Goal: Task Accomplishment & Management: Complete application form

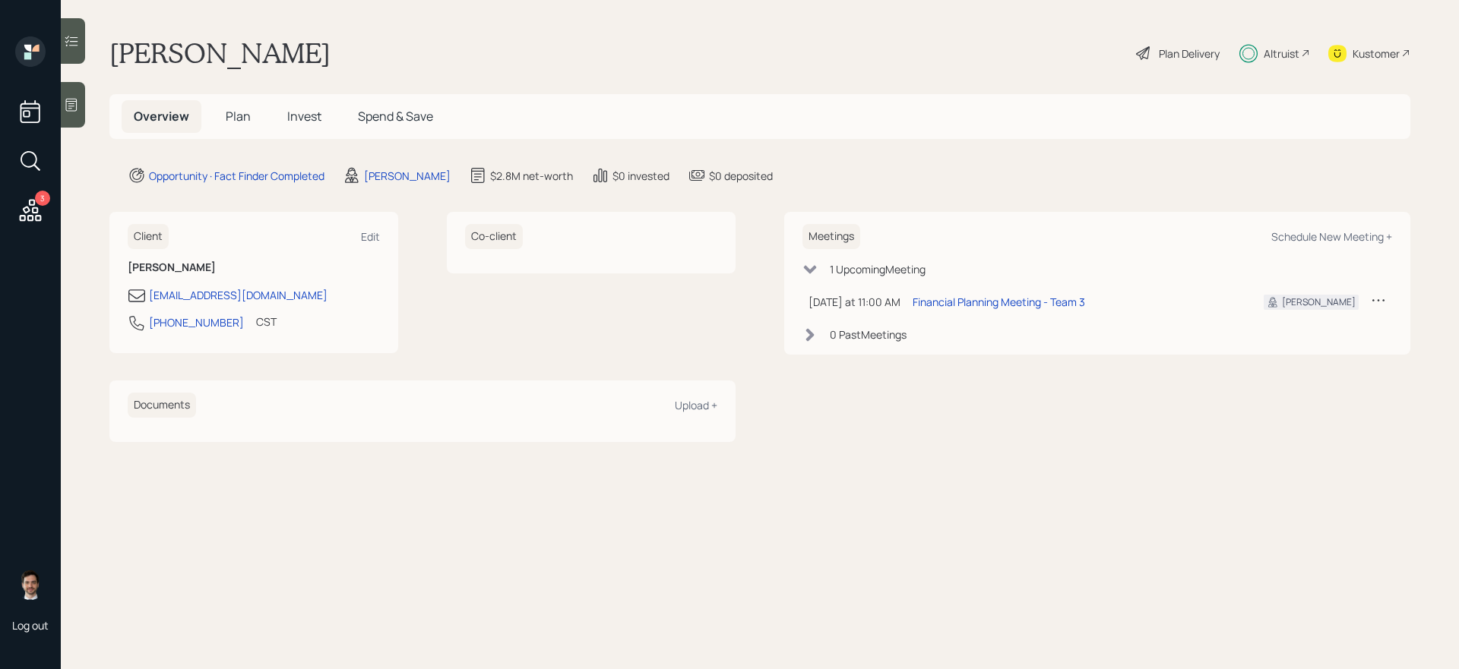
click at [236, 109] on span "Plan" at bounding box center [238, 116] width 25 height 17
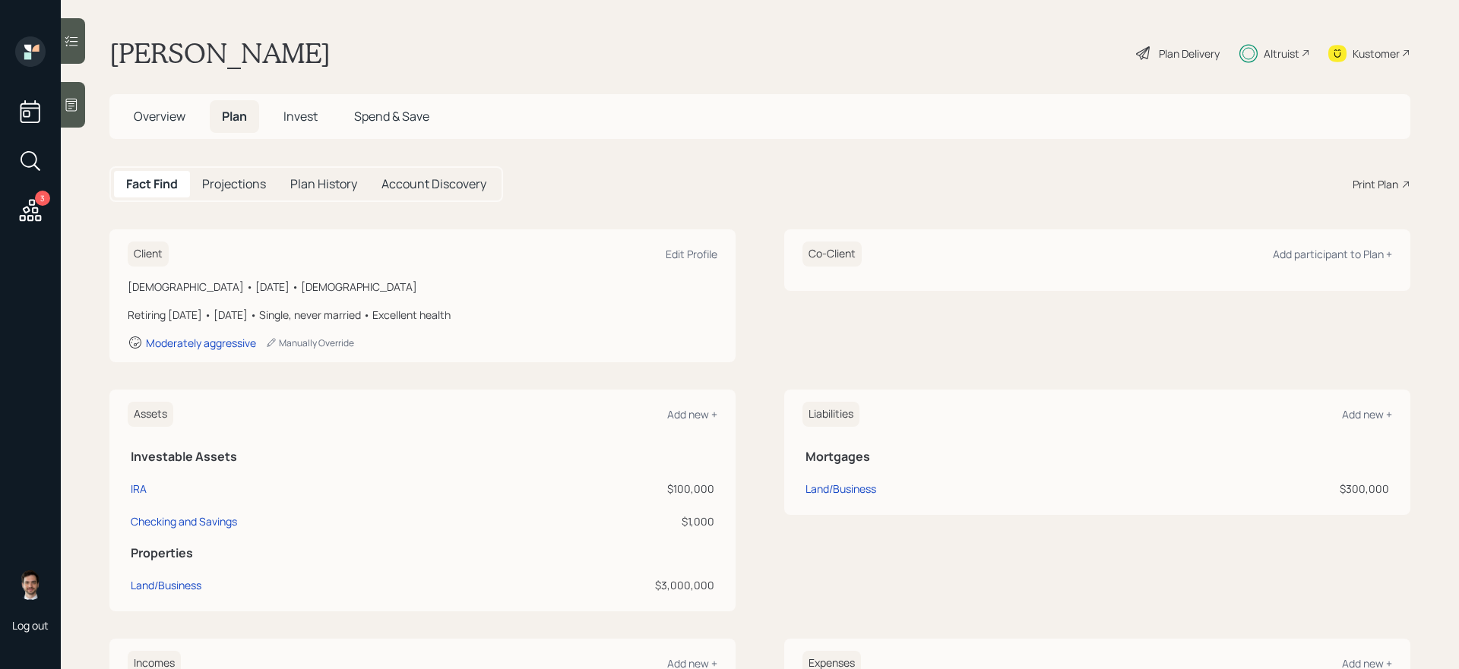
click at [302, 111] on span "Invest" at bounding box center [300, 116] width 34 height 17
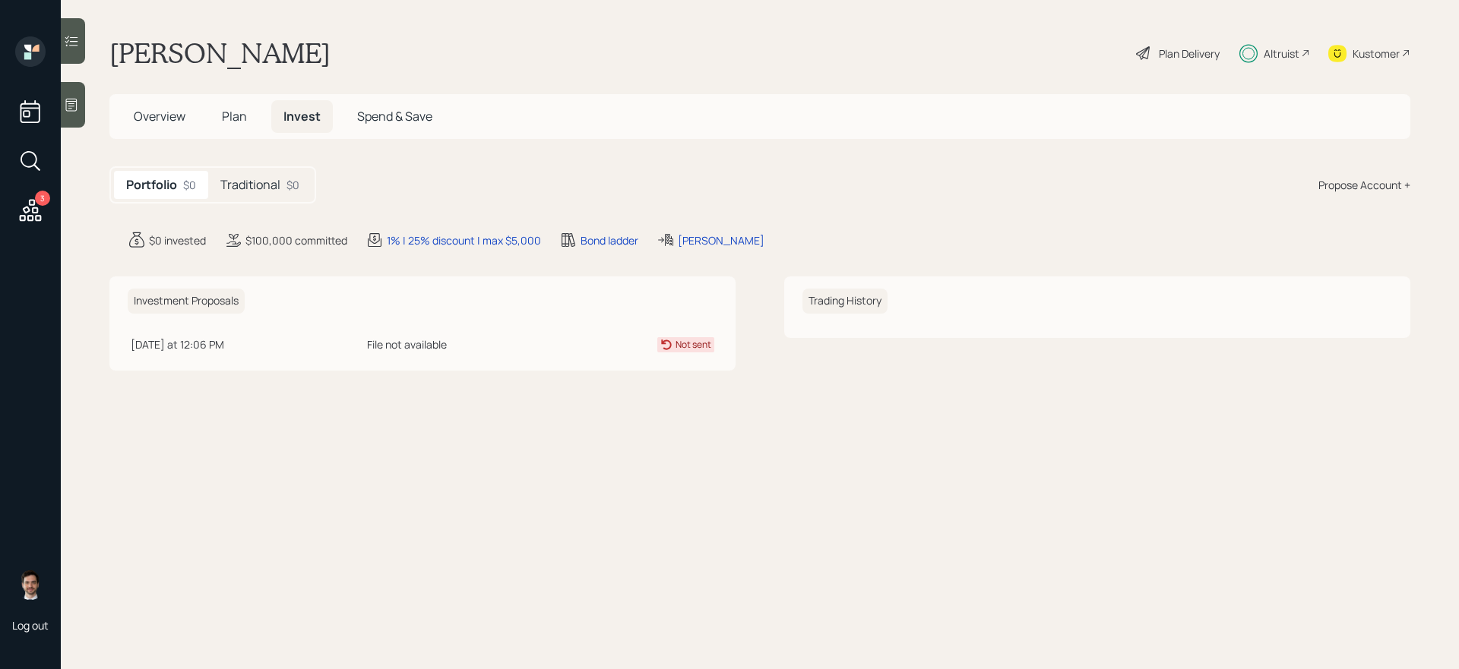
click at [233, 179] on h5 "Traditional" at bounding box center [250, 185] width 60 height 14
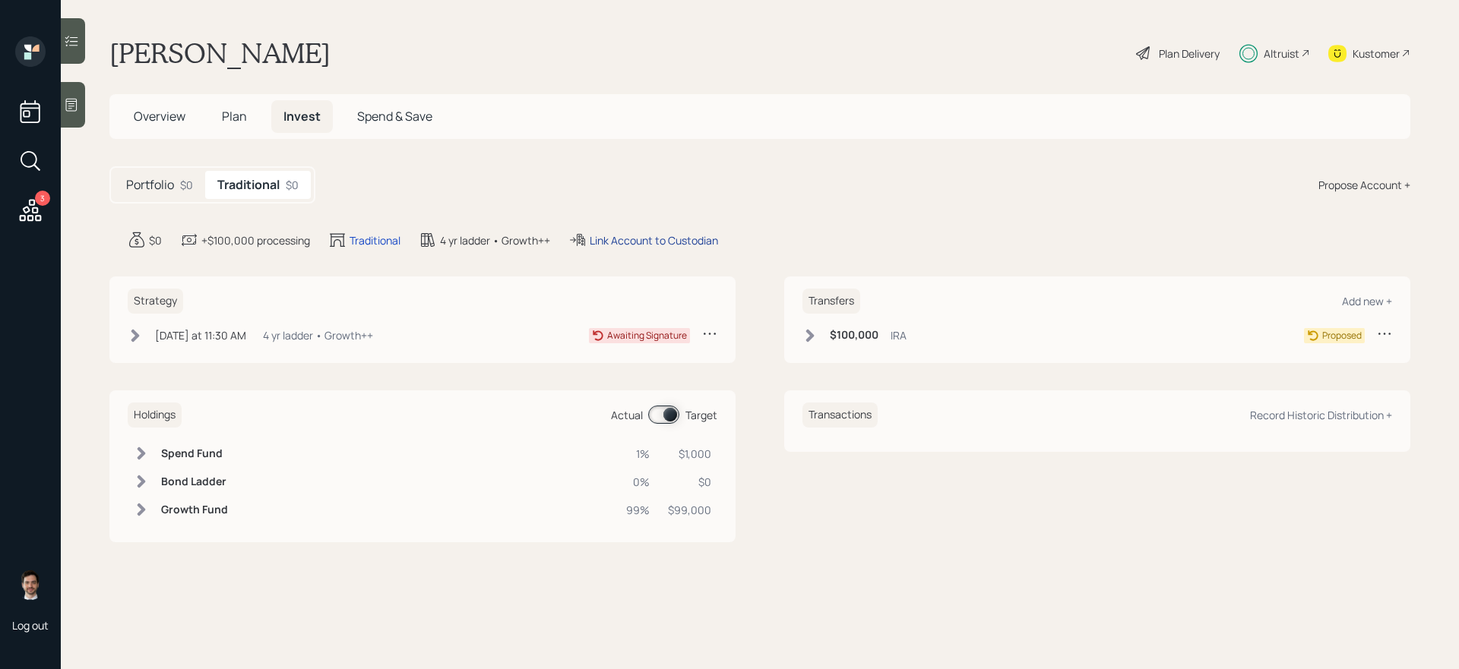
click at [633, 233] on div "Link Account to Custodian" at bounding box center [654, 240] width 128 height 16
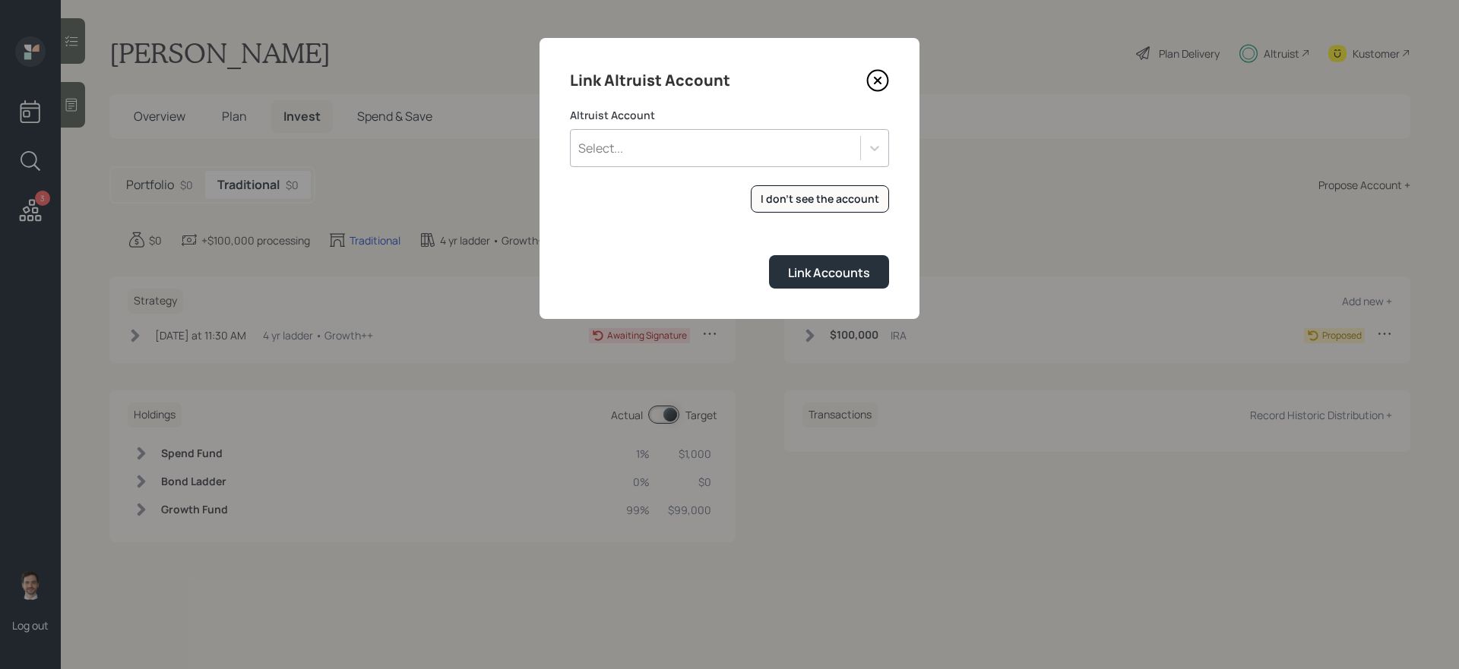
click at [647, 147] on div "Select..." at bounding box center [715, 148] width 289 height 26
click at [632, 235] on form "Altruist Account Select... I don't see the account Altruist accounts are synced…" at bounding box center [729, 198] width 319 height 181
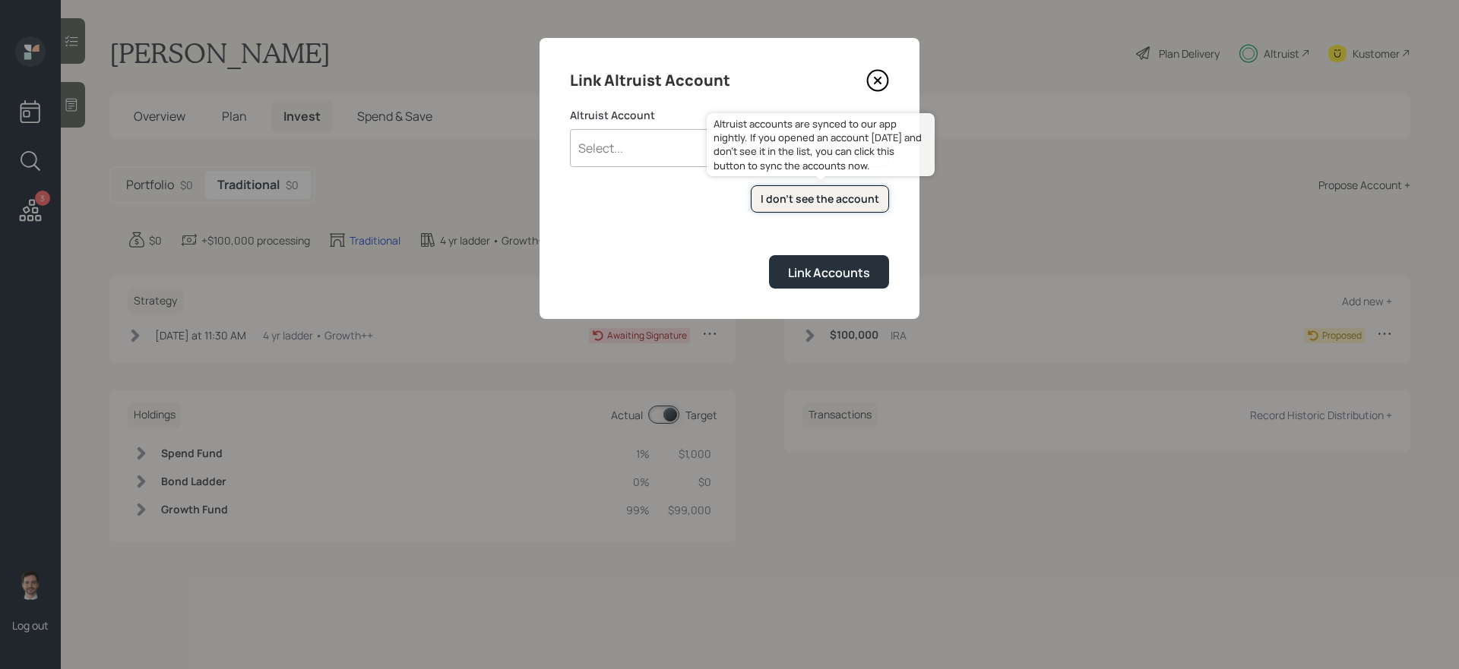
click at [832, 194] on div "I don't see the account" at bounding box center [819, 198] width 119 height 15
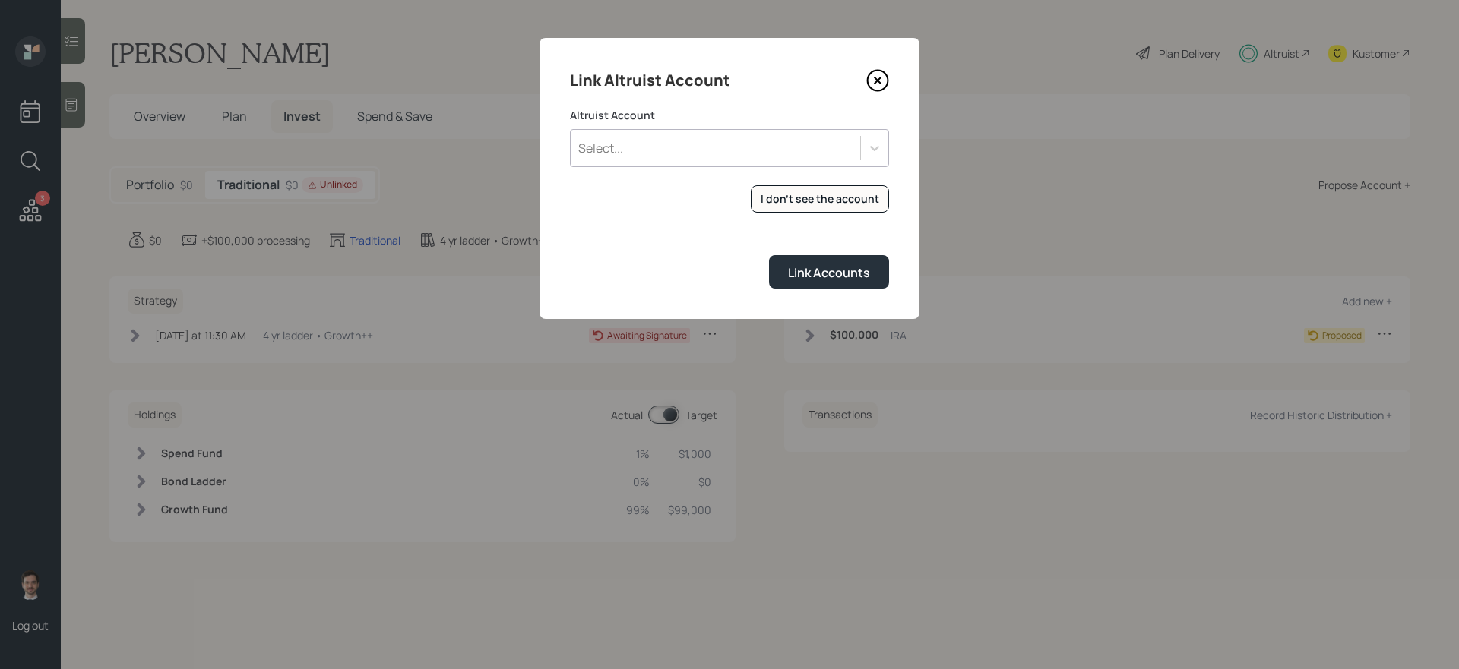
click at [786, 145] on div "Select..." at bounding box center [715, 148] width 289 height 26
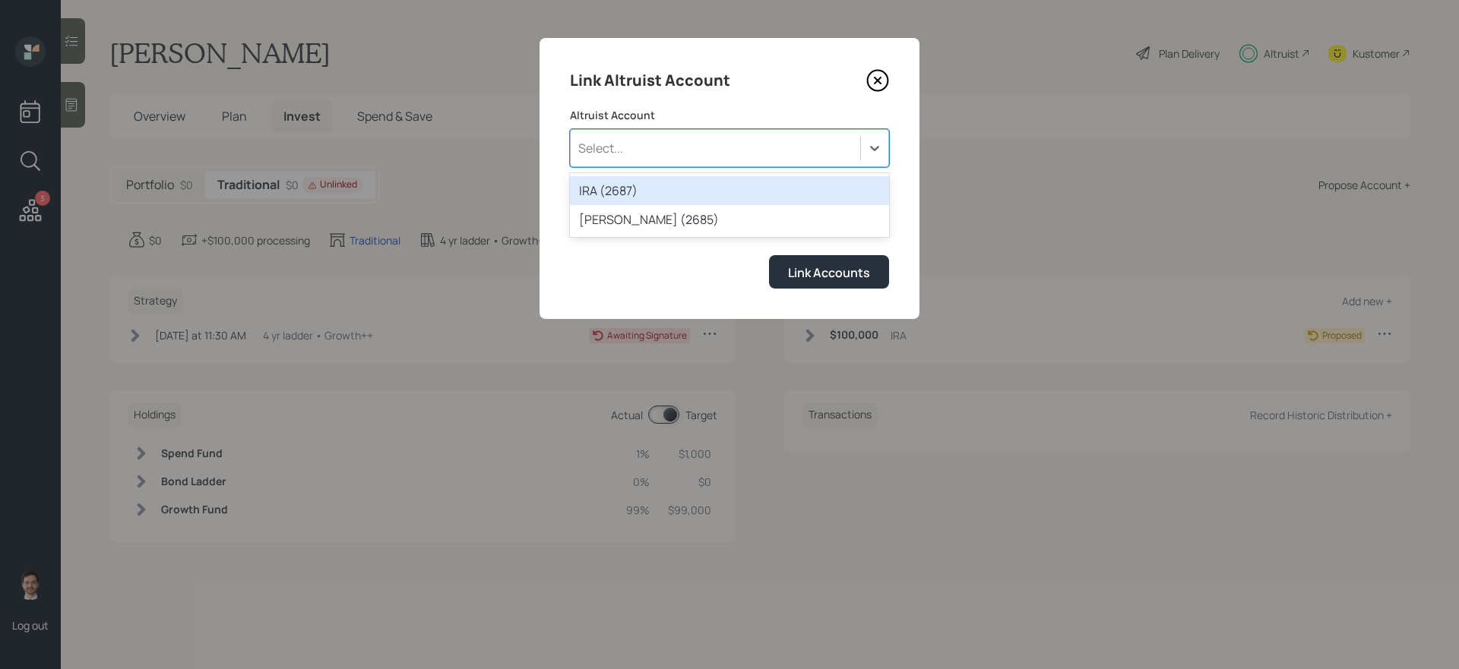
click at [722, 194] on div "IRA (2687)" at bounding box center [729, 190] width 319 height 29
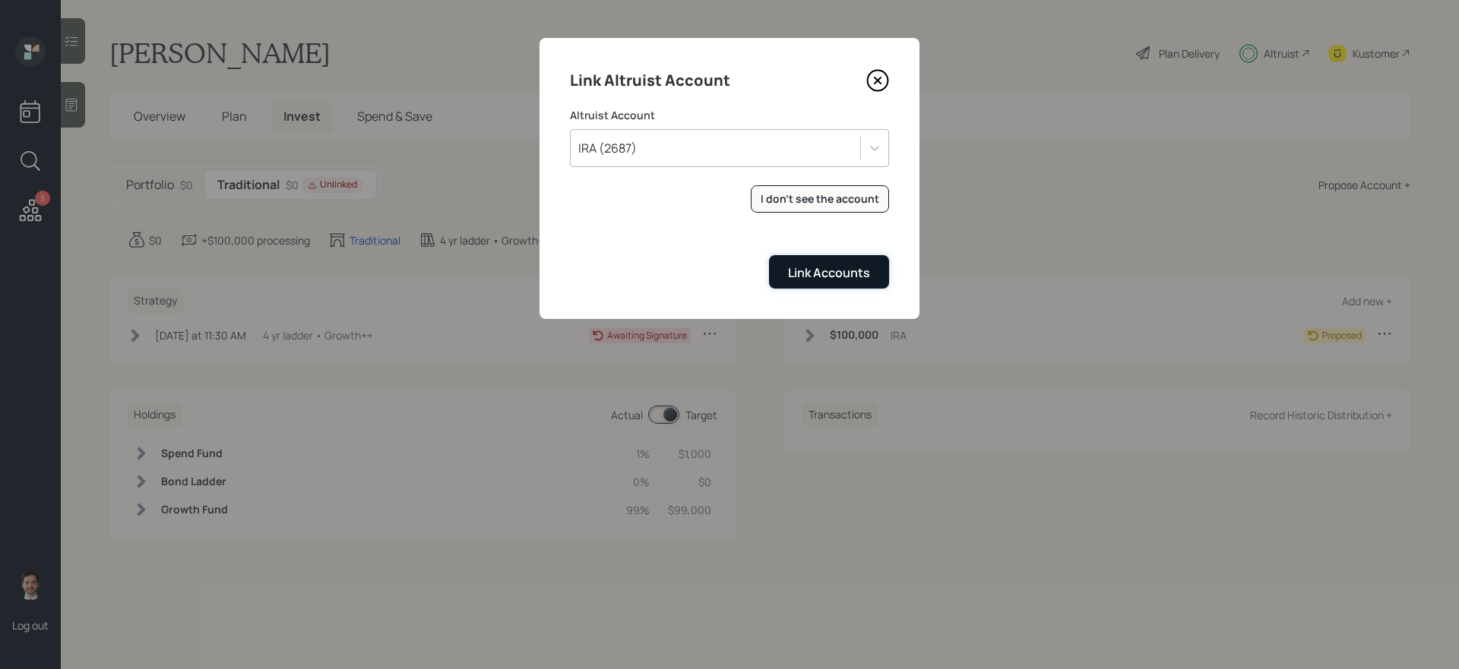
click at [824, 273] on div "Link Accounts" at bounding box center [829, 272] width 82 height 17
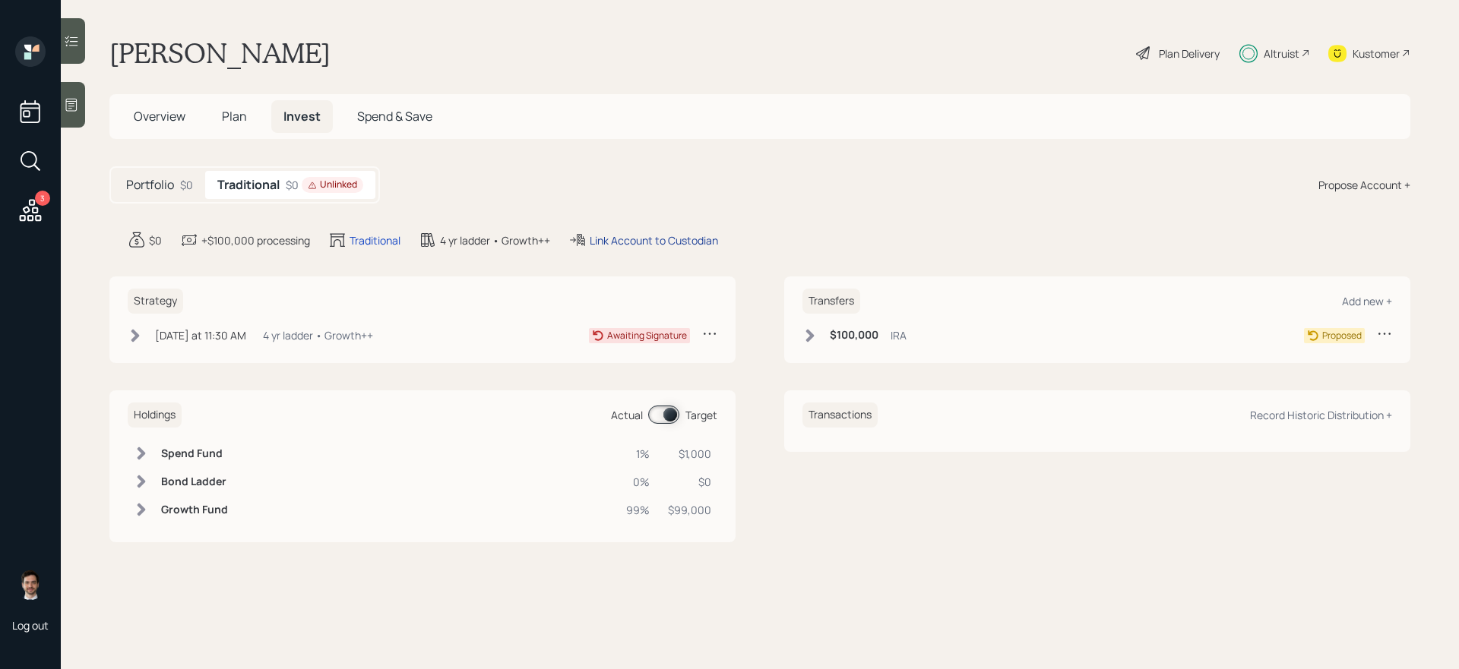
click at [618, 242] on div "Link Account to Custodian" at bounding box center [654, 240] width 128 height 16
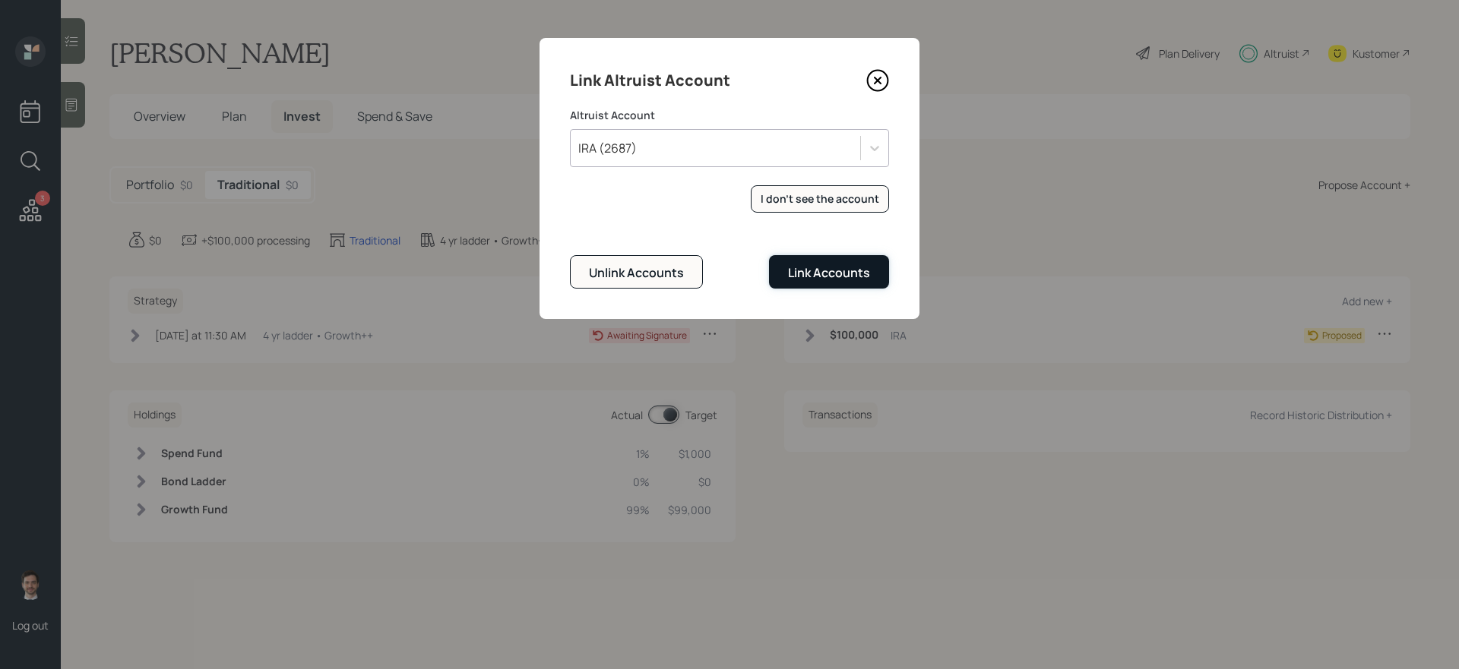
click at [843, 258] on button "Link Accounts" at bounding box center [829, 271] width 120 height 33
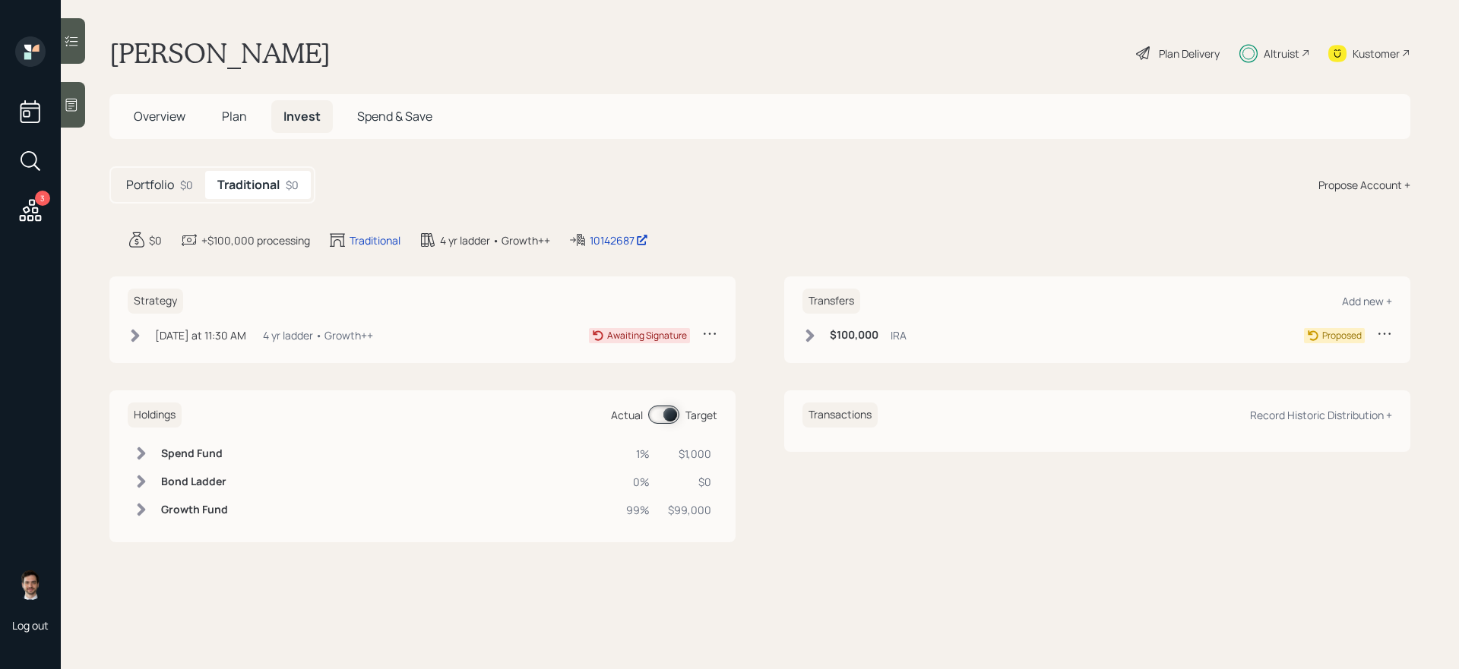
click at [812, 330] on icon at bounding box center [809, 335] width 15 height 15
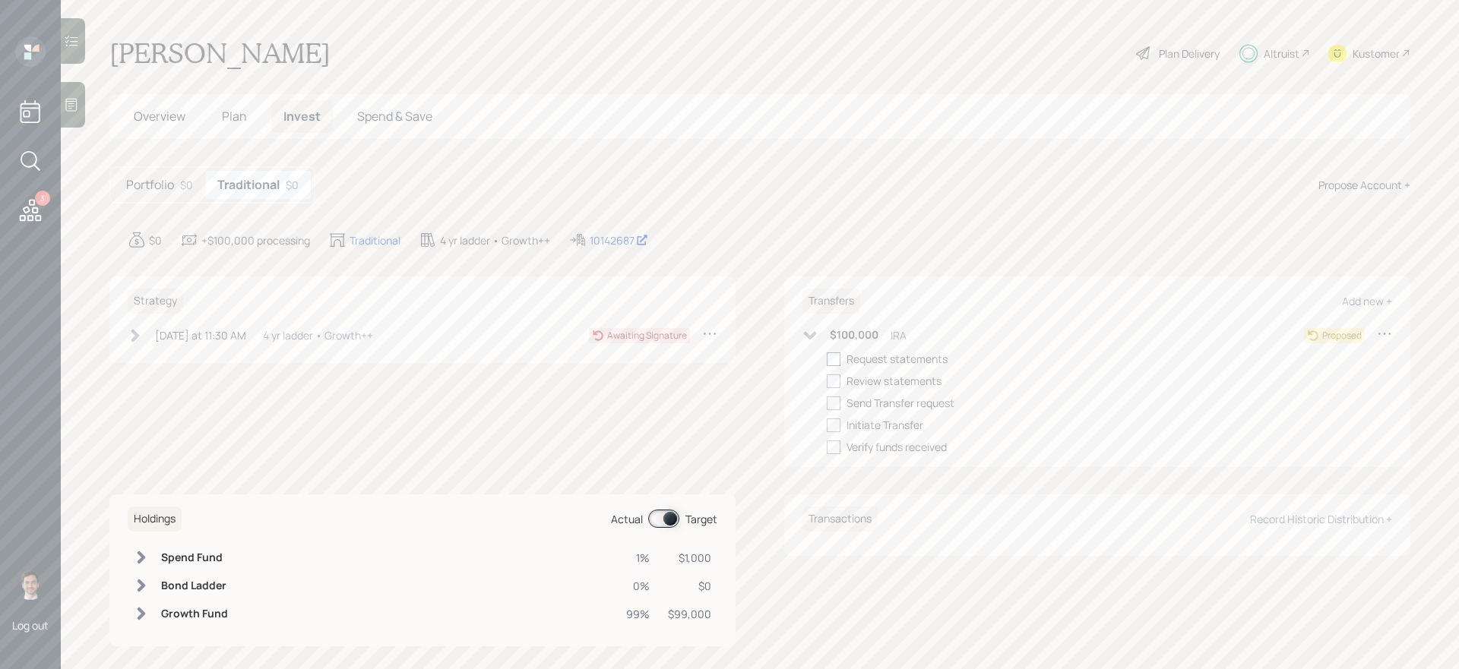
click at [837, 357] on div at bounding box center [834, 360] width 14 height 14
click at [827, 359] on input "checkbox" at bounding box center [826, 359] width 1 height 1
checkbox input "true"
click at [837, 380] on div at bounding box center [834, 382] width 14 height 14
click at [827, 381] on input "checkbox" at bounding box center [826, 381] width 1 height 1
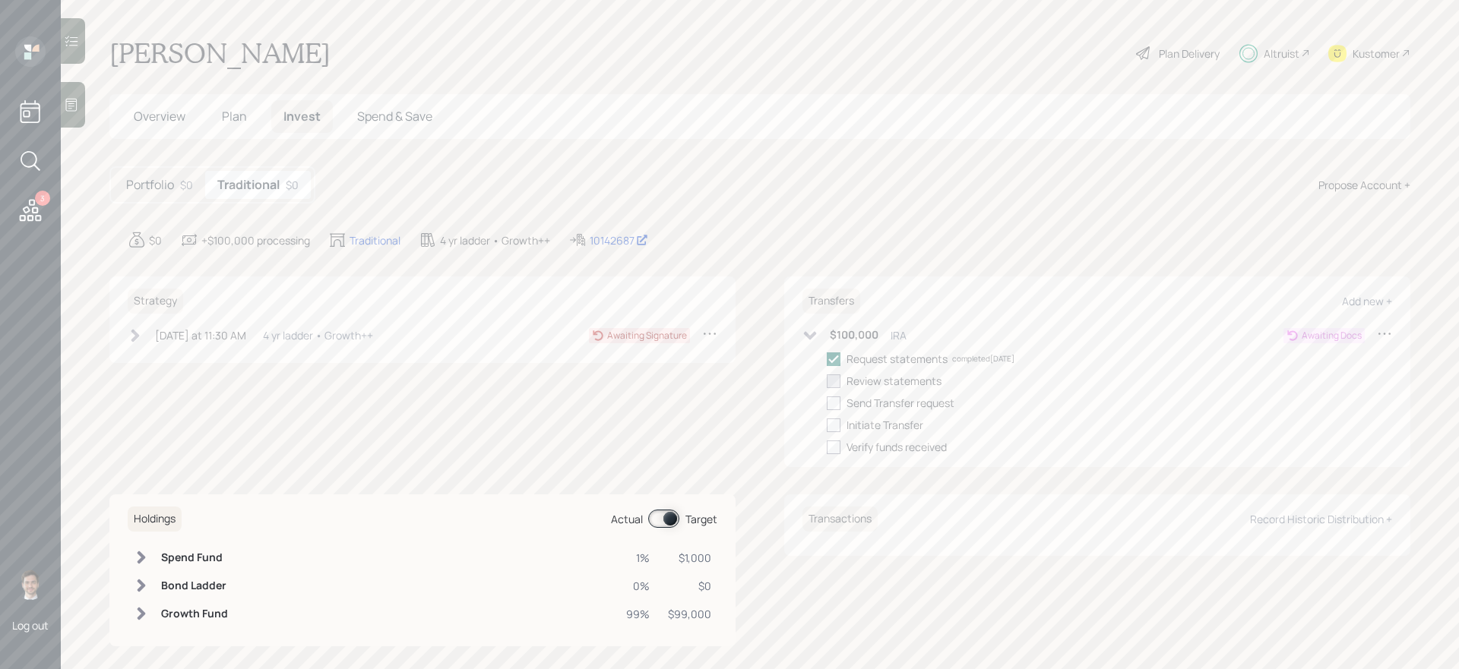
checkbox input "true"
click at [812, 332] on icon at bounding box center [809, 335] width 15 height 15
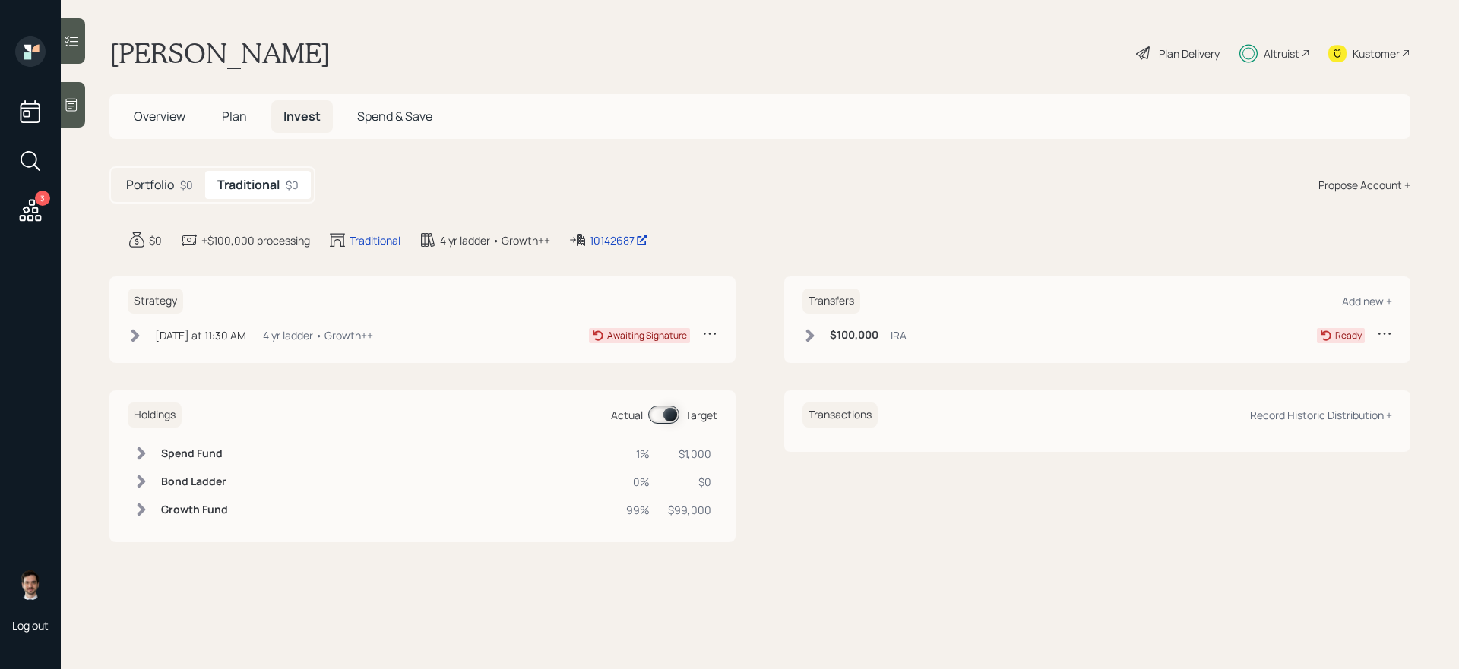
click at [164, 193] on div "Portfolio $0" at bounding box center [159, 185] width 91 height 28
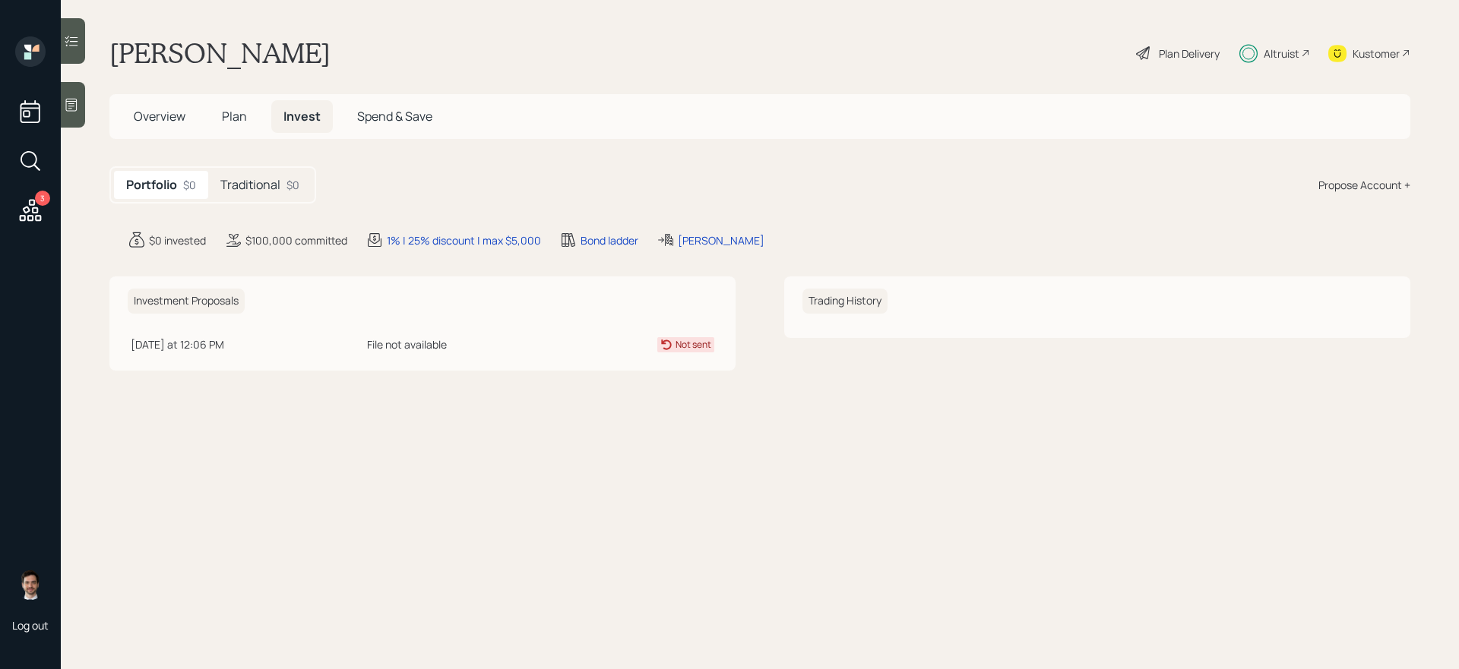
click at [261, 182] on h5 "Traditional" at bounding box center [250, 185] width 60 height 14
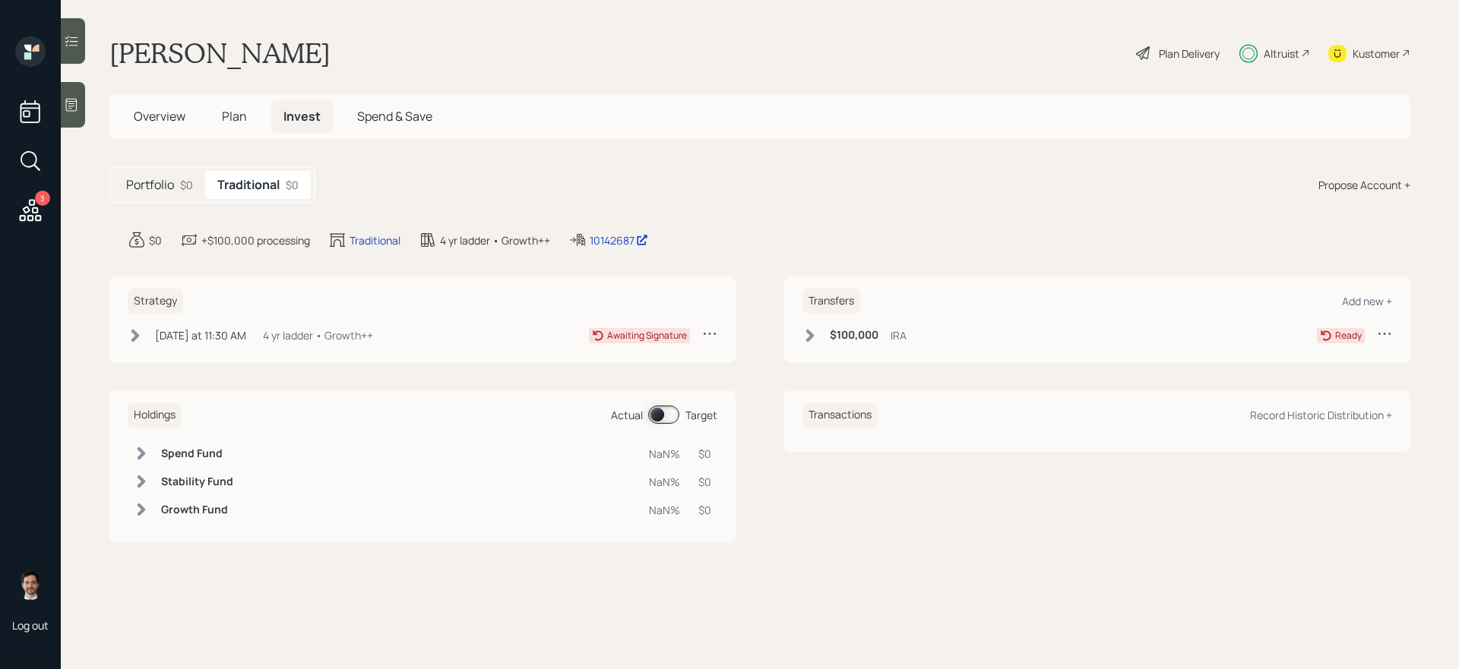
click at [123, 332] on div "Strategy Today at 11:30 AM Thursday, October 2, 2025 11:30 AM EDT 4 yr ladder •…" at bounding box center [422, 320] width 626 height 87
click at [132, 333] on icon at bounding box center [135, 335] width 15 height 15
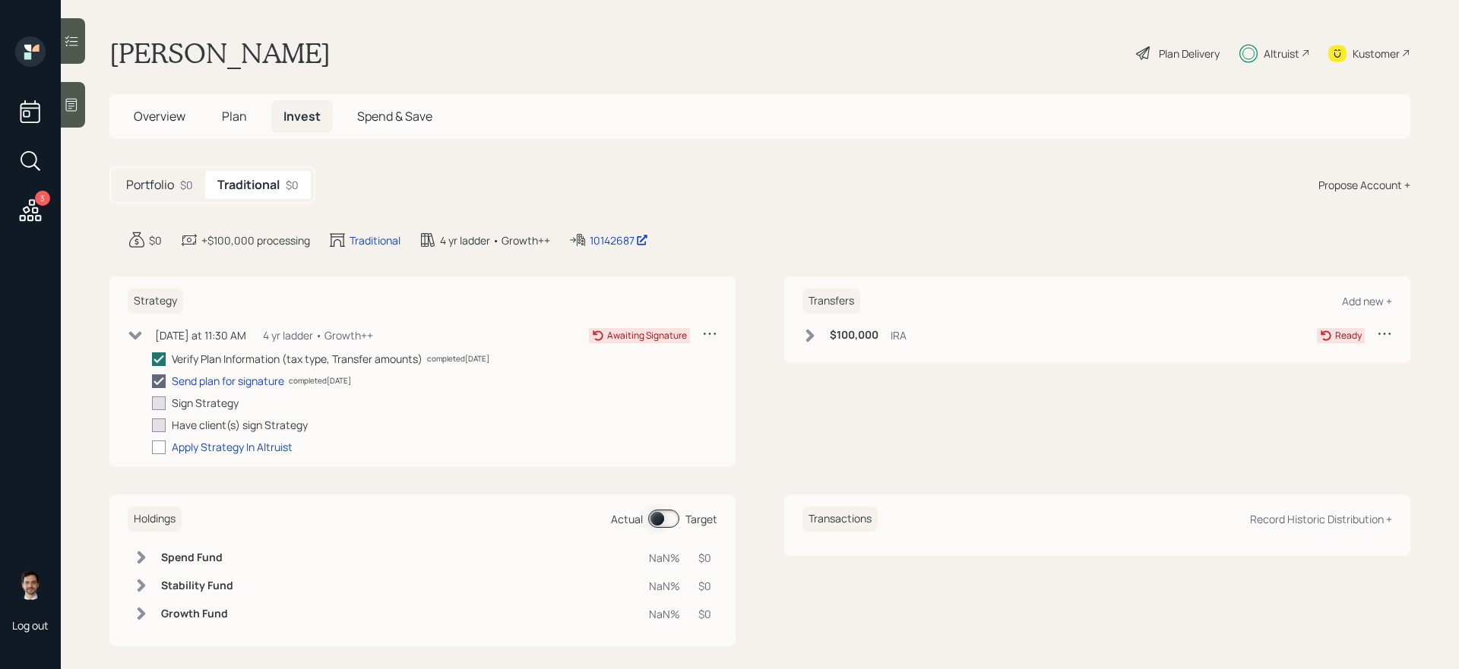
click at [131, 457] on div "Strategy Today at 11:30 AM Thursday, October 2, 2025 11:30 AM EDT 4 yr ladder •…" at bounding box center [422, 372] width 626 height 191
click at [152, 115] on span "Overview" at bounding box center [160, 116] width 52 height 17
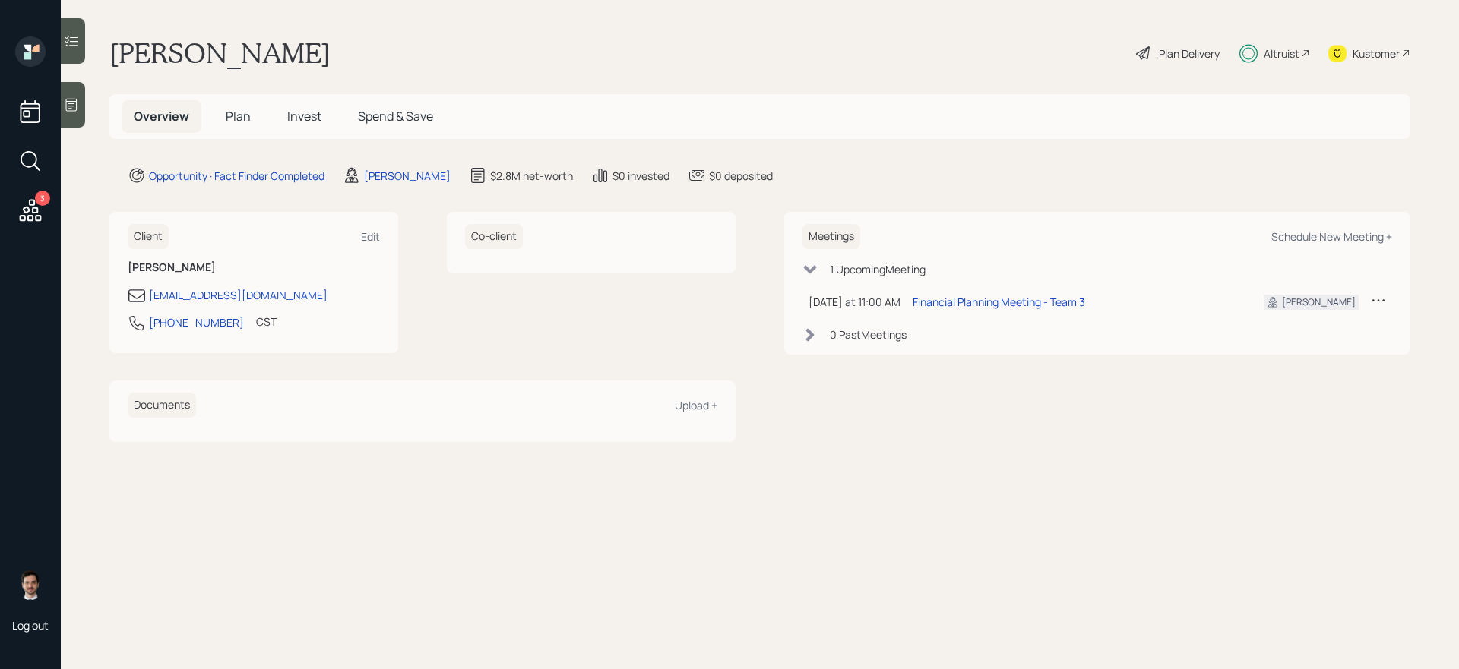
click at [243, 118] on span "Plan" at bounding box center [238, 116] width 25 height 17
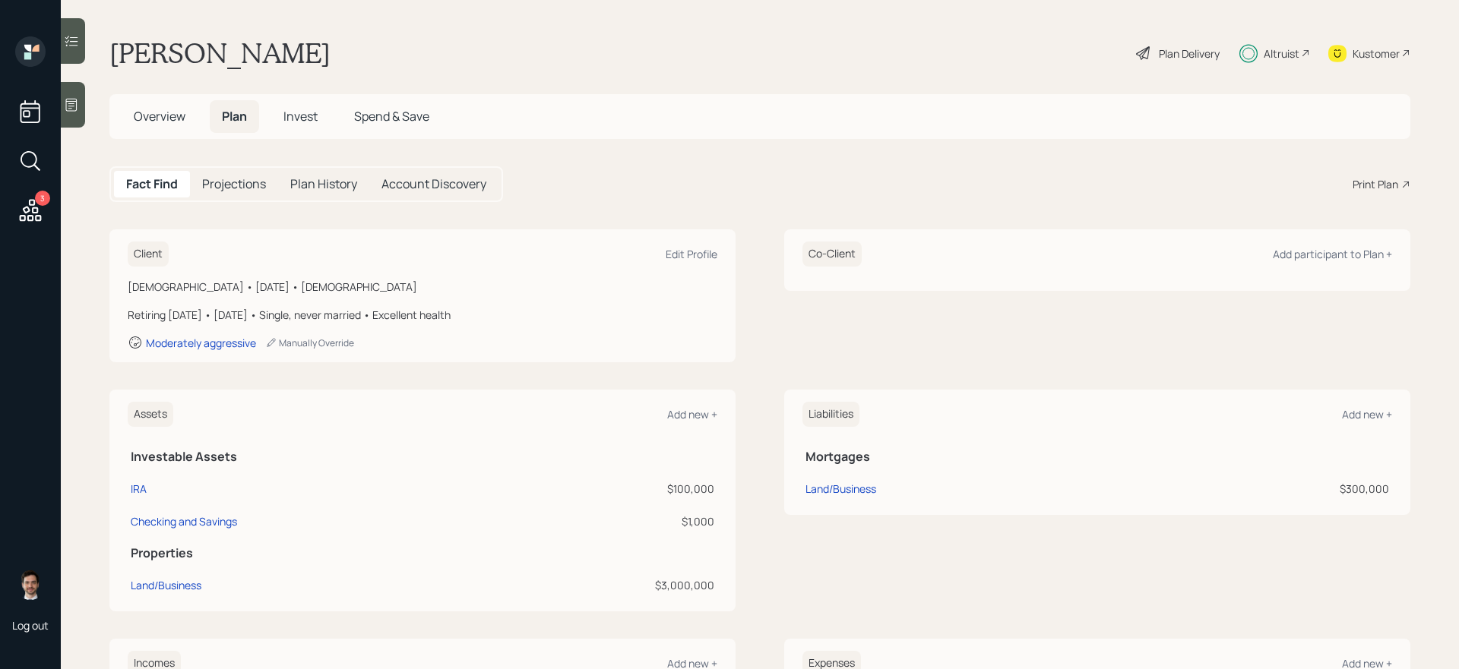
click at [1367, 183] on div "Print Plan" at bounding box center [1375, 184] width 46 height 16
click at [172, 115] on span "Overview" at bounding box center [160, 116] width 52 height 17
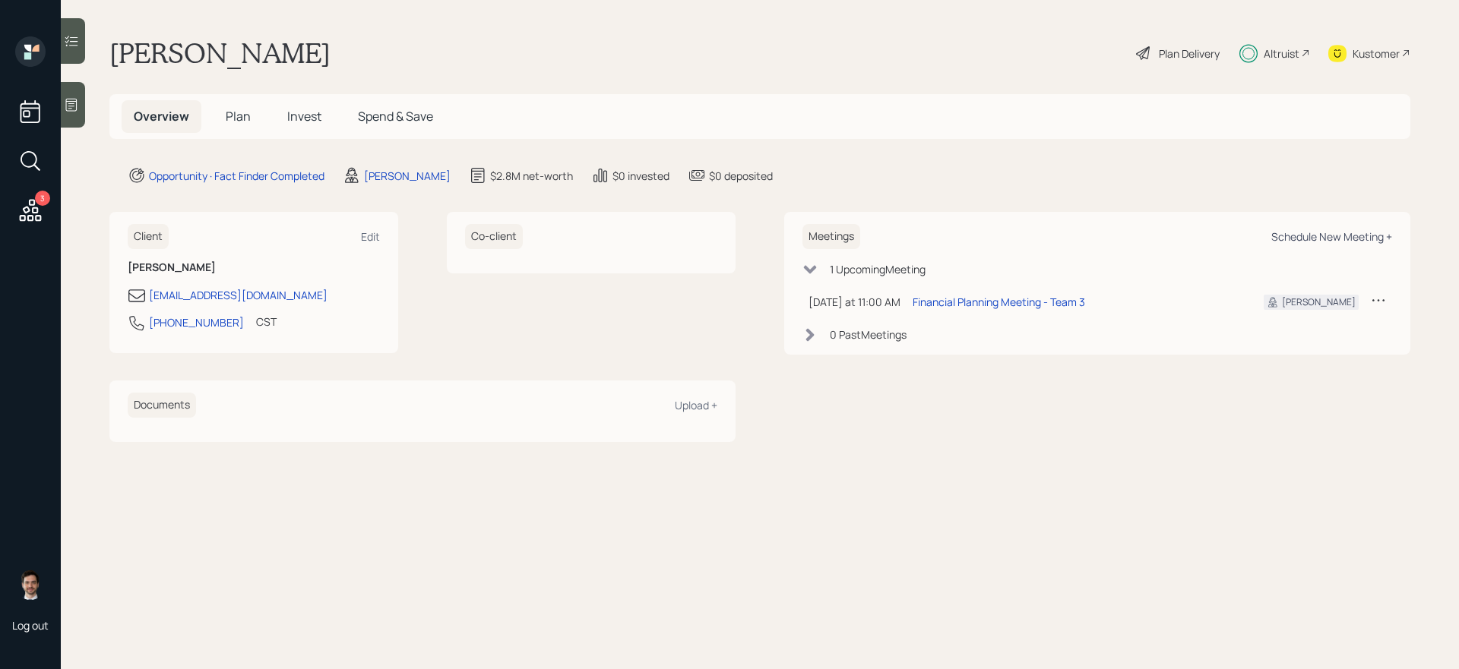
click at [1292, 232] on div "Schedule New Meeting +" at bounding box center [1331, 236] width 121 height 14
select select "ef6b64e1-8f62-4a74-b865-a7df4b35b836"
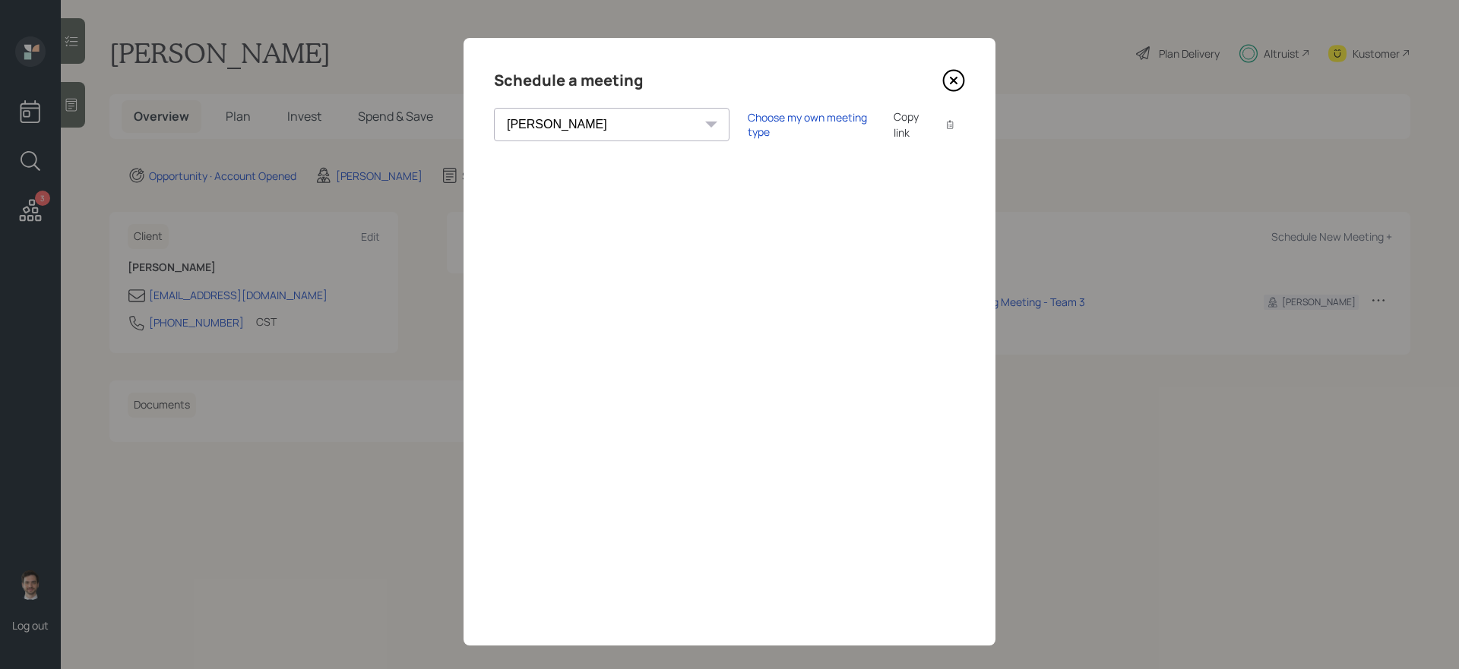
click at [949, 79] on icon at bounding box center [953, 80] width 23 height 23
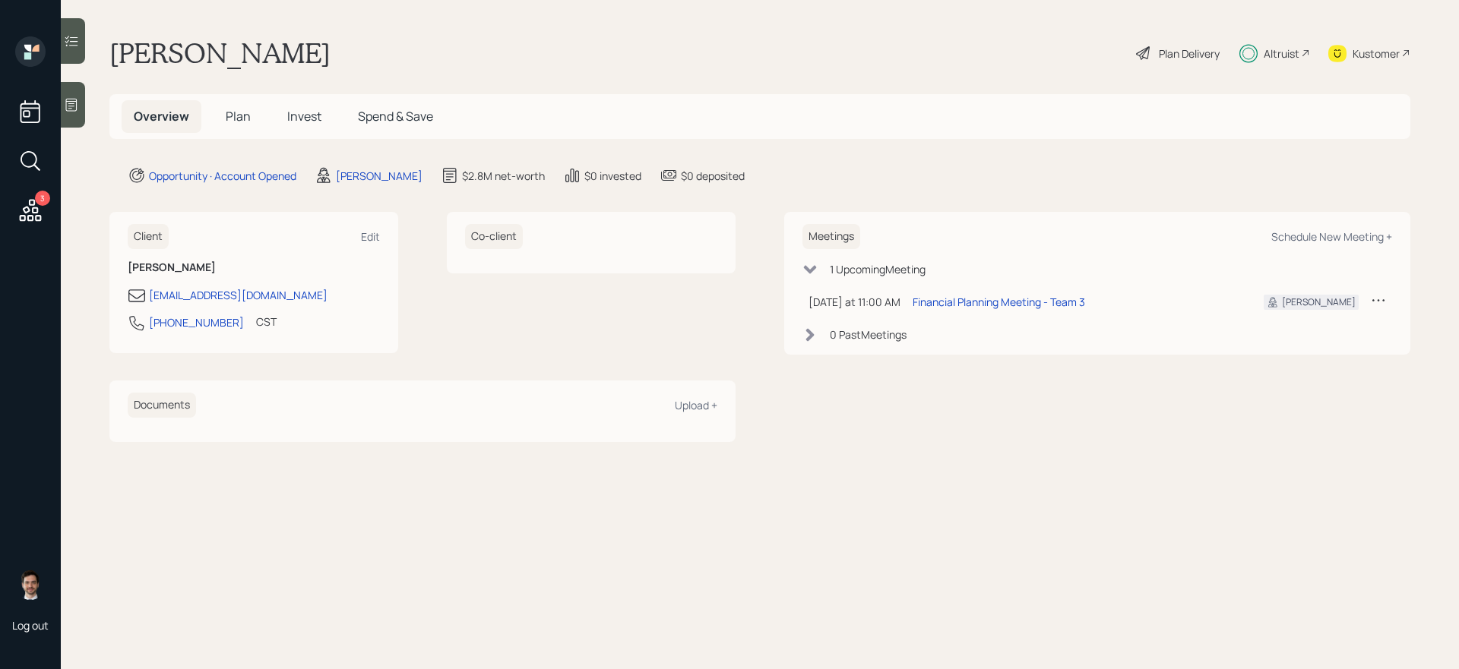
click at [236, 112] on span "Plan" at bounding box center [238, 116] width 25 height 17
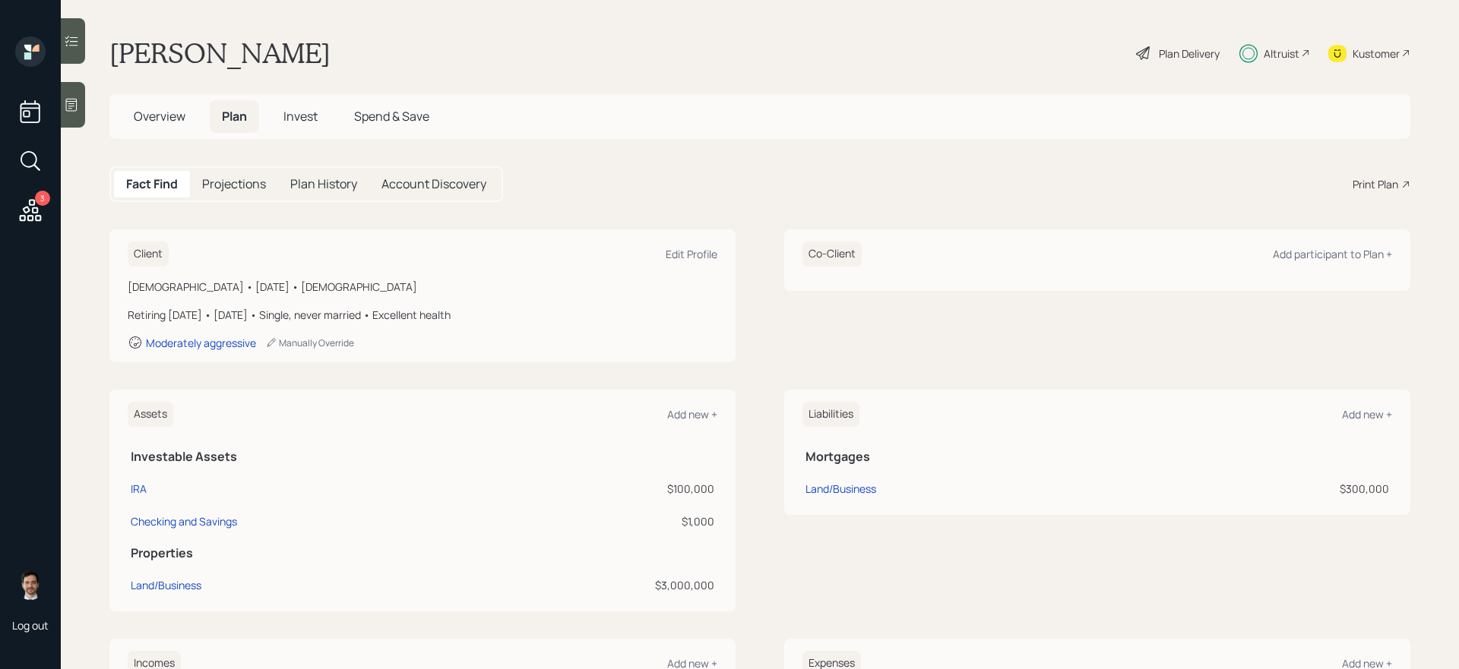
click at [288, 104] on h5 "Invest" at bounding box center [300, 116] width 58 height 33
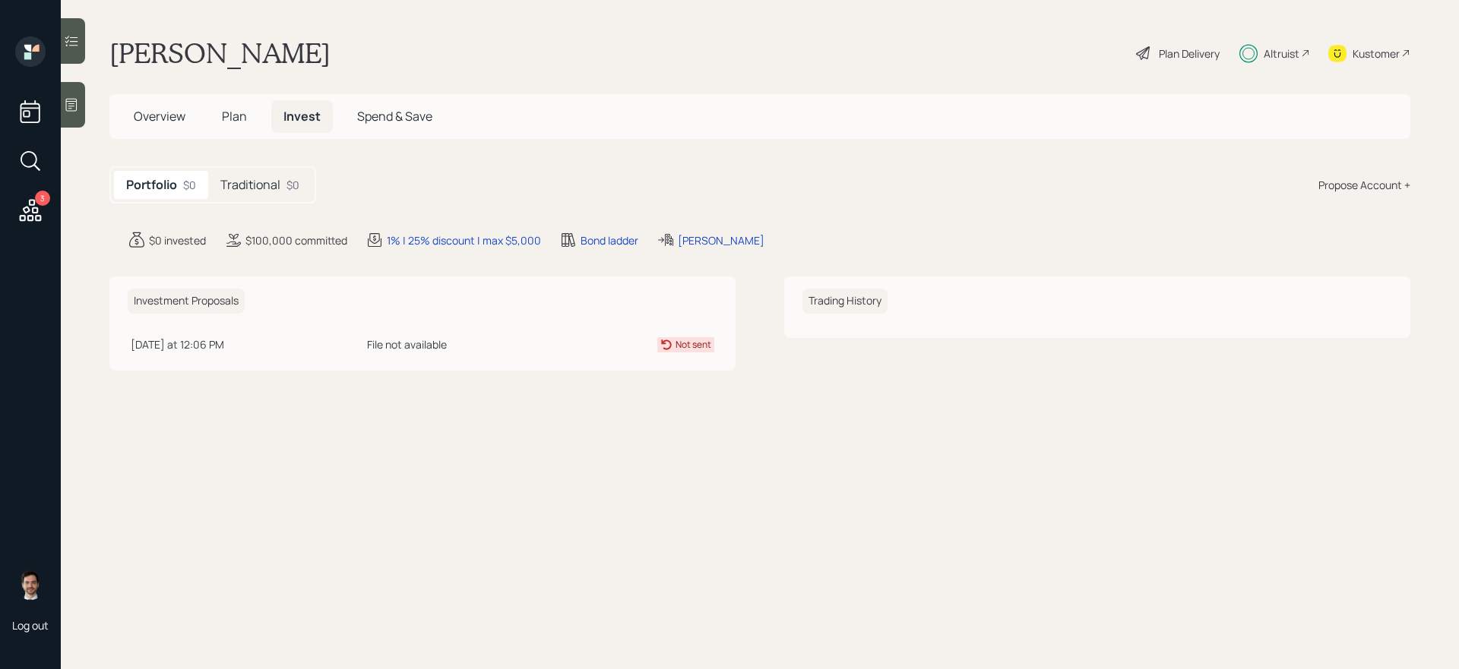
click at [261, 187] on h5 "Traditional" at bounding box center [250, 185] width 60 height 14
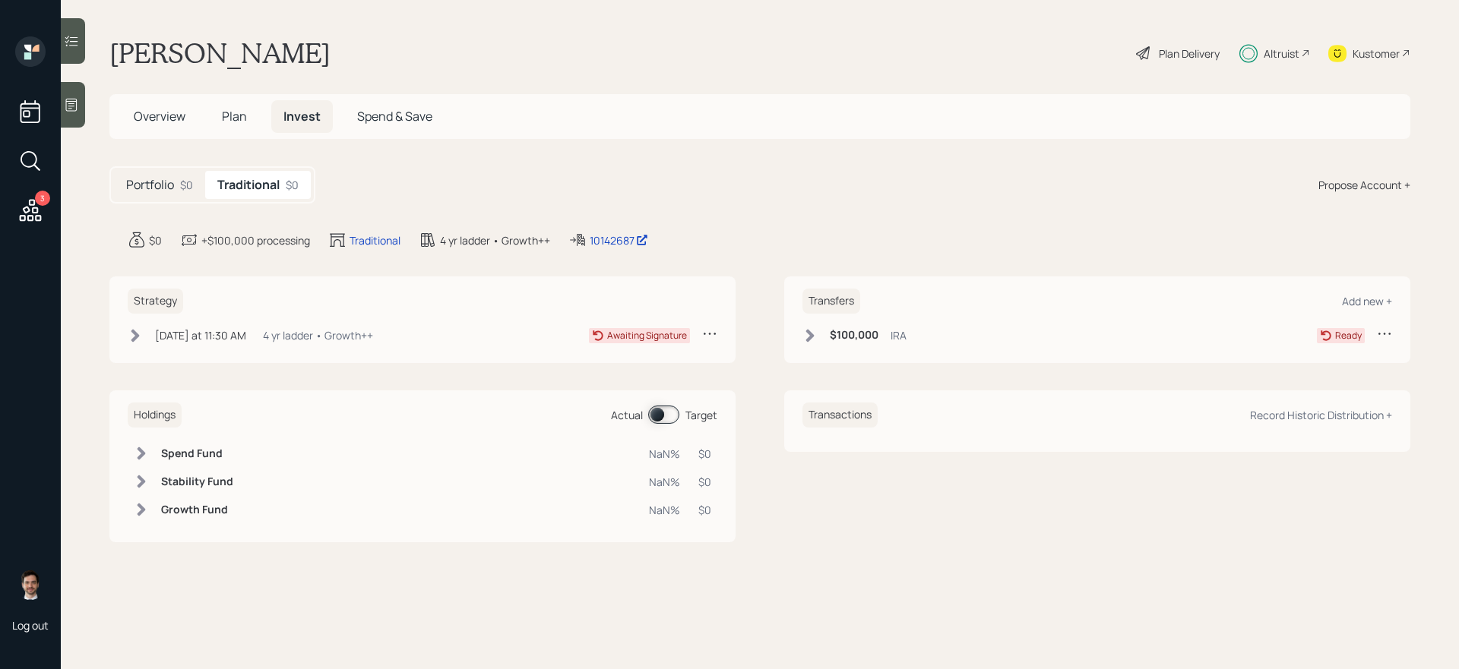
click at [170, 181] on h5 "Portfolio" at bounding box center [150, 185] width 48 height 14
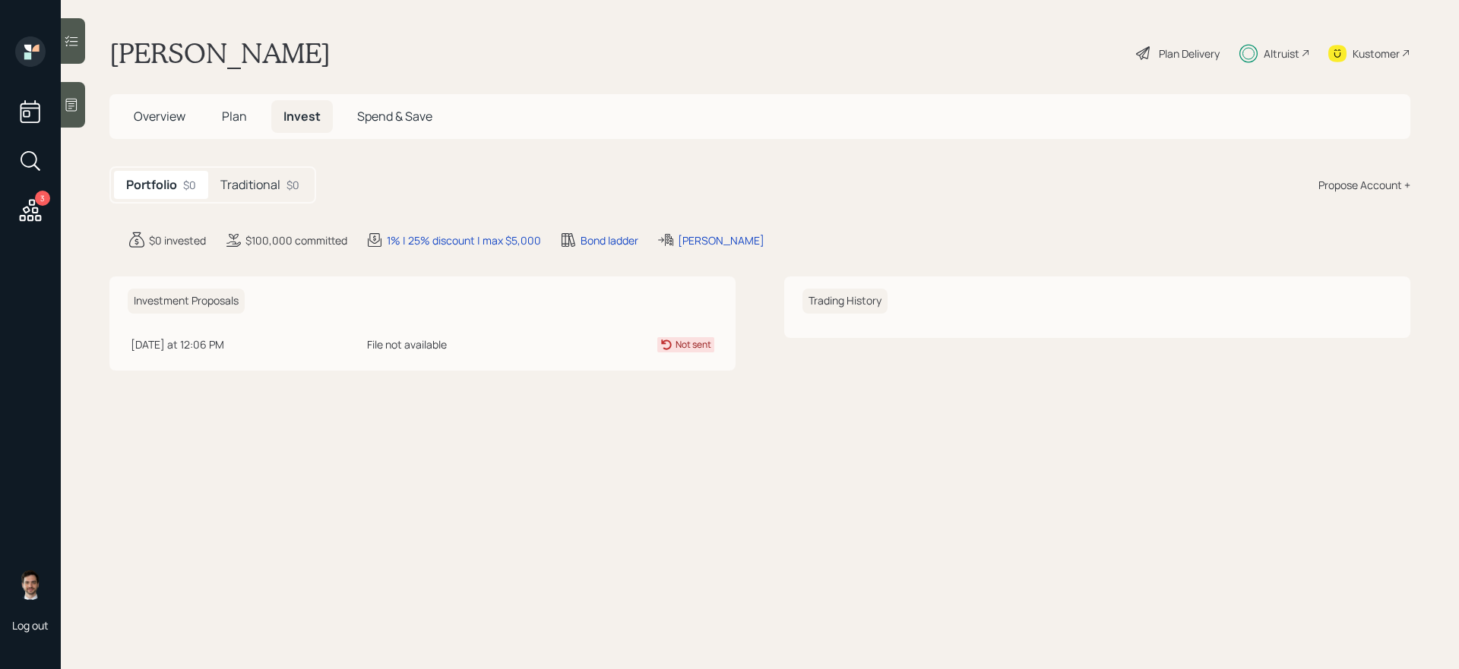
click at [699, 343] on div "Not sent" at bounding box center [693, 345] width 36 height 14
click at [253, 341] on div "[DATE] at 12:06 PM" at bounding box center [246, 345] width 230 height 16
click at [259, 171] on div "Traditional $0" at bounding box center [259, 185] width 103 height 28
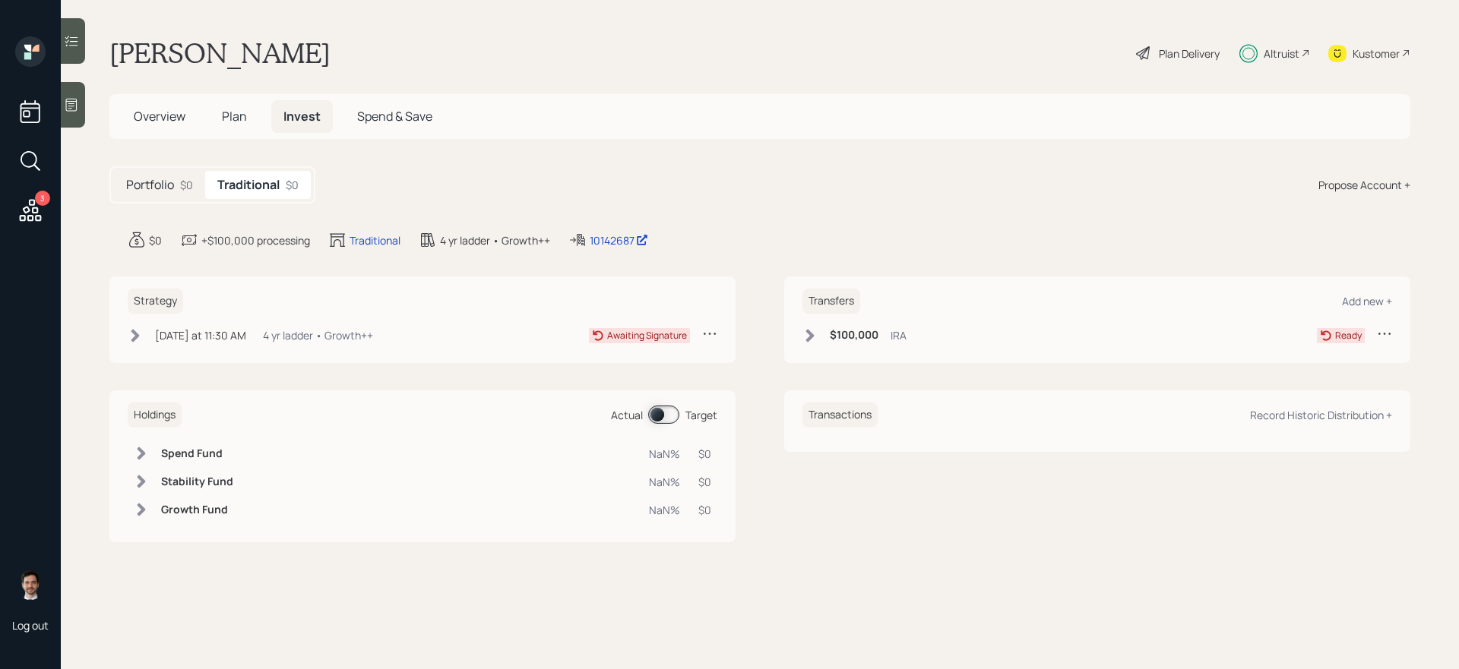
click at [140, 346] on div "Today at 11:30 AM Thursday, October 2, 2025 11:30 AM EDT 4 yr ladder • Growth++…" at bounding box center [423, 338] width 590 height 25
click at [130, 330] on icon at bounding box center [135, 335] width 15 height 15
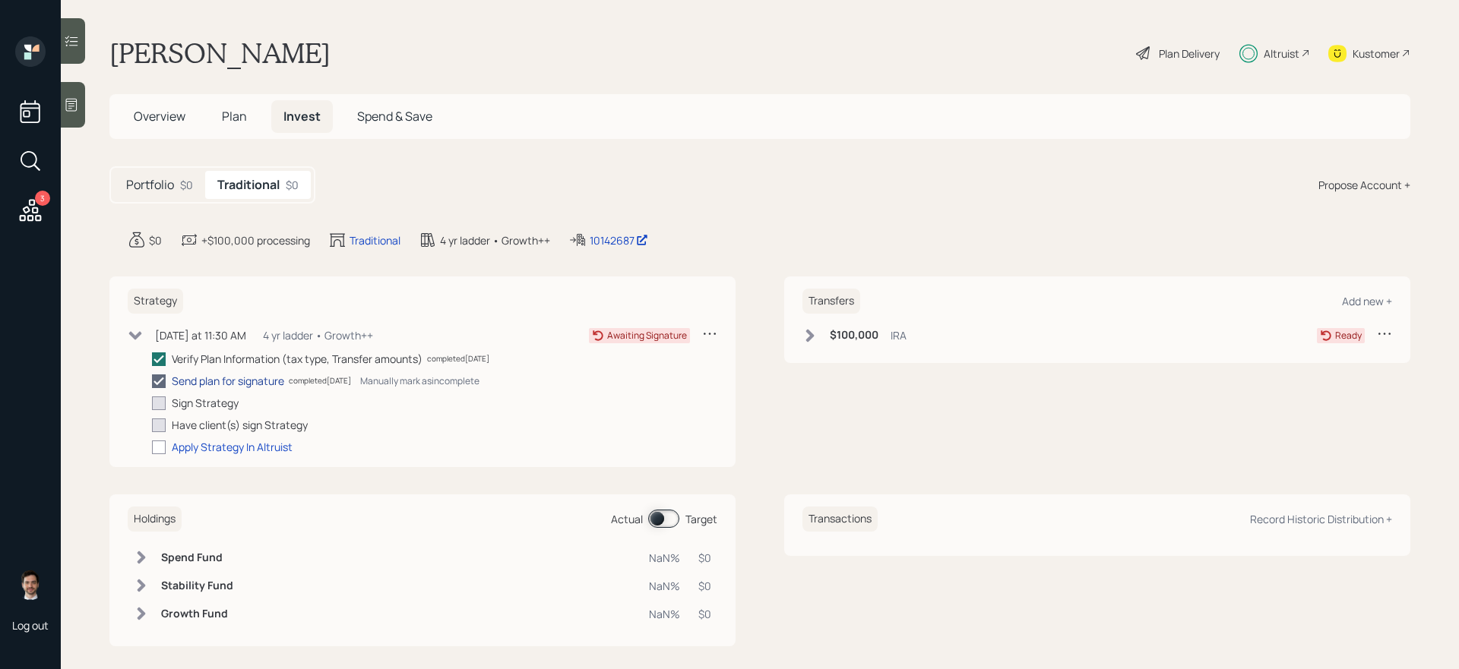
click at [184, 378] on div "Send plan for signature" at bounding box center [228, 381] width 112 height 16
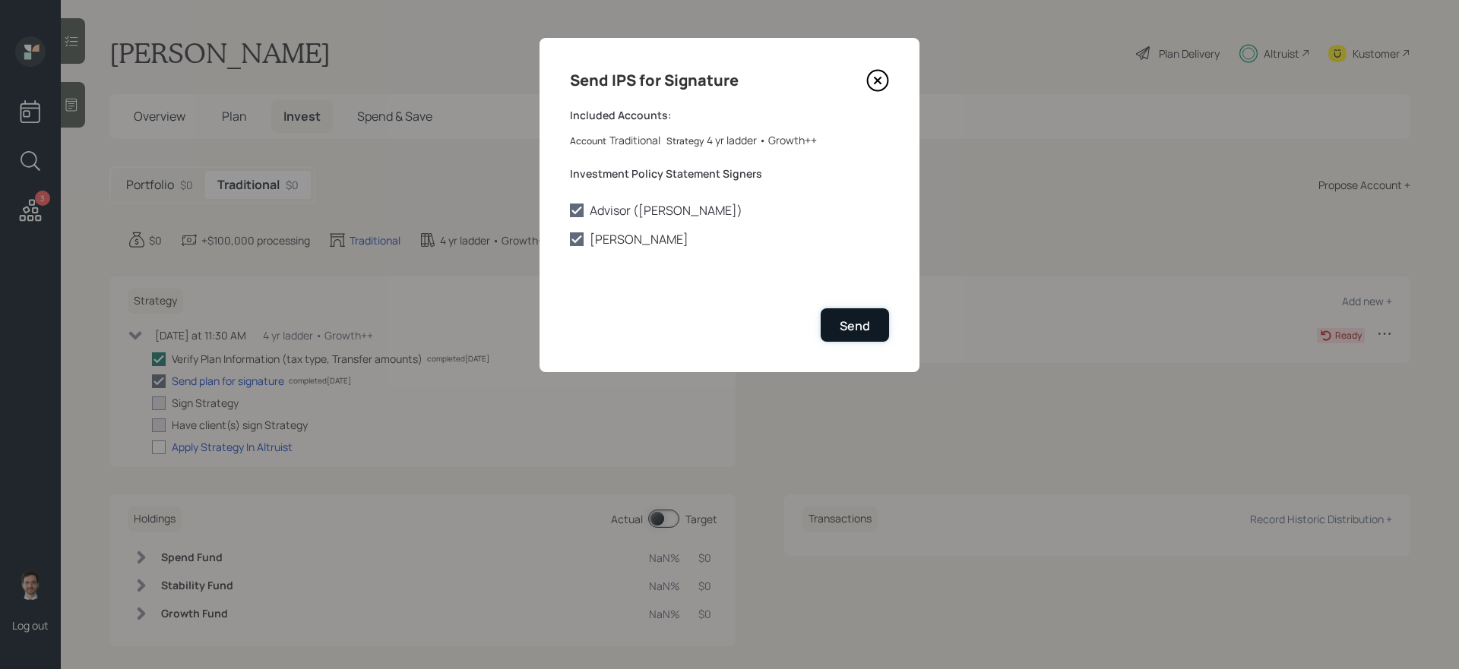
click at [836, 318] on button "Send" at bounding box center [854, 324] width 68 height 33
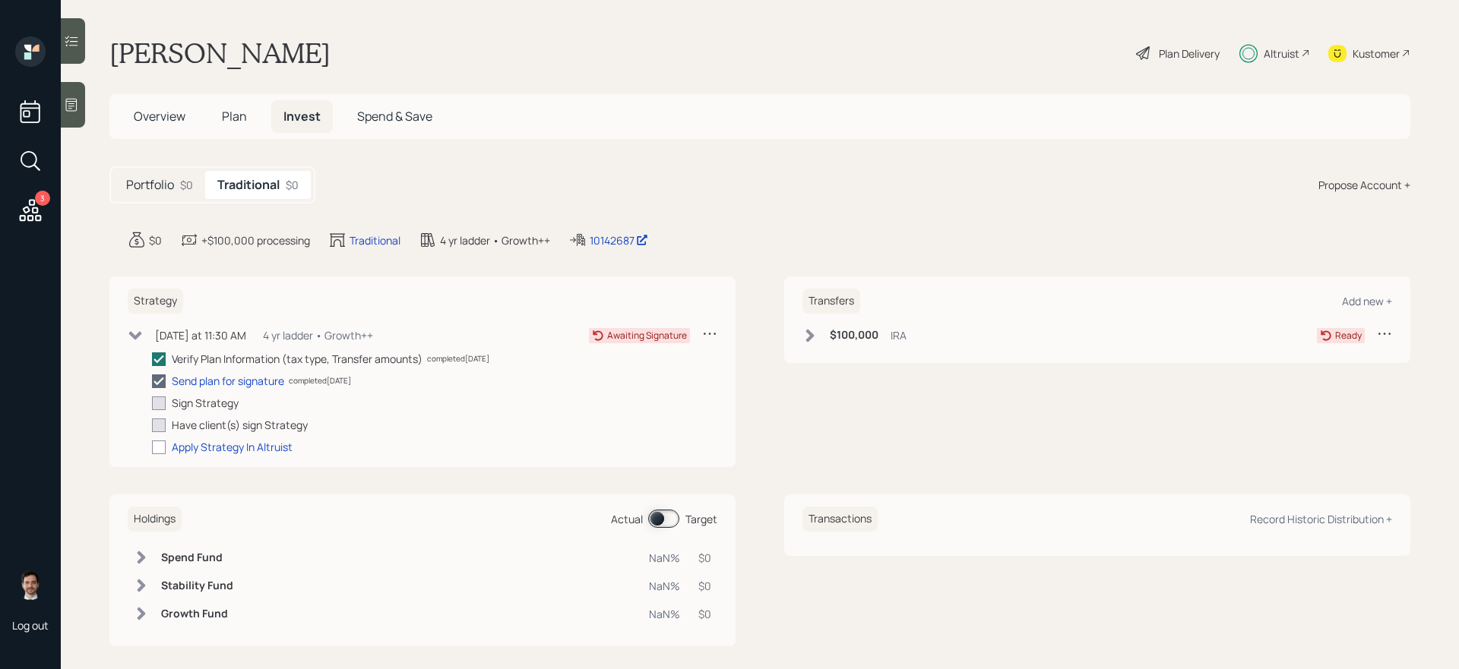
click at [709, 330] on icon at bounding box center [709, 333] width 15 height 15
click at [790, 403] on div "Transfers Add new + $100,000 IRA Ready" at bounding box center [1097, 372] width 626 height 191
click at [155, 185] on h5 "Portfolio" at bounding box center [150, 185] width 48 height 14
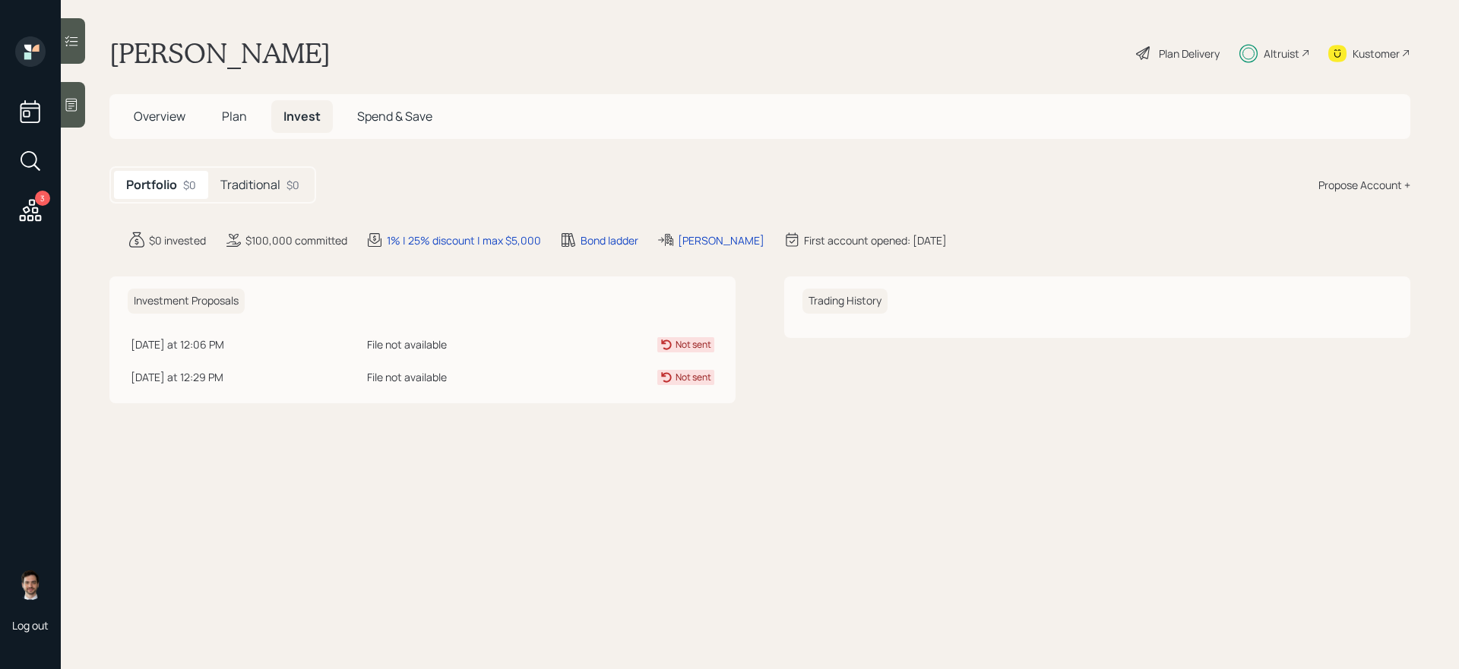
click at [172, 355] on td "Today at 12:06 PM Thursday, October 2, 2025 12:06 PM EDT" at bounding box center [246, 342] width 236 height 33
click at [201, 341] on div "Today at 12:06 PM" at bounding box center [246, 345] width 230 height 16
click at [400, 339] on div "File not available" at bounding box center [466, 345] width 198 height 16
click at [398, 340] on div "File not available" at bounding box center [466, 345] width 198 height 16
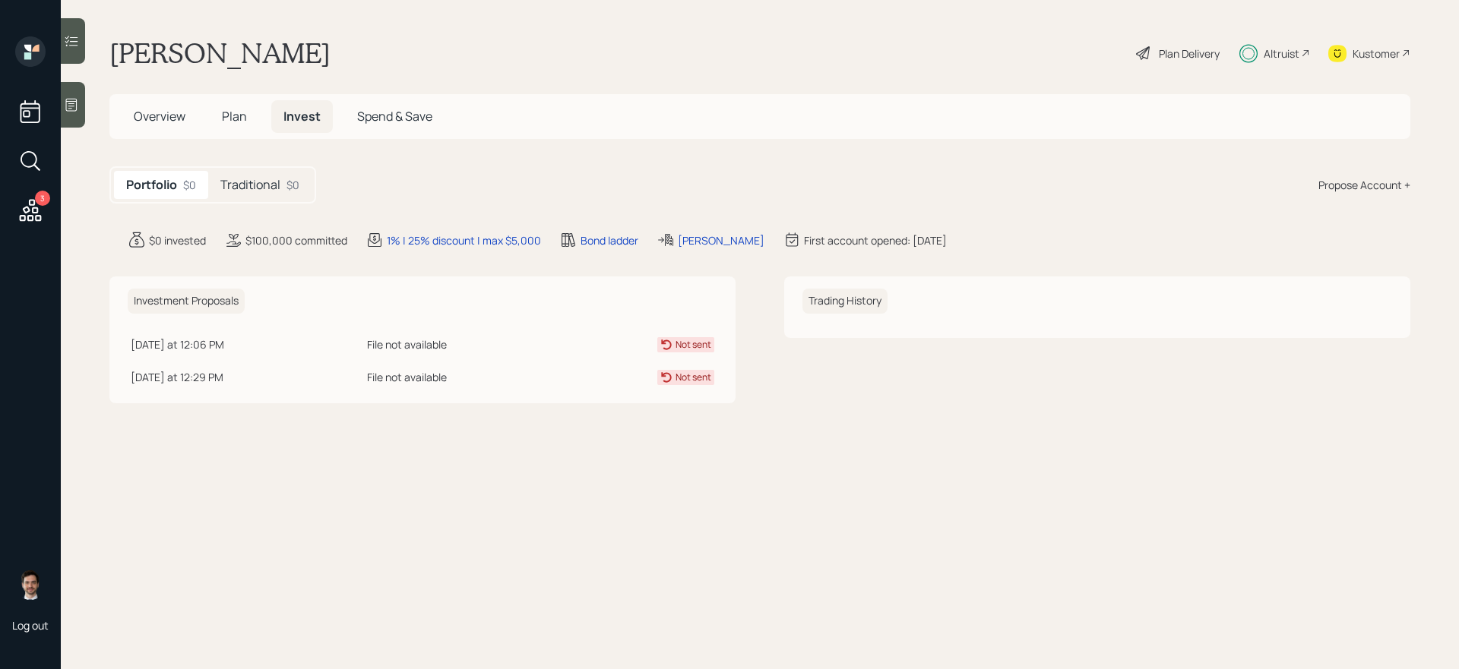
click at [397, 332] on td "File not available" at bounding box center [466, 342] width 204 height 33
click at [383, 341] on div "File not available" at bounding box center [466, 345] width 198 height 16
drag, startPoint x: 359, startPoint y: 345, endPoint x: 498, endPoint y: 346, distance: 139.0
click at [498, 346] on div "File not available" at bounding box center [466, 345] width 198 height 16
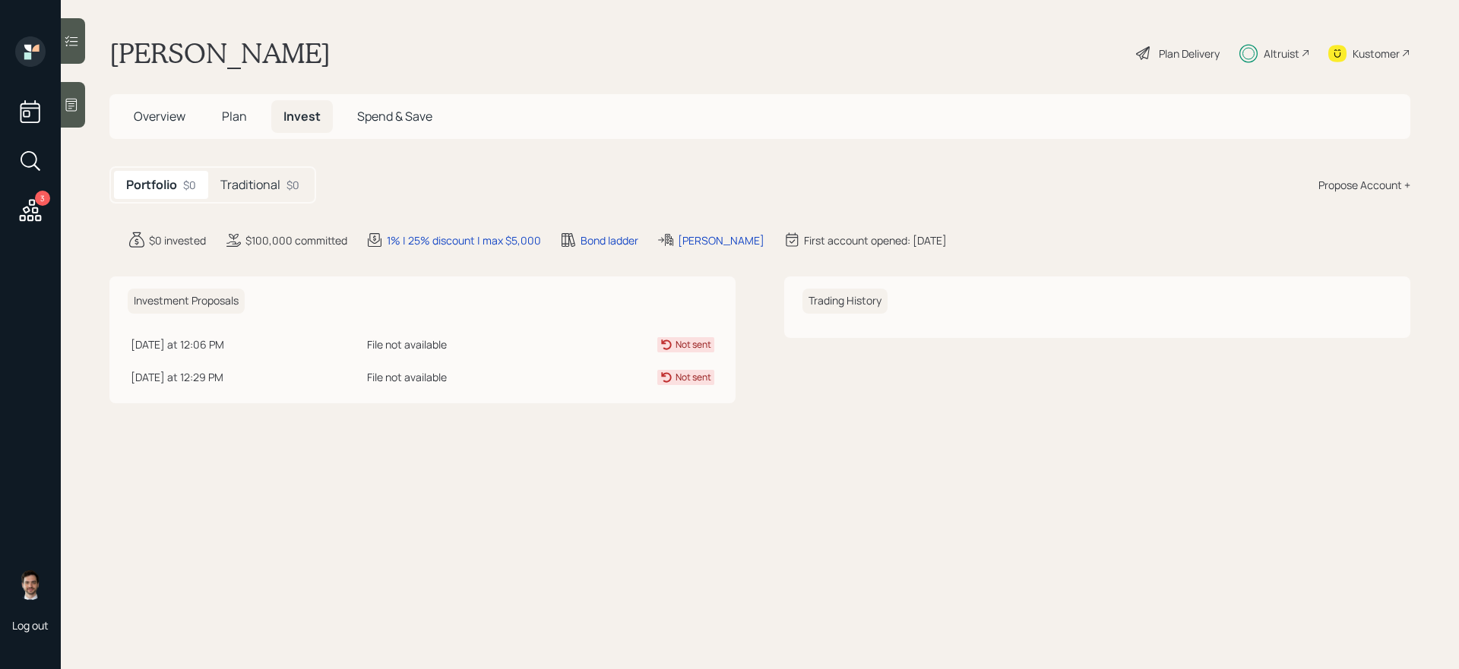
click at [518, 466] on main "Ethan Treadwell Plan Delivery Altruist Kustomer Overview Plan Invest Spend & Sa…" at bounding box center [760, 334] width 1398 height 669
click at [235, 115] on span "Plan" at bounding box center [234, 116] width 25 height 17
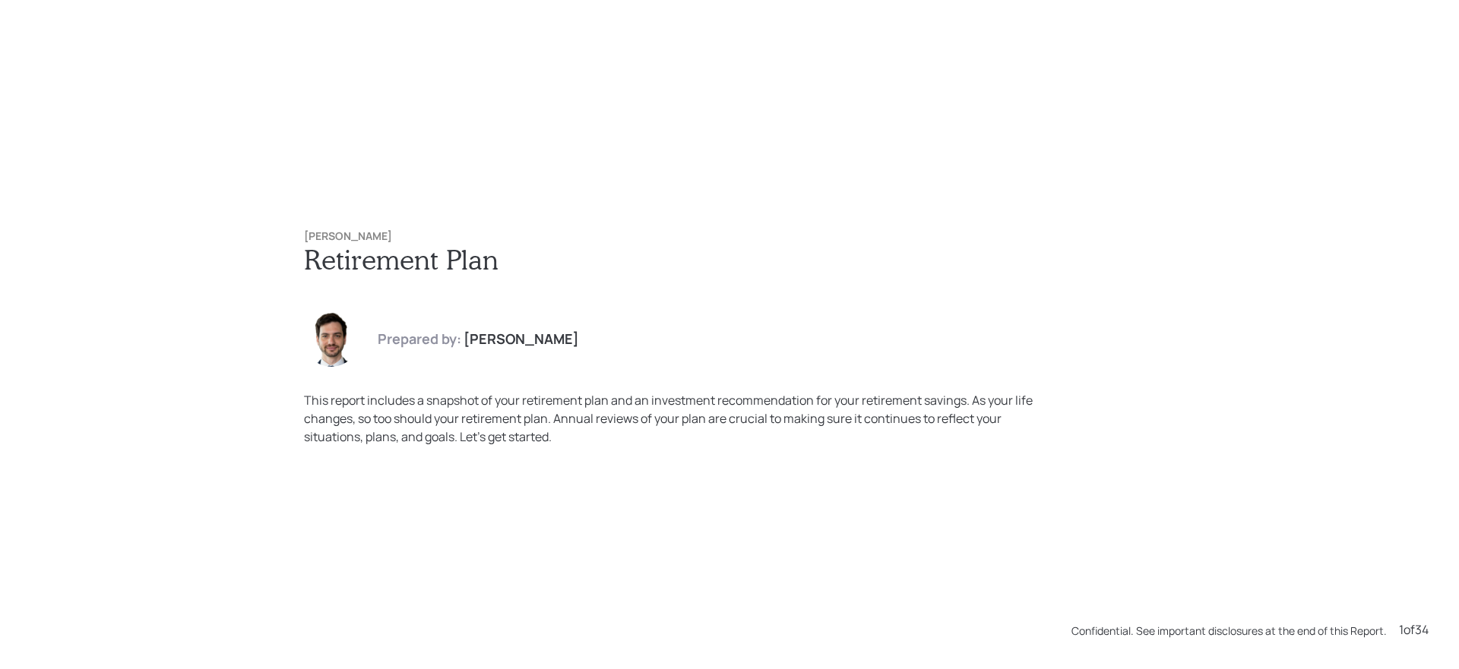
click at [640, 196] on div "Ethan Treadwell Retirement Plan Prepared by: Jonah Coleman This report includes…" at bounding box center [729, 334] width 1459 height 669
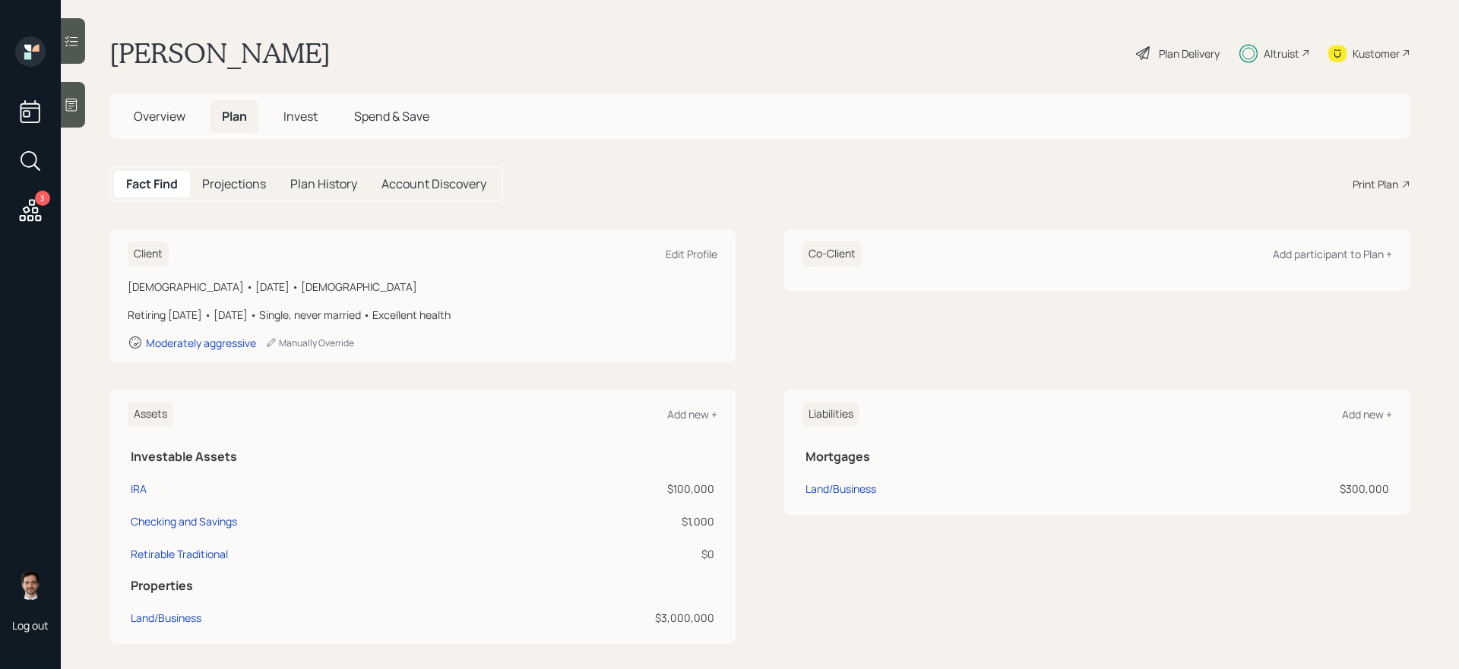
click at [306, 118] on span "Invest" at bounding box center [300, 116] width 34 height 17
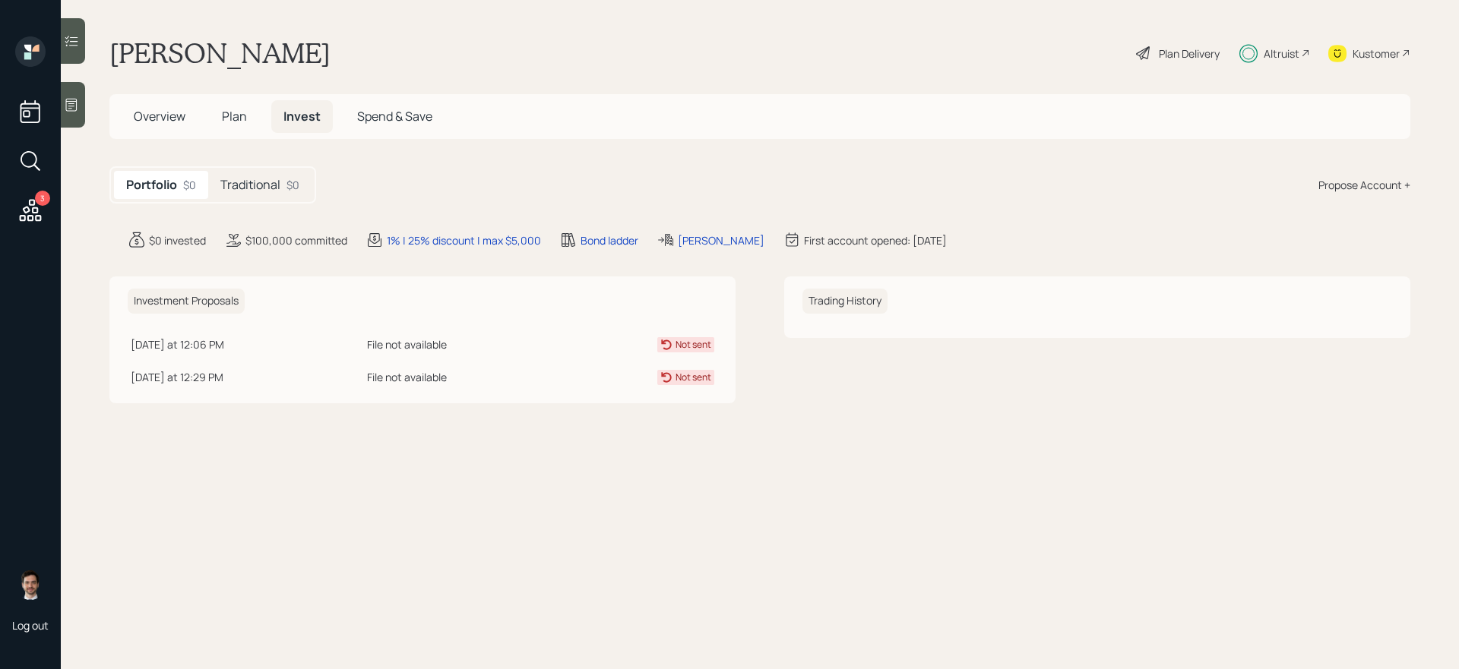
click at [261, 194] on div "Traditional $0" at bounding box center [259, 185] width 103 height 28
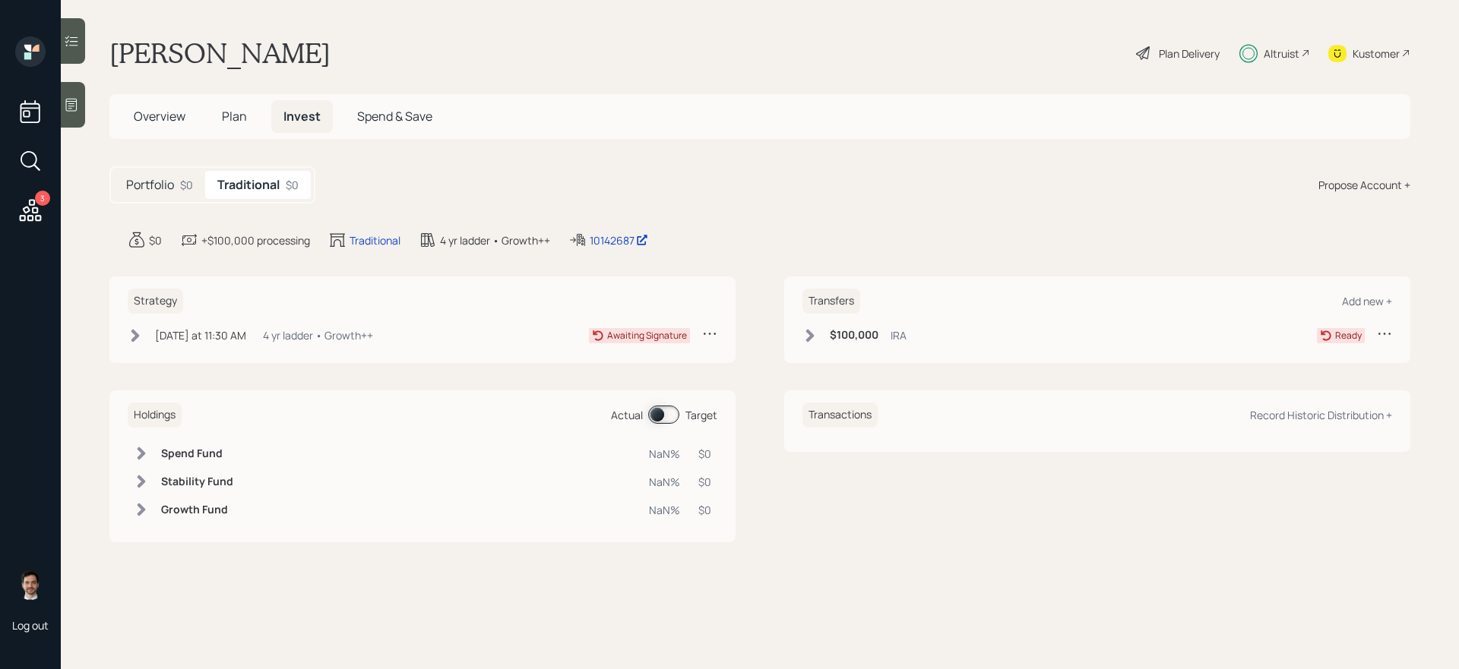
click at [162, 195] on div "Portfolio $0" at bounding box center [159, 185] width 91 height 28
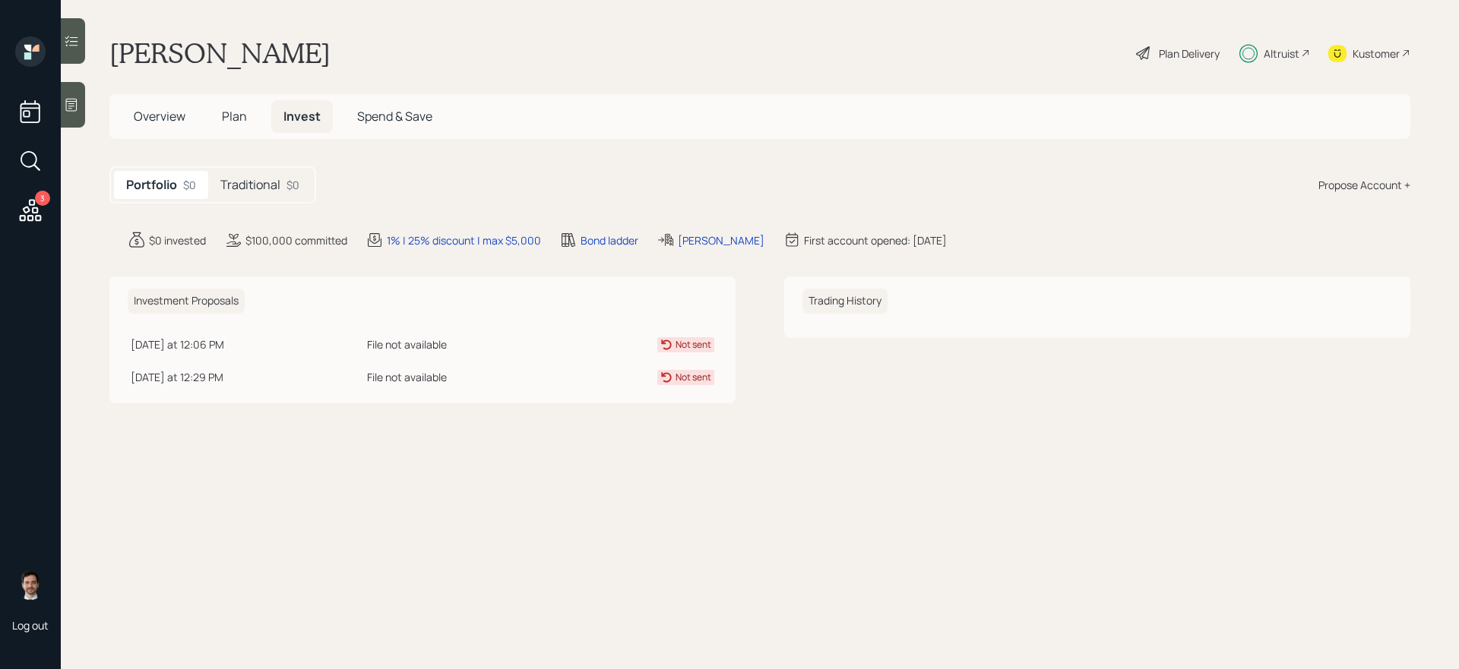
click at [230, 112] on span "Plan" at bounding box center [234, 116] width 25 height 17
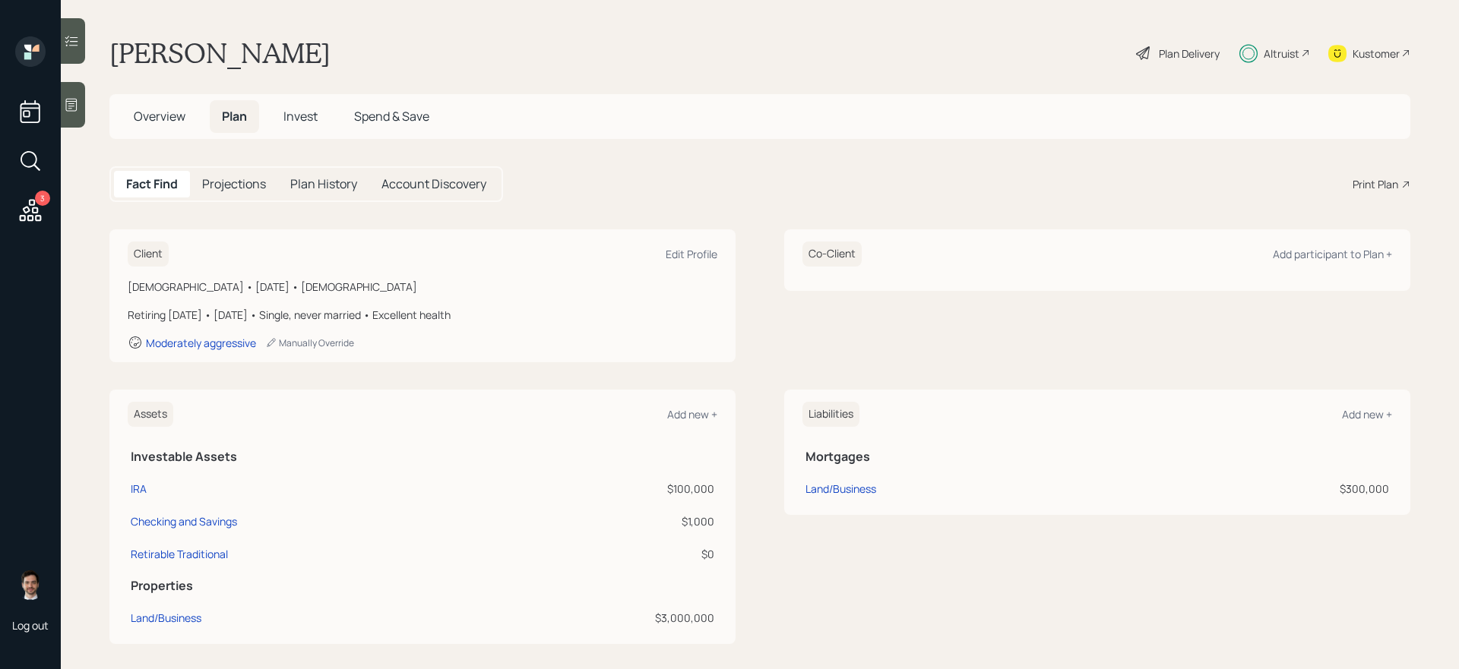
click at [162, 119] on span "Overview" at bounding box center [160, 116] width 52 height 17
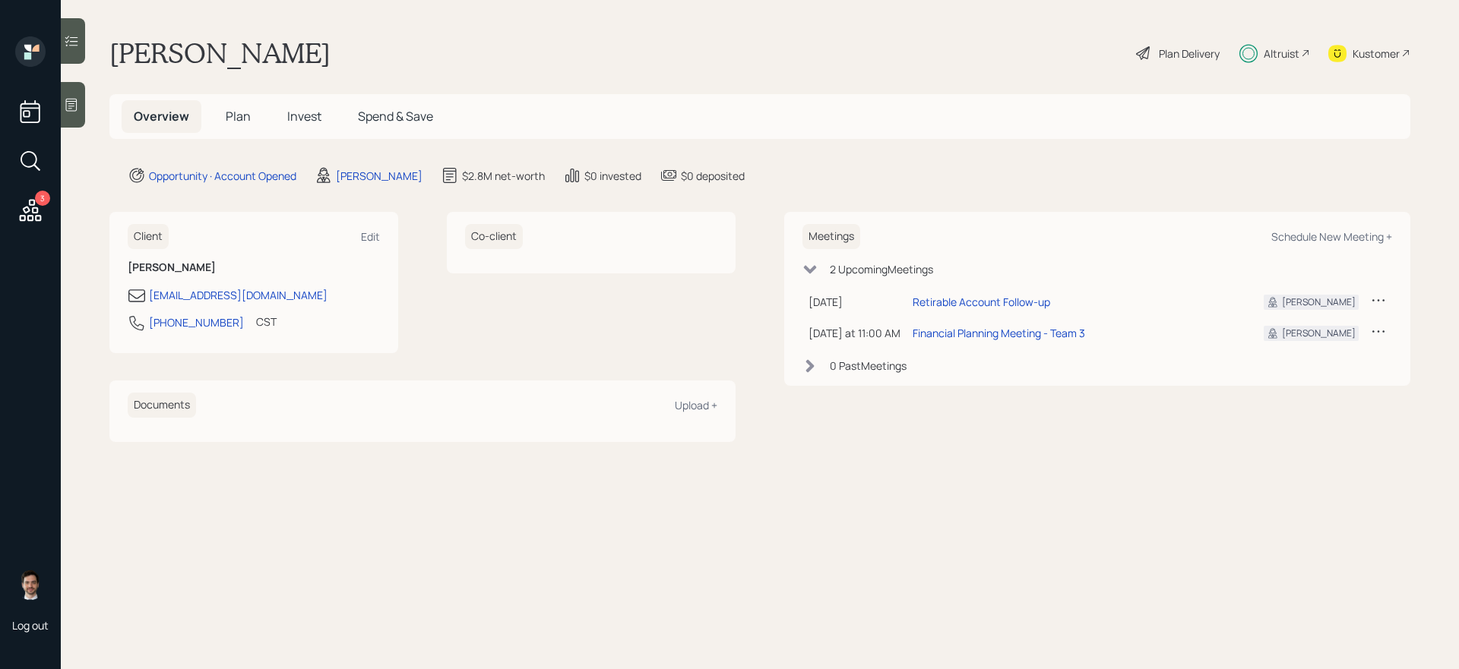
click at [243, 107] on h5 "Plan" at bounding box center [237, 116] width 49 height 33
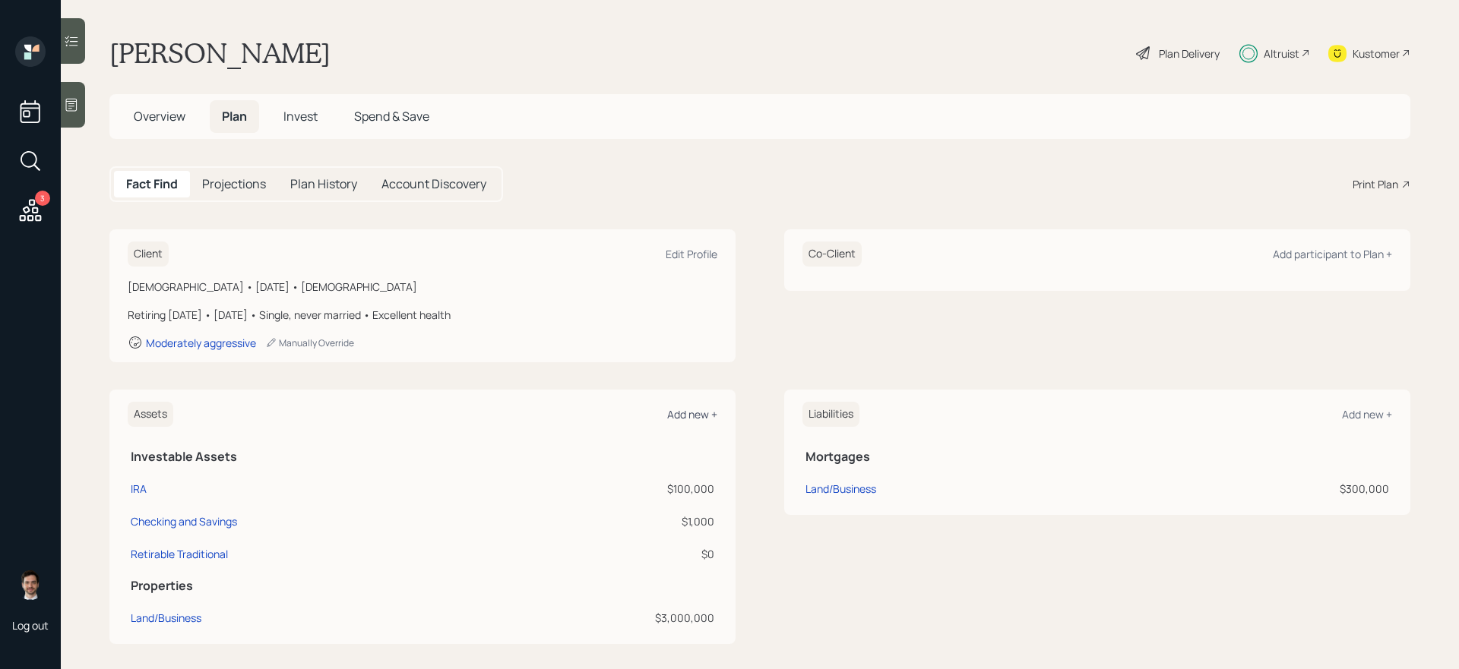
click at [709, 417] on div "Add new +" at bounding box center [692, 414] width 50 height 14
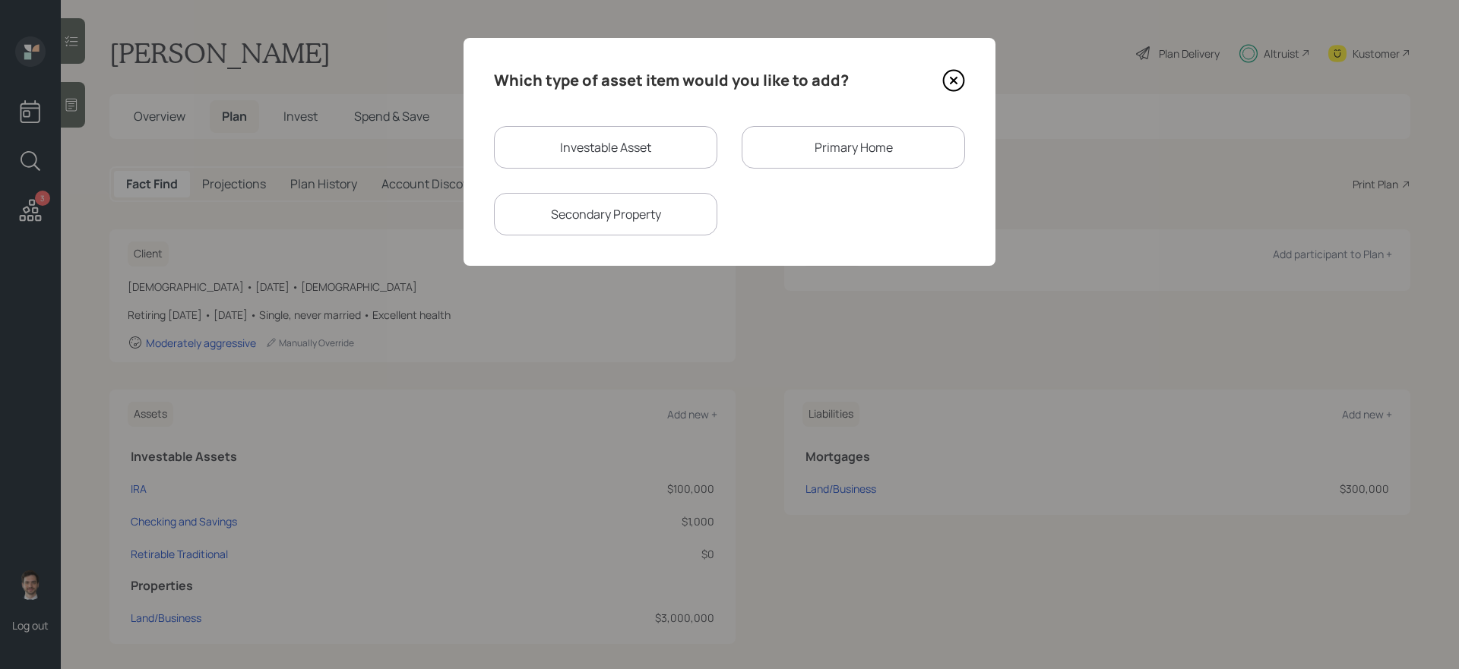
click at [674, 181] on div "Investable Asset Primary Home Secondary Property" at bounding box center [729, 180] width 471 height 109
click at [653, 163] on div "Investable Asset" at bounding box center [605, 147] width 223 height 43
select select "taxable"
select select "balanced"
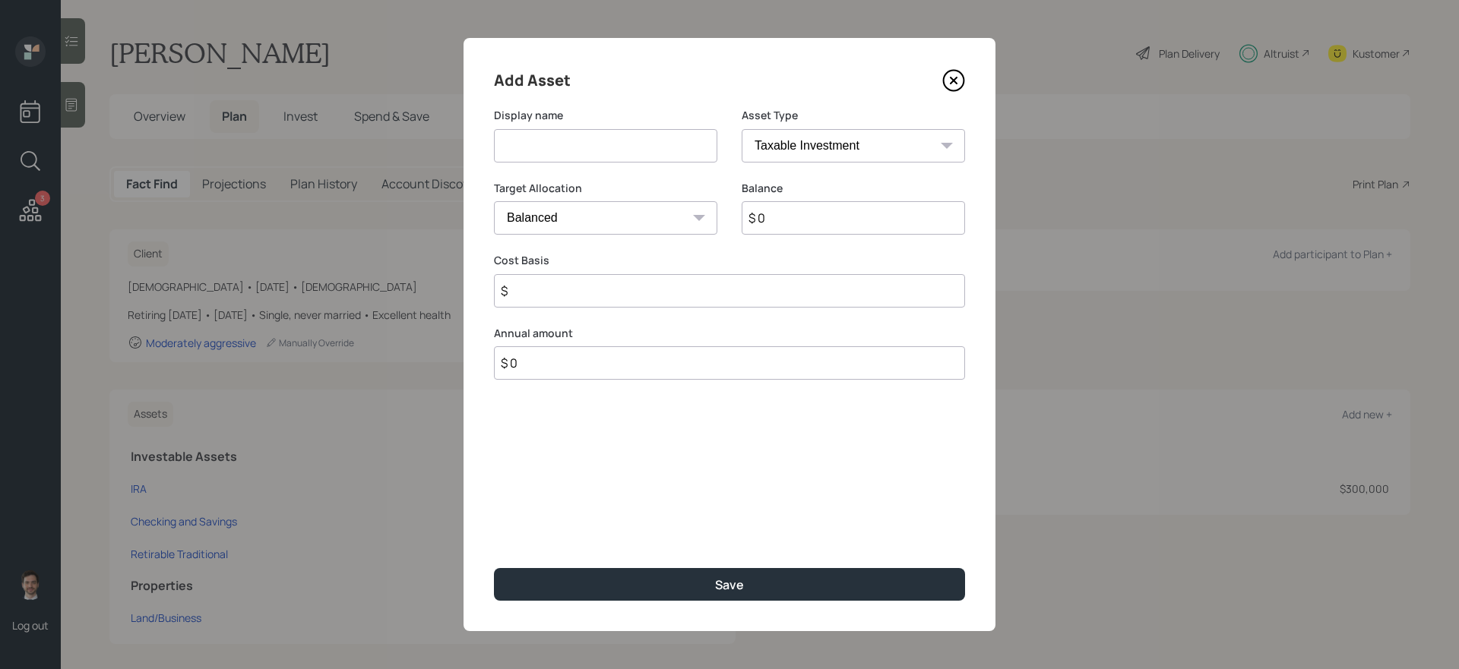
click at [612, 150] on input at bounding box center [605, 145] width 223 height 33
type input "Roth IRA"
select select "roth_ira"
type input "$"
type input "$ 1"
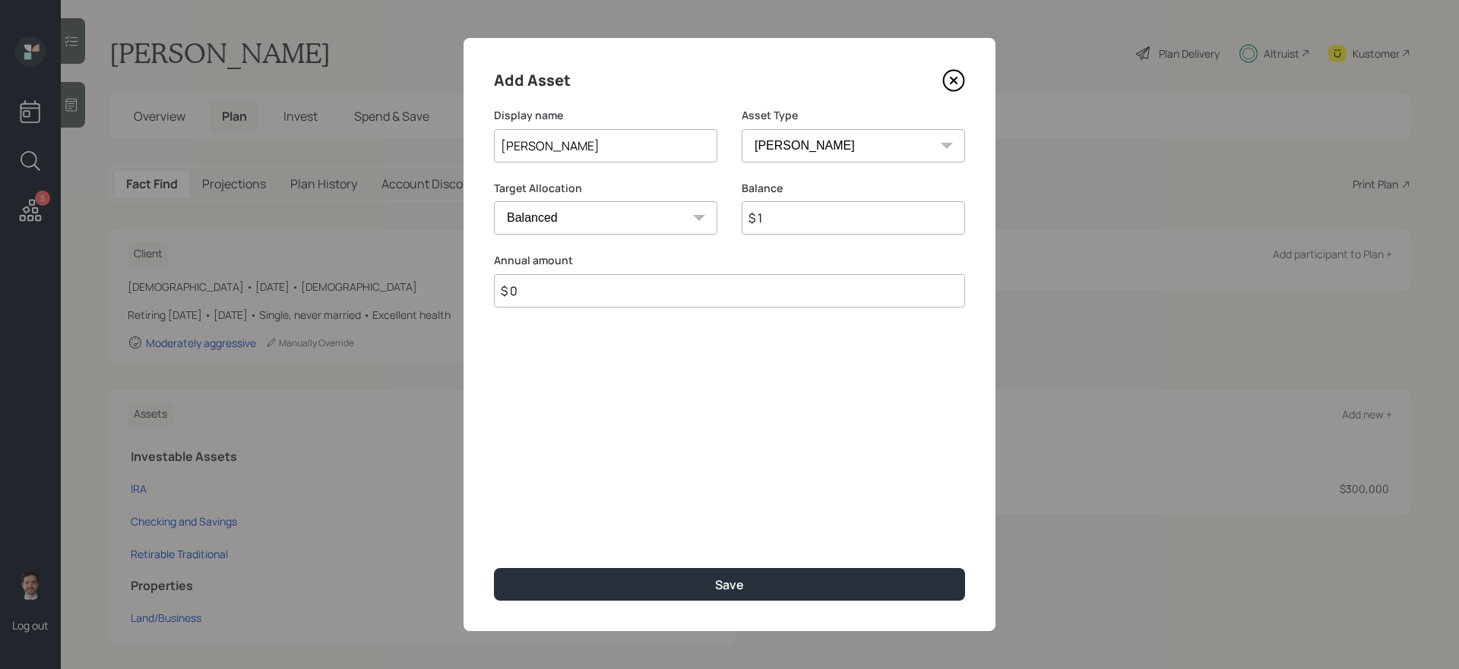
type input "$ 0"
click at [494, 568] on button "Save" at bounding box center [729, 584] width 471 height 33
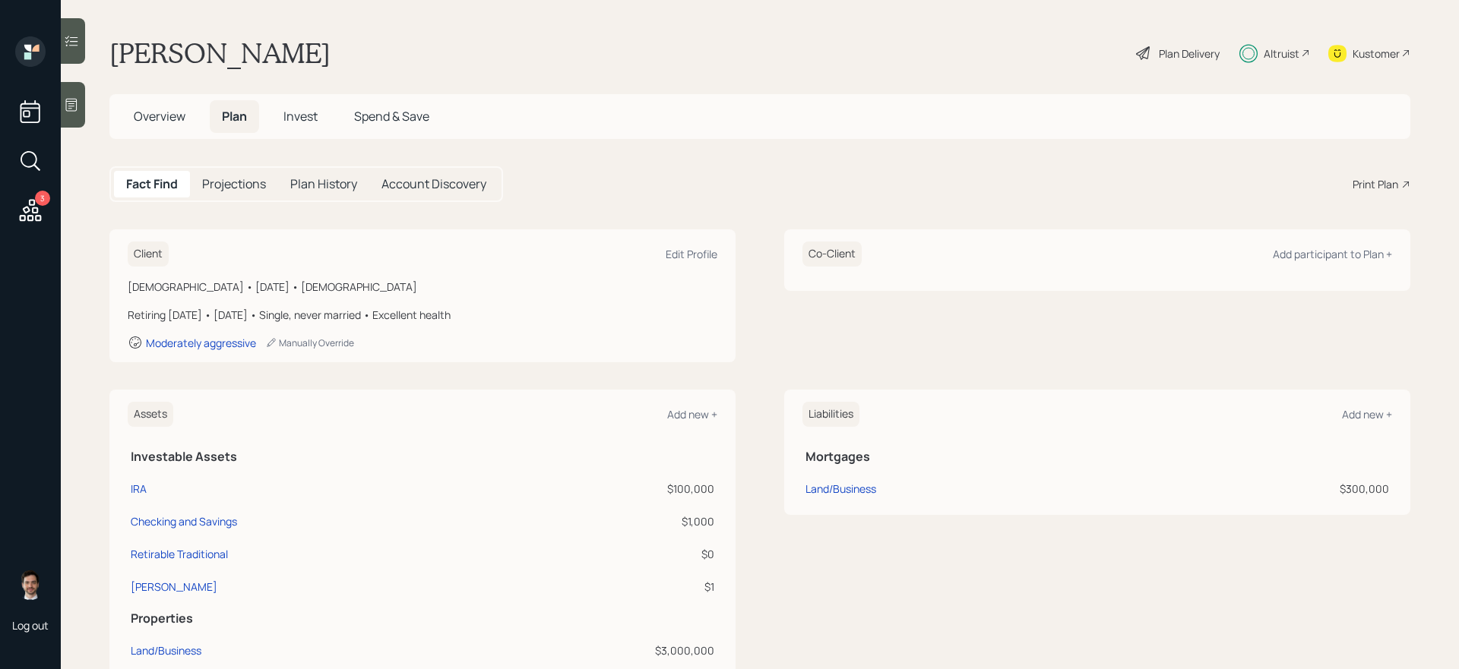
click at [305, 121] on span "Invest" at bounding box center [300, 116] width 34 height 17
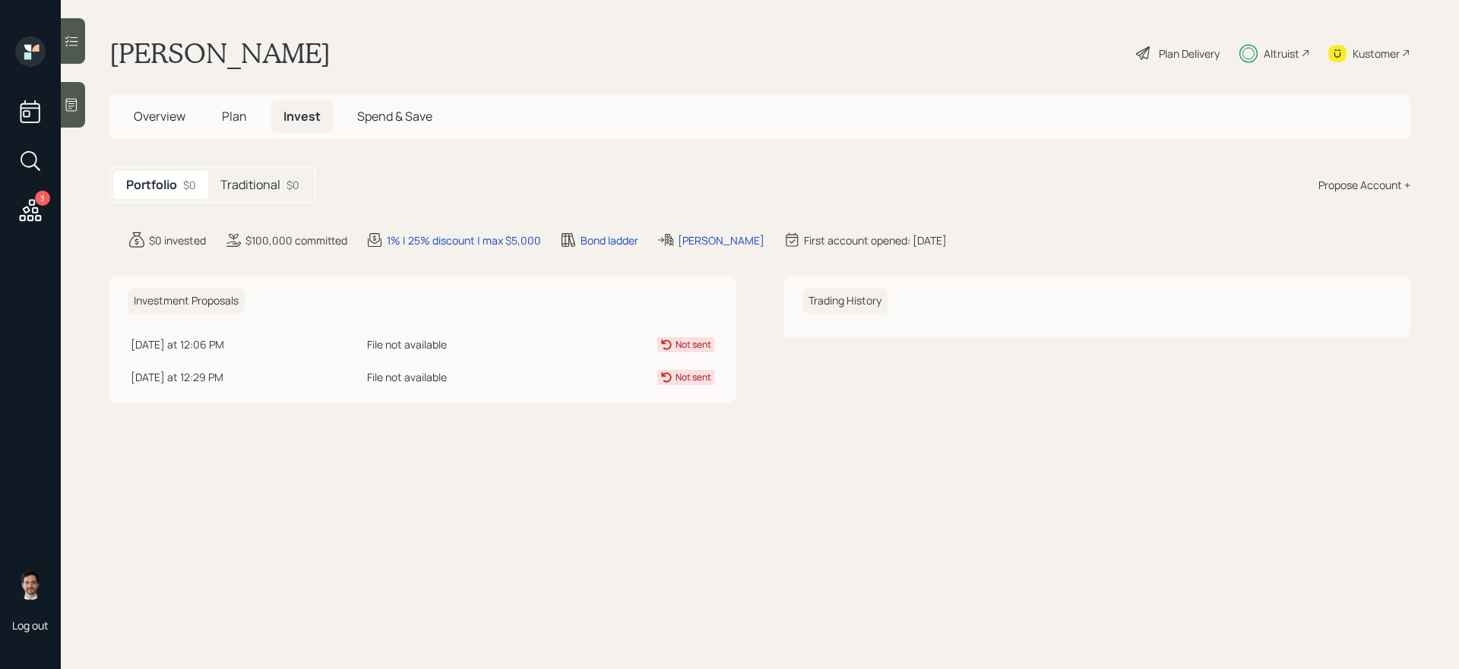
click at [273, 185] on h5 "Traditional" at bounding box center [250, 185] width 60 height 14
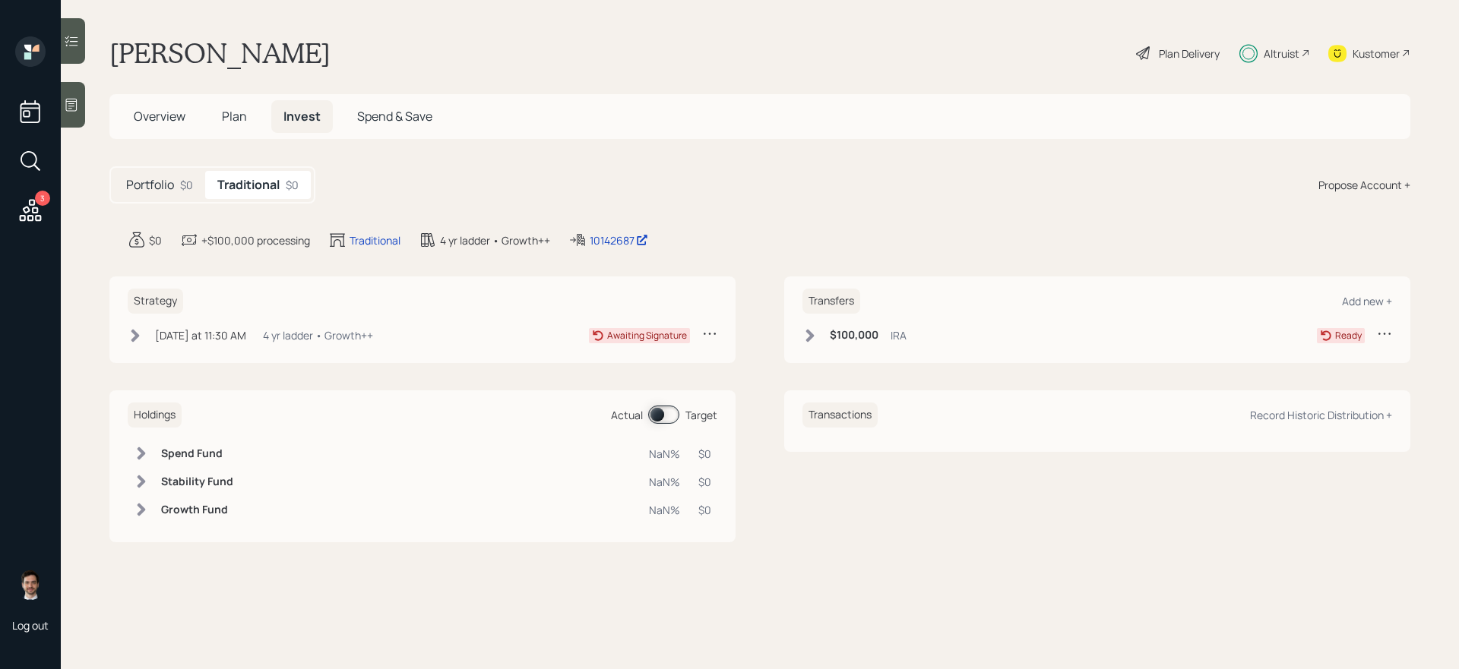
click at [169, 187] on h5 "Portfolio" at bounding box center [150, 185] width 48 height 14
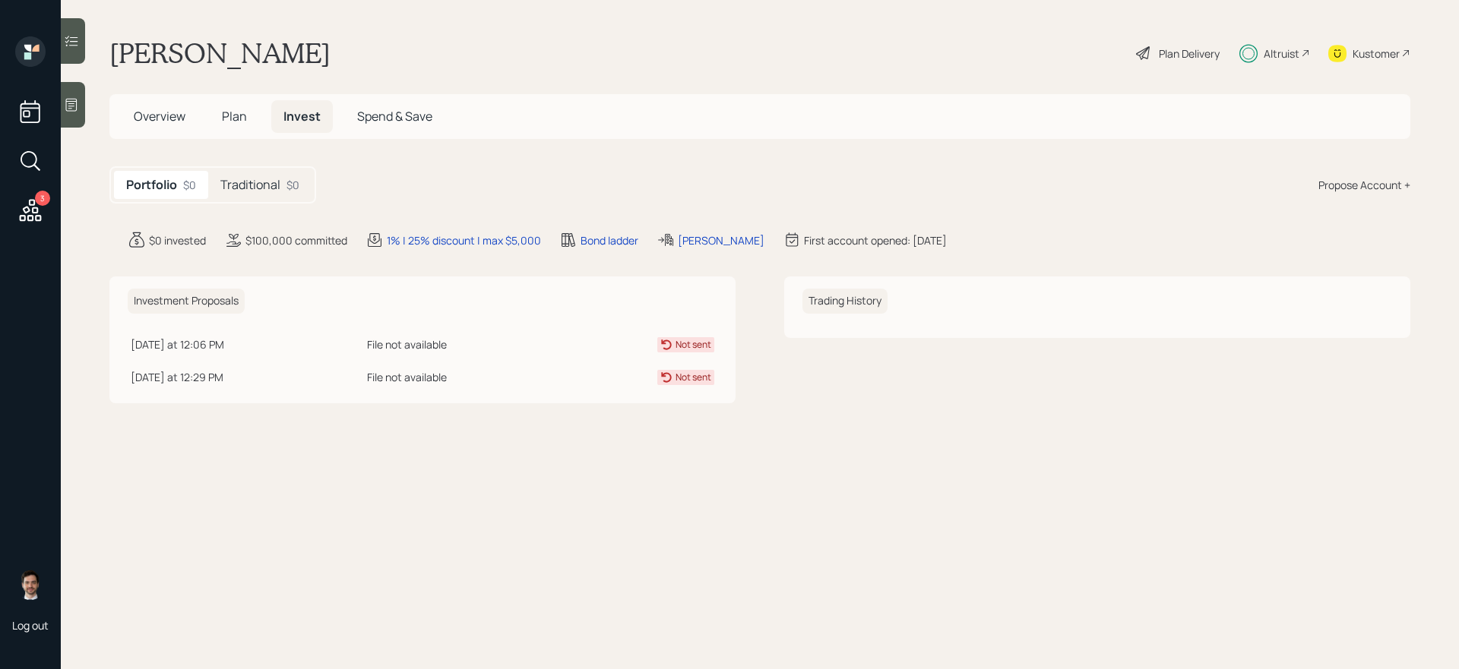
click at [1367, 194] on div "Portfolio $0 Traditional $0 Propose Account +" at bounding box center [759, 184] width 1301 height 37
click at [1365, 188] on div "Propose Account +" at bounding box center [1364, 185] width 92 height 16
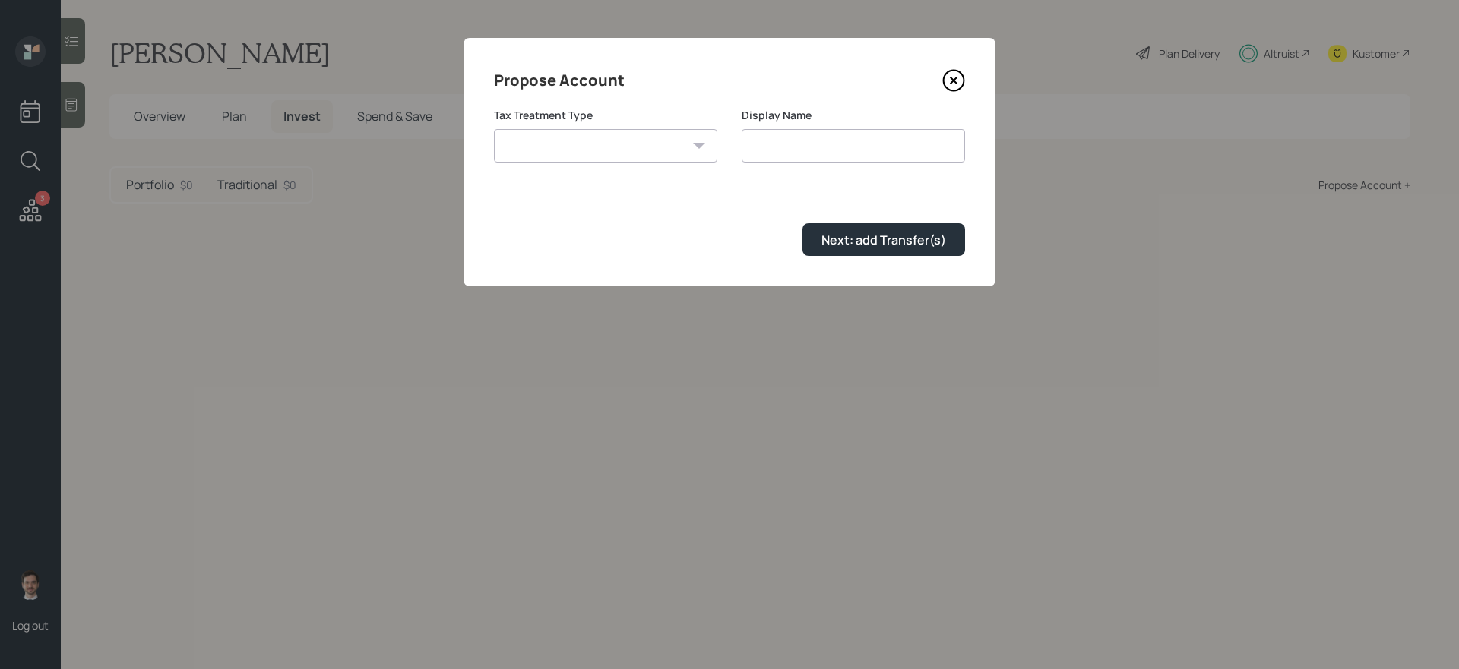
click at [623, 164] on div "Tax Treatment Type Roth Taxable Traditional" at bounding box center [605, 144] width 223 height 73
click at [624, 155] on select "Roth Taxable Traditional" at bounding box center [605, 145] width 223 height 33
select select "roth"
click at [494, 129] on select "Roth Taxable Traditional" at bounding box center [605, 145] width 223 height 33
type input "[PERSON_NAME]"
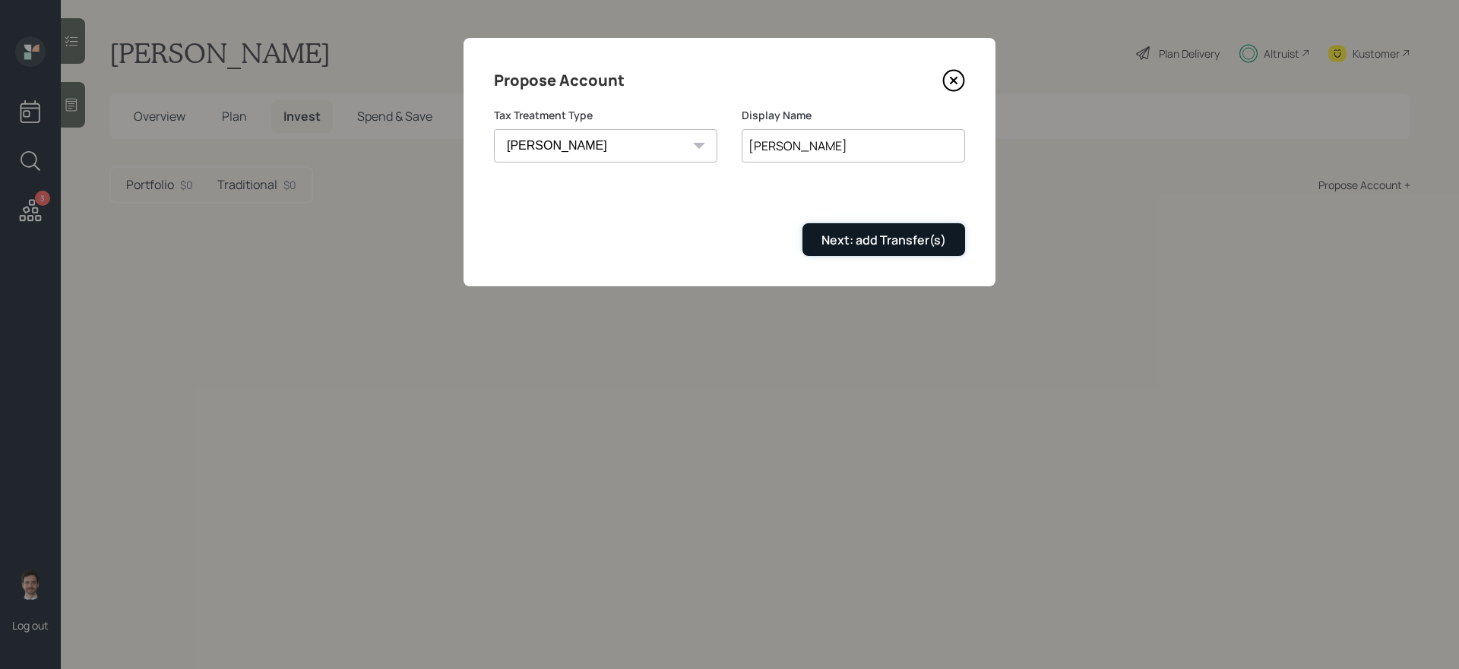
click at [868, 238] on div "Next: add Transfer(s)" at bounding box center [883, 240] width 125 height 17
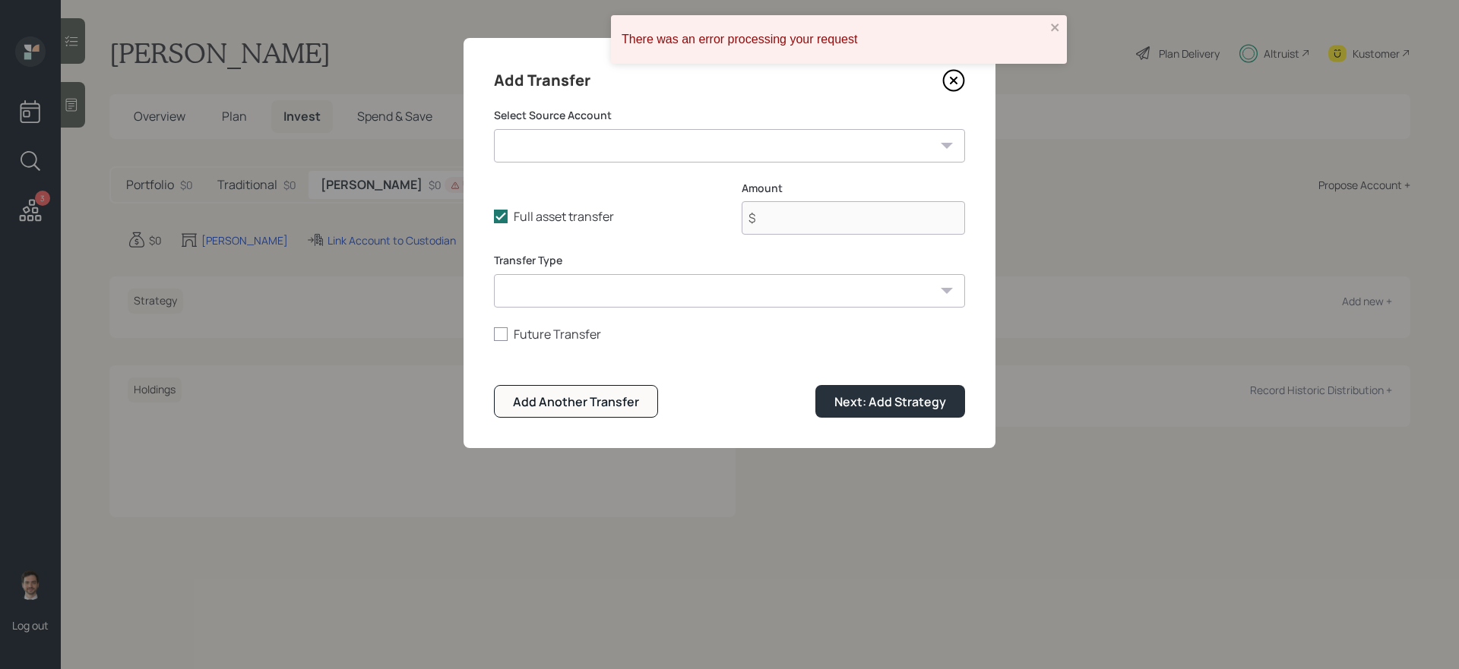
click at [598, 160] on select "IRA ($100,000 | IRA) Checking and Savings ($1,000 | Emergency Fund) Roth IRA ($…" at bounding box center [729, 145] width 471 height 33
select select "060b1ac9-af55-46ba-bc7c-e1bab99c40da"
click at [494, 129] on select "IRA ($100,000 | IRA) Checking and Savings ($1,000 | Emergency Fund) Roth IRA ($…" at bounding box center [729, 145] width 471 height 33
type input "$ 1"
click at [910, 400] on div "Next: Add Strategy" at bounding box center [890, 402] width 112 height 17
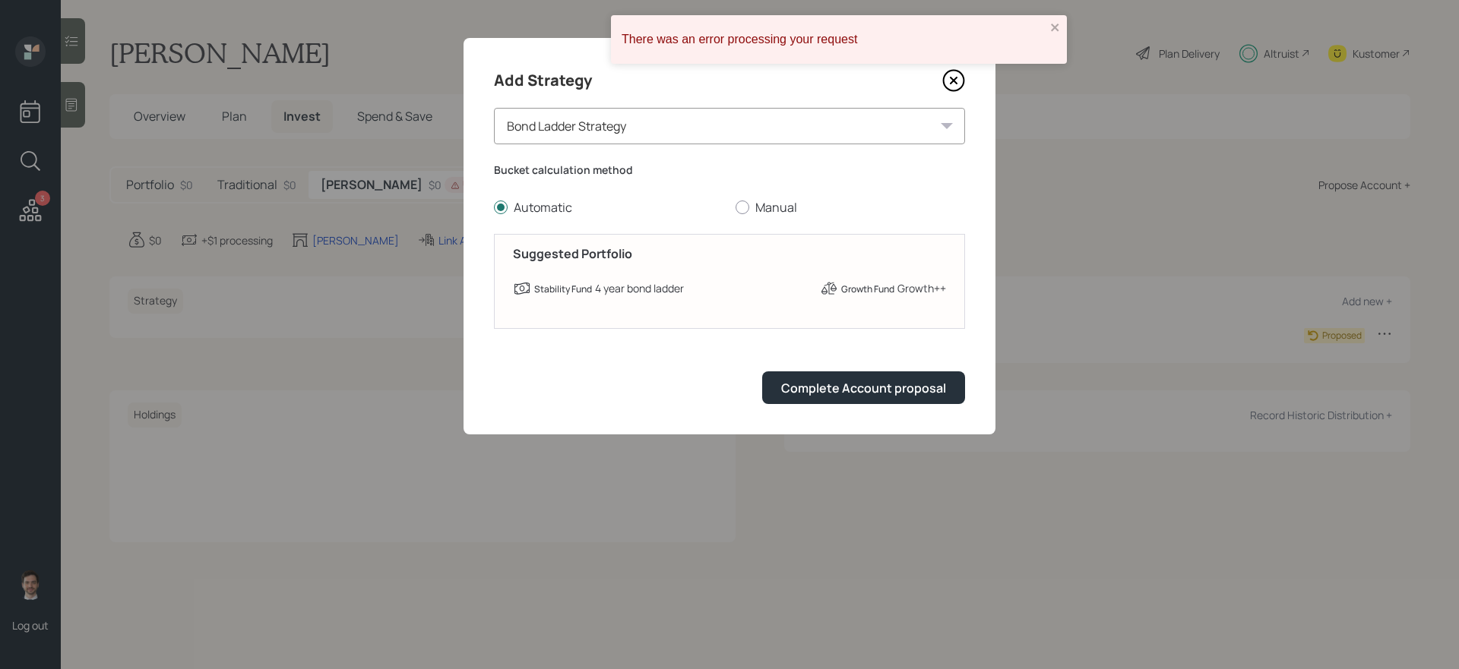
click at [811, 369] on form "Bucket calculation method Automatic Manual Suggested Portfolio Stability Fund 4…" at bounding box center [729, 284] width 471 height 242
click at [808, 383] on div "Complete Account proposal" at bounding box center [863, 388] width 165 height 17
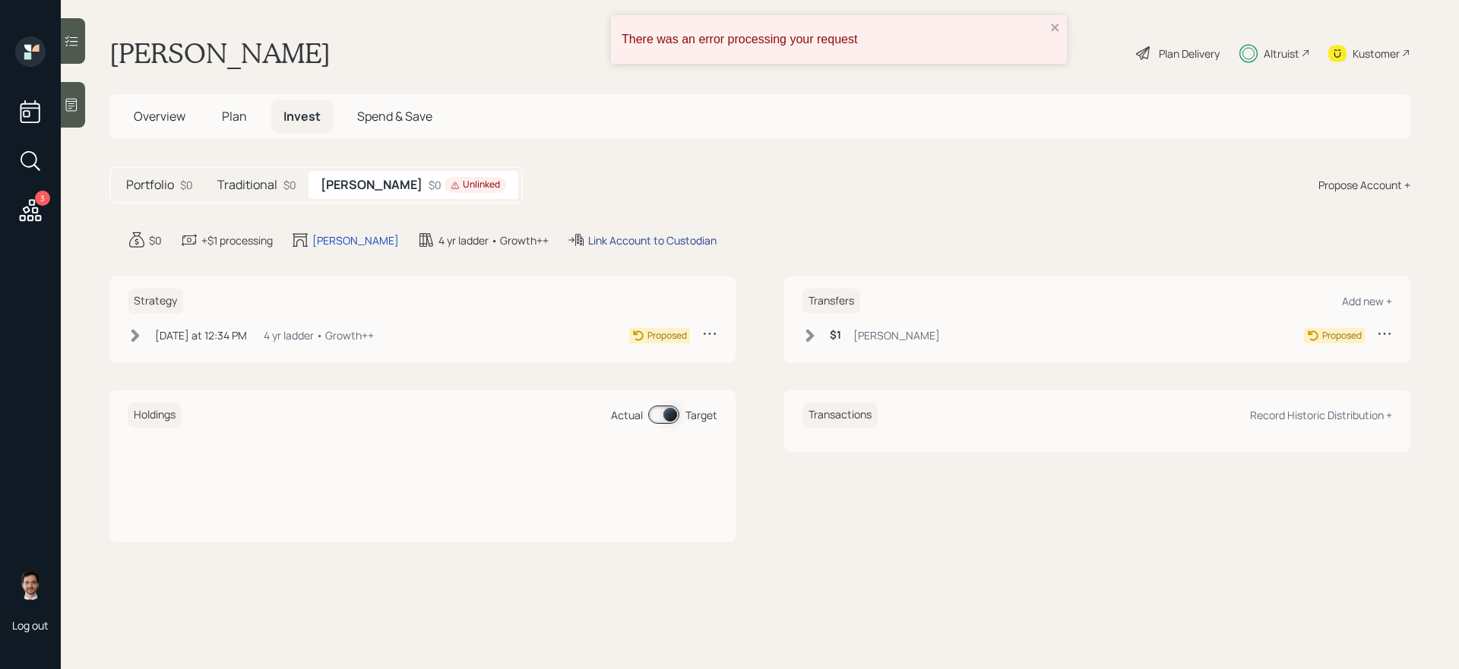
click at [588, 241] on div "Link Account to Custodian" at bounding box center [652, 240] width 128 height 16
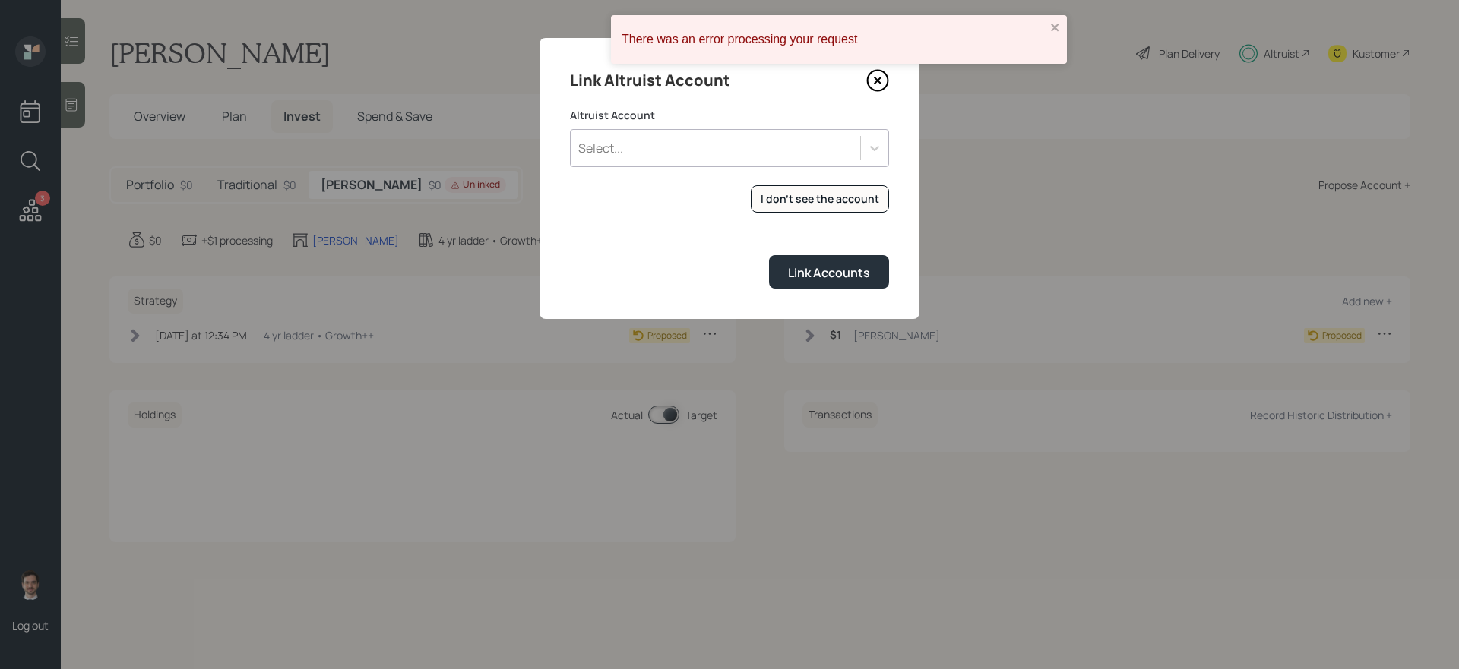
click at [717, 153] on div "Select..." at bounding box center [715, 148] width 289 height 26
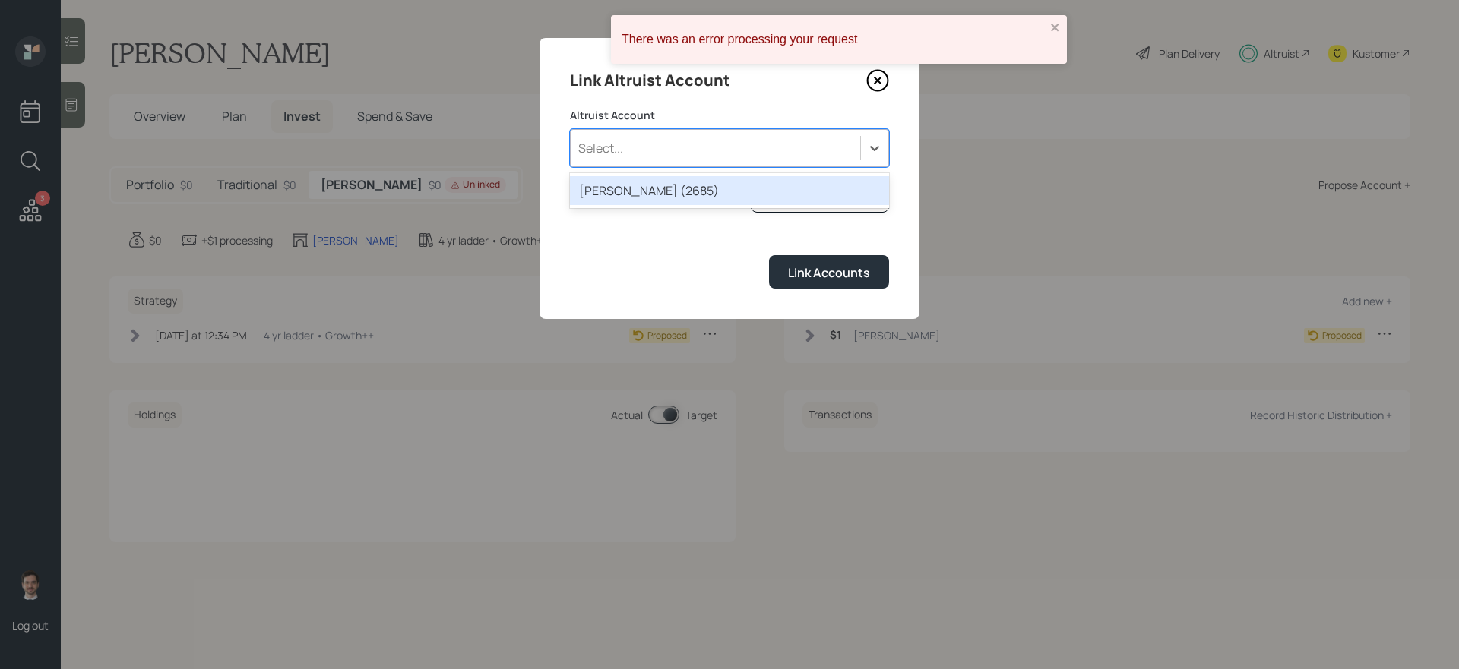
click at [689, 187] on div "ROTH IRA (2685)" at bounding box center [729, 190] width 319 height 29
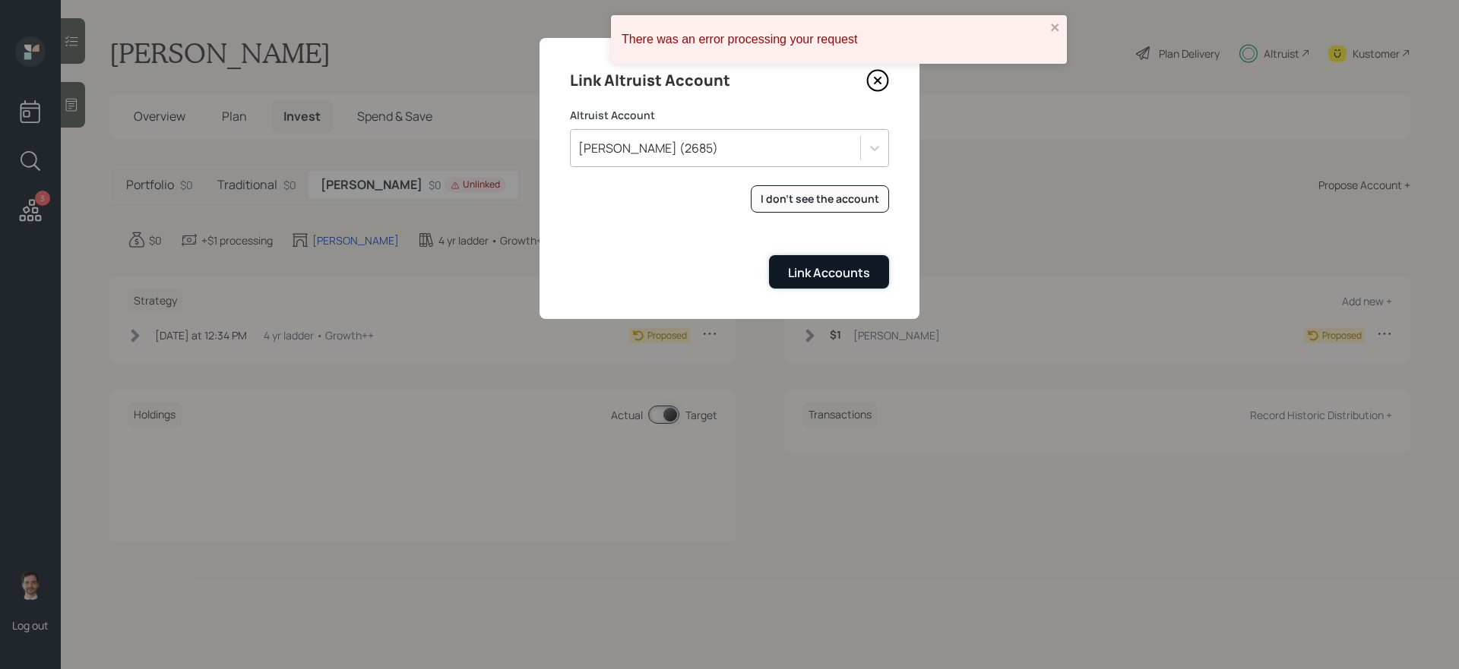
click at [847, 263] on button "Link Accounts" at bounding box center [829, 271] width 120 height 33
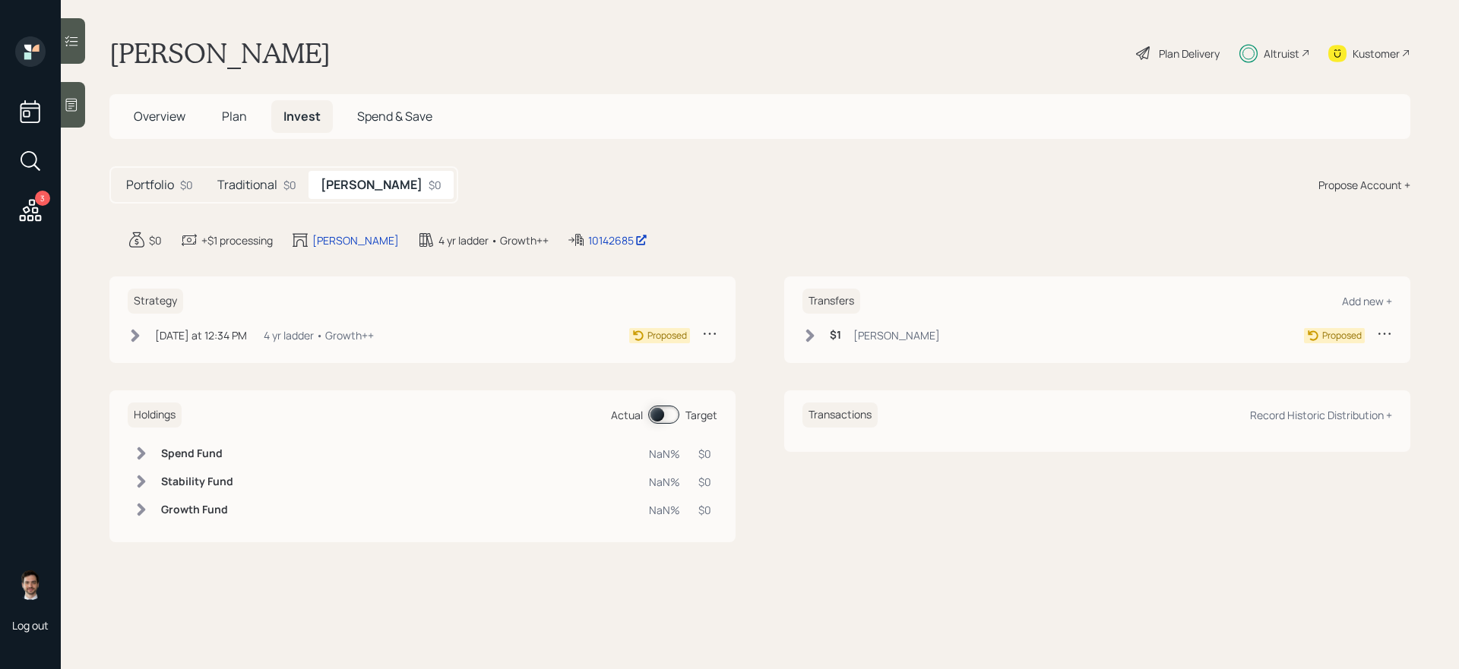
click at [249, 116] on h5 "Plan" at bounding box center [234, 116] width 49 height 33
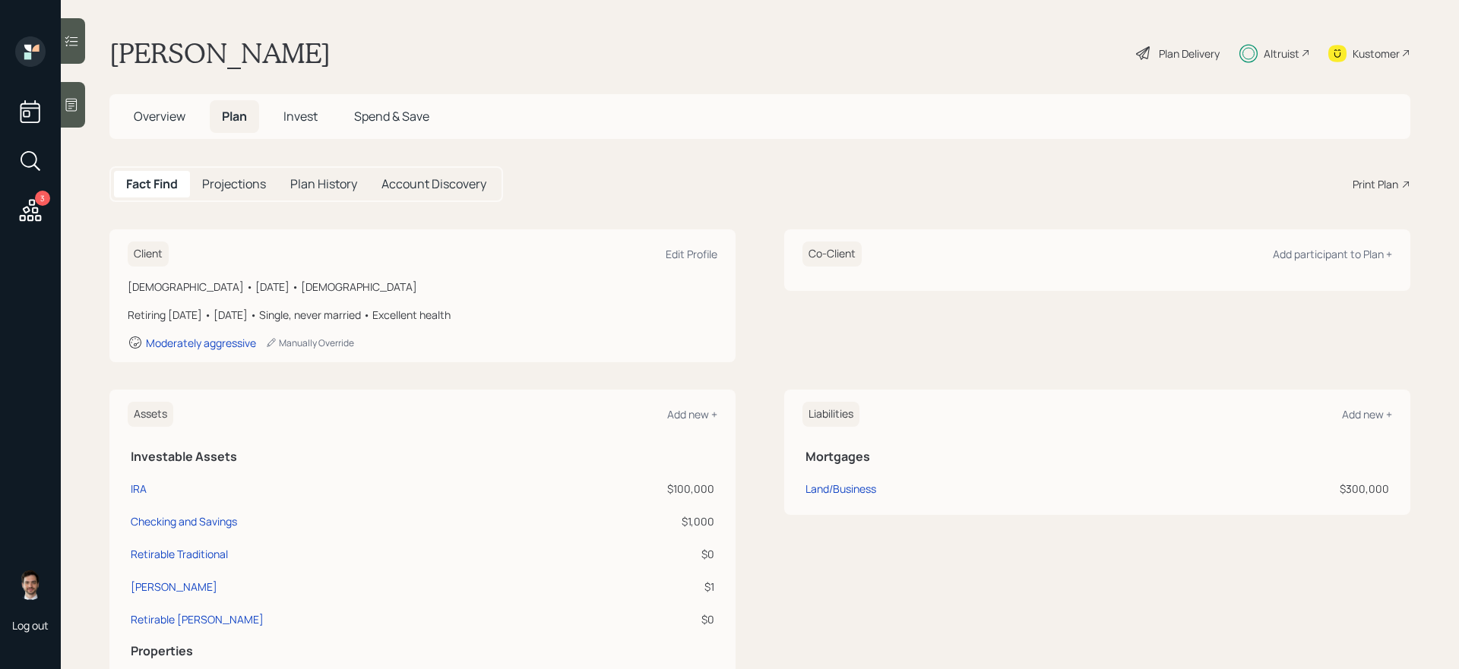
click at [292, 111] on span "Invest" at bounding box center [300, 116] width 34 height 17
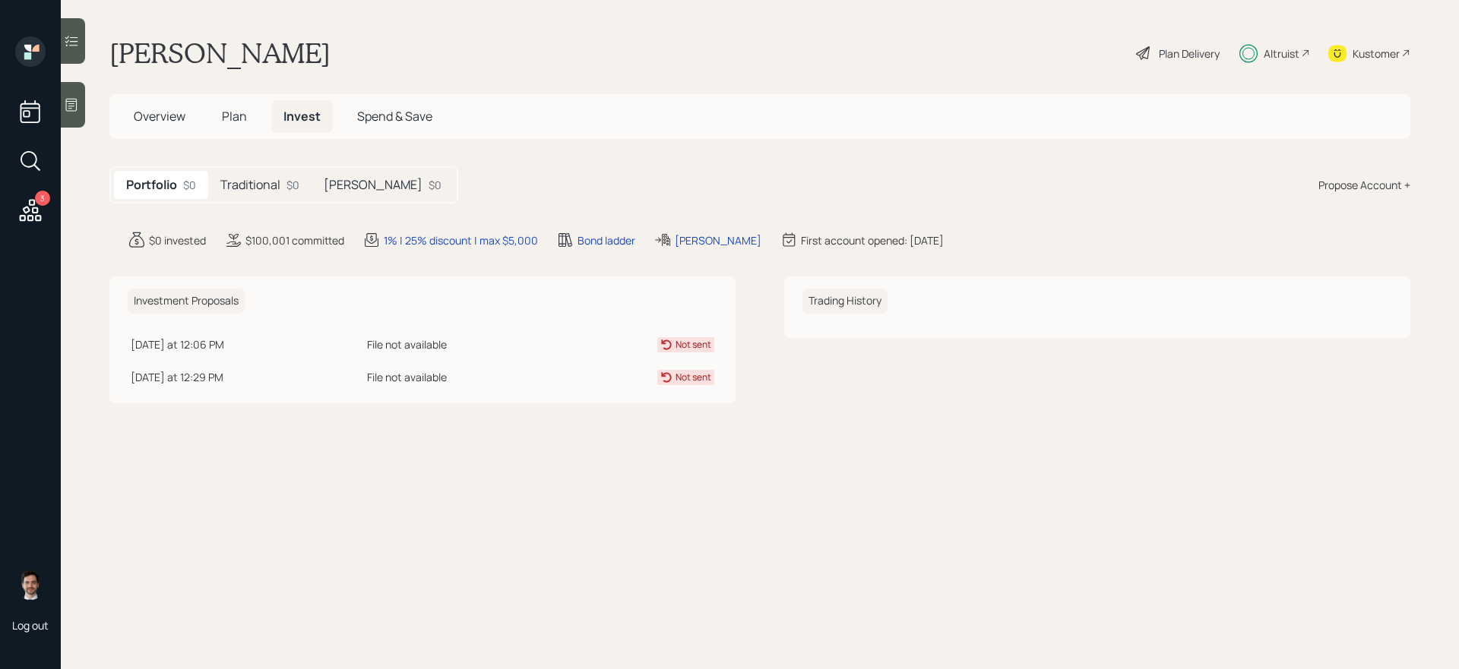
click at [241, 181] on h5 "Traditional" at bounding box center [250, 185] width 60 height 14
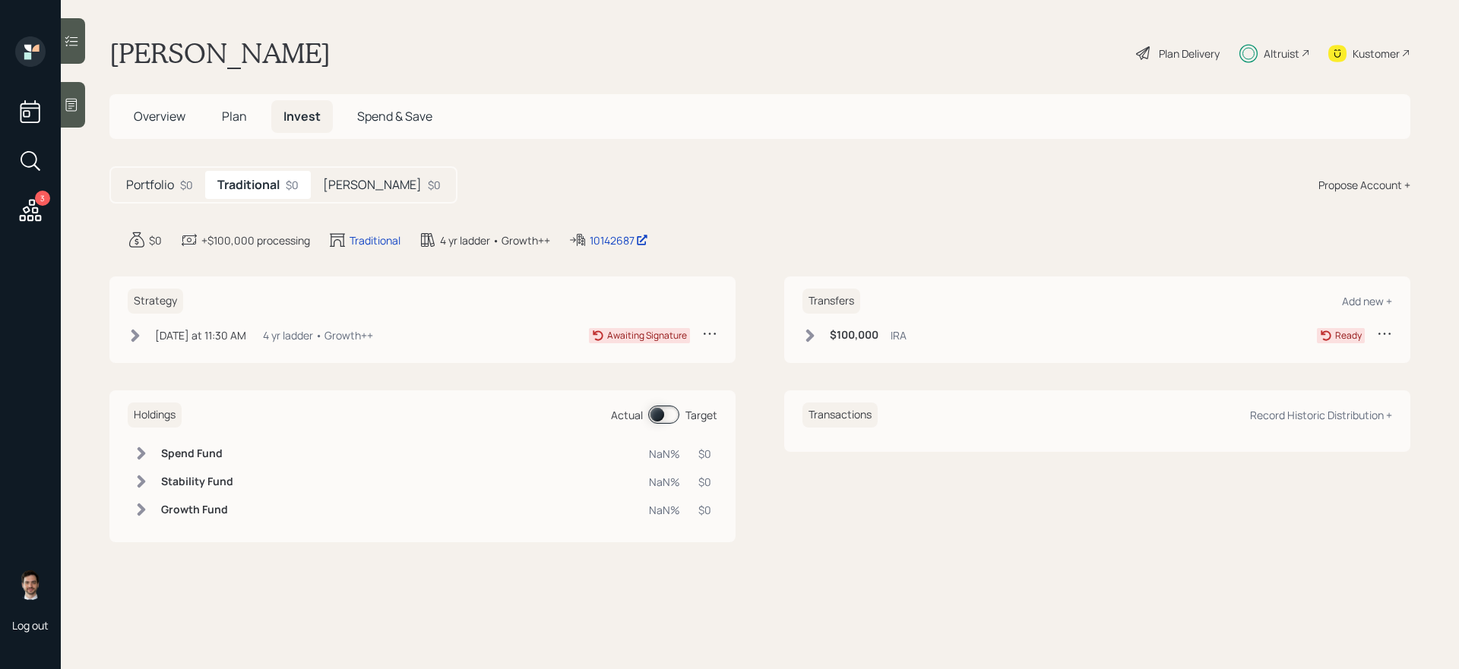
click at [134, 338] on icon at bounding box center [135, 335] width 8 height 13
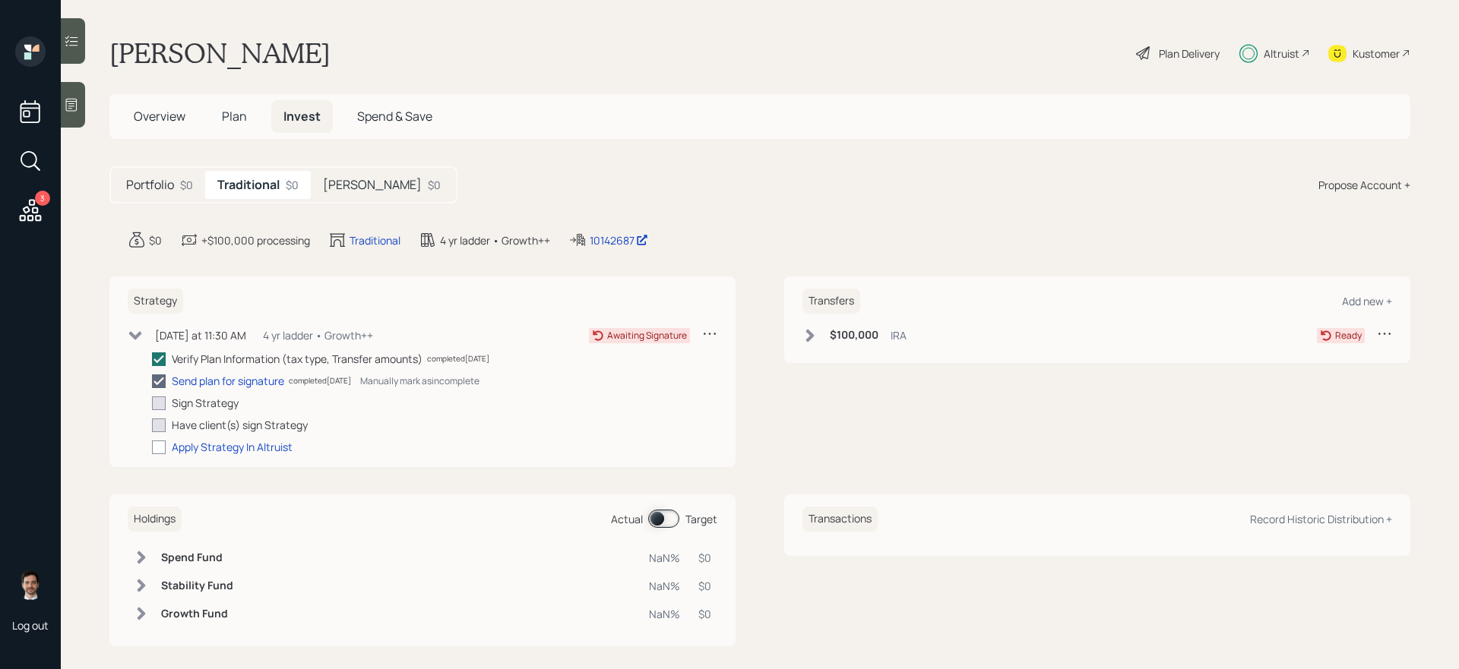
click at [163, 384] on icon at bounding box center [159, 382] width 14 height 14
click at [152, 381] on input "checkbox" at bounding box center [151, 381] width 1 height 1
click at [200, 376] on div "Send plan for signature" at bounding box center [228, 381] width 112 height 16
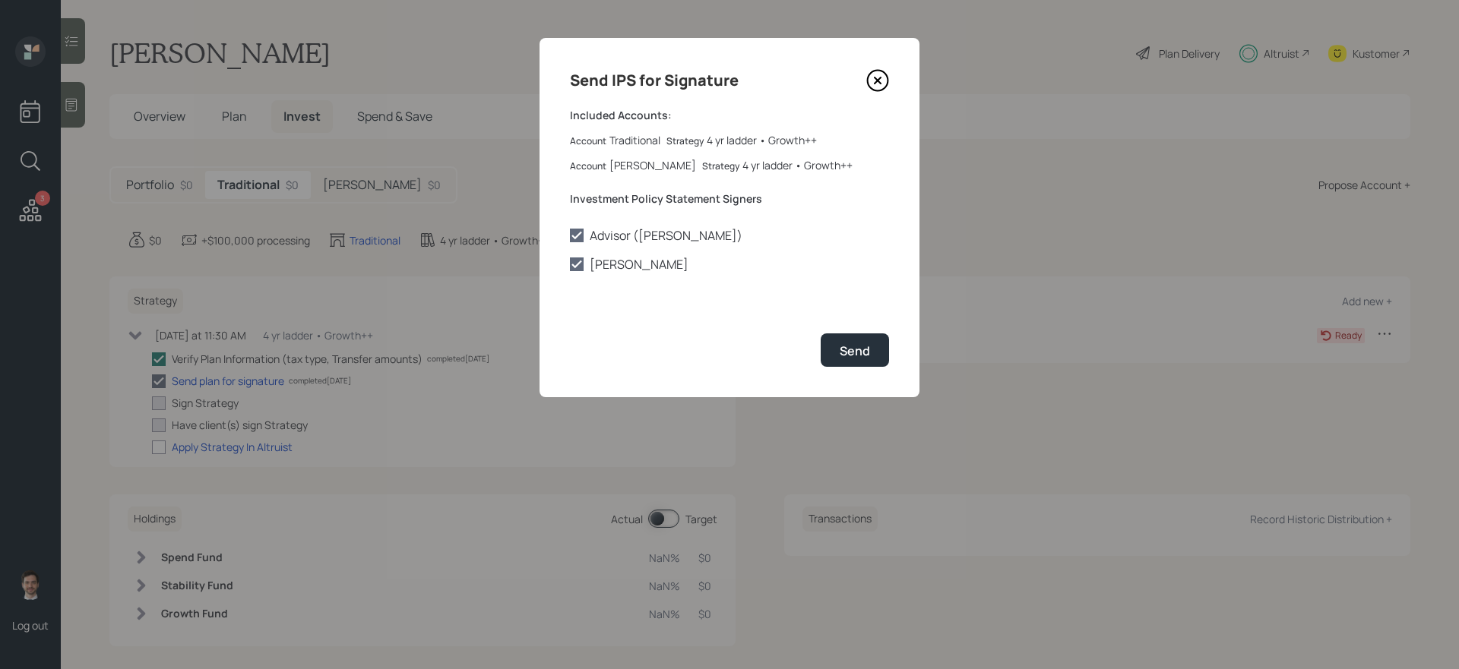
click at [874, 77] on icon at bounding box center [877, 80] width 6 height 6
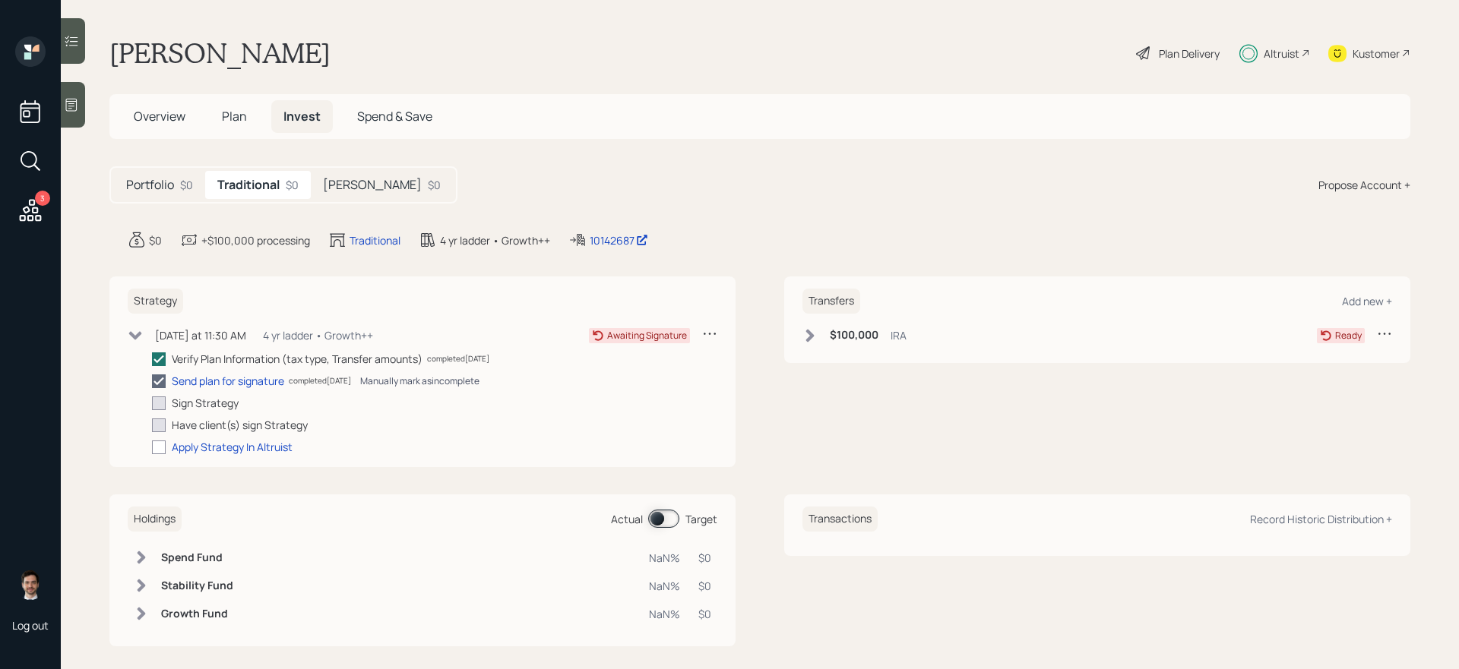
click at [445, 381] on div "Manually mark as incomplete" at bounding box center [419, 381] width 119 height 13
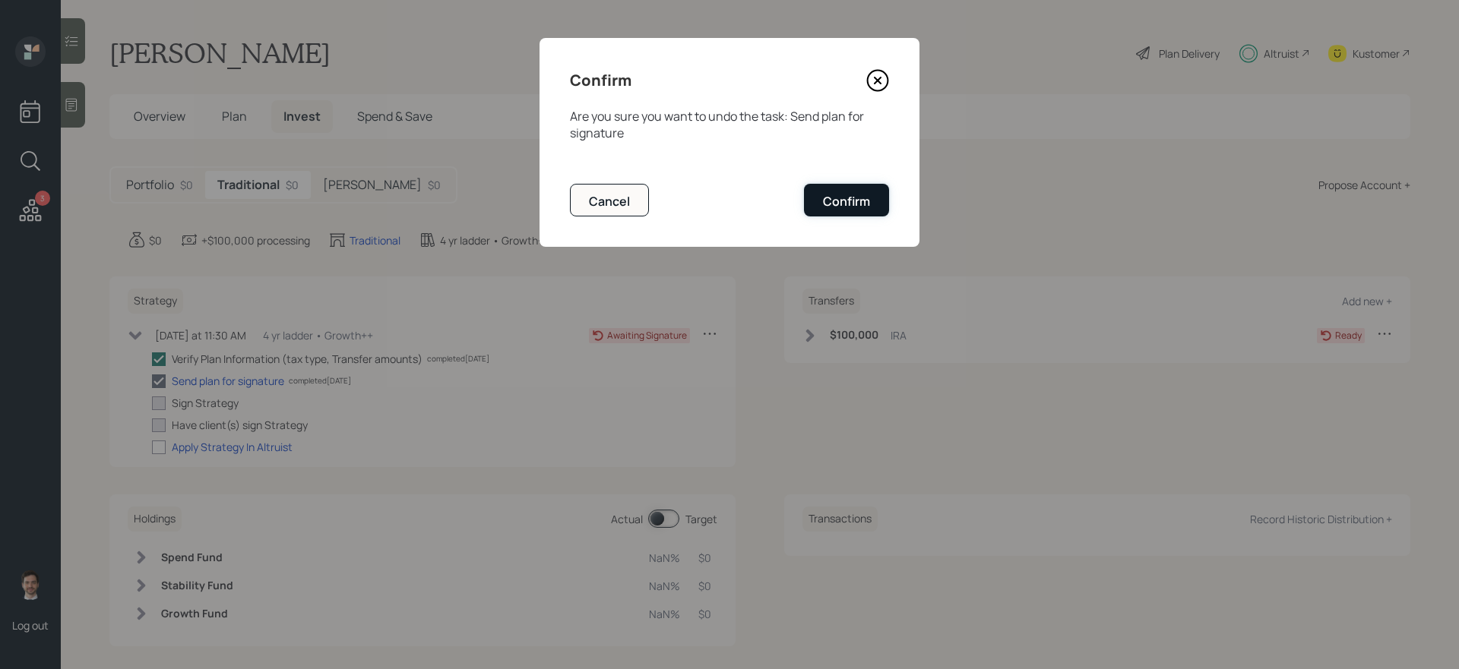
click at [852, 208] on div "Confirm" at bounding box center [846, 201] width 47 height 17
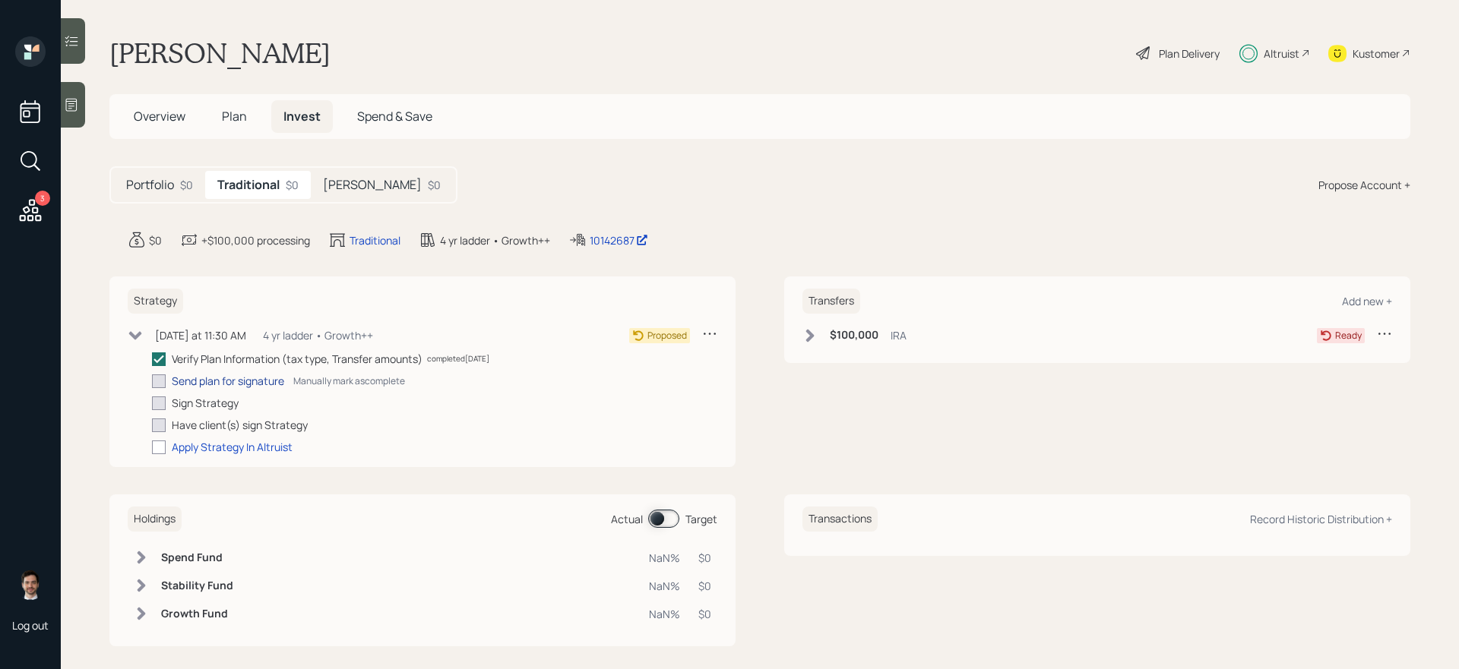
click at [249, 384] on div "Send plan for signature" at bounding box center [228, 381] width 112 height 16
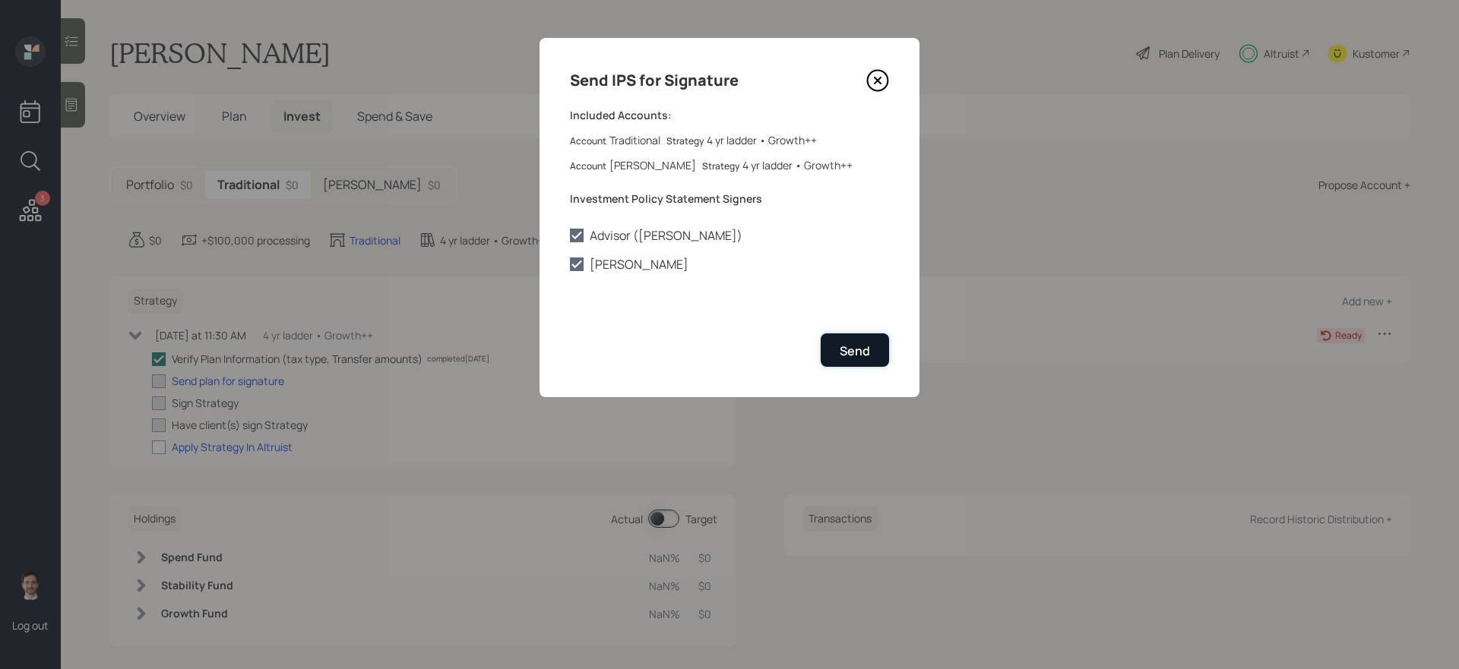
click at [874, 353] on button "Send" at bounding box center [854, 350] width 68 height 33
checkbox input "true"
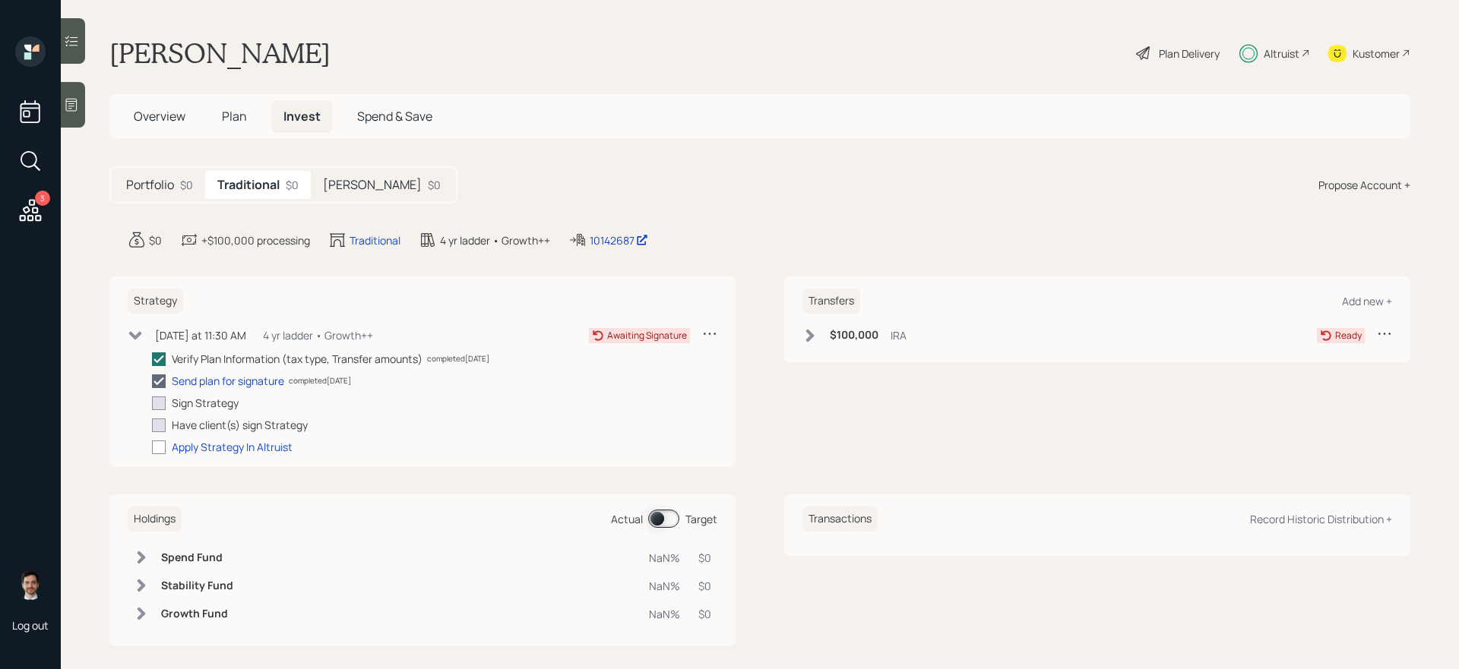
click at [347, 179] on h5 "[PERSON_NAME]" at bounding box center [372, 185] width 99 height 14
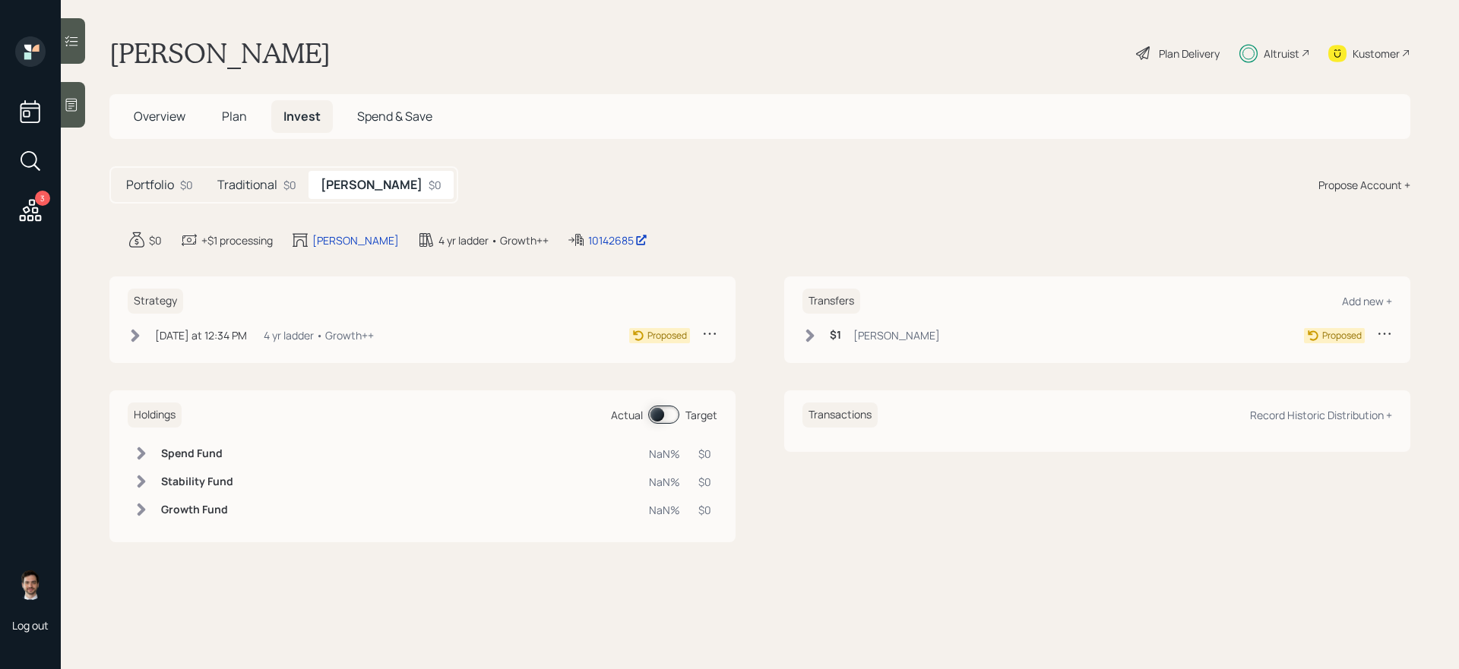
click at [137, 334] on icon at bounding box center [135, 335] width 8 height 13
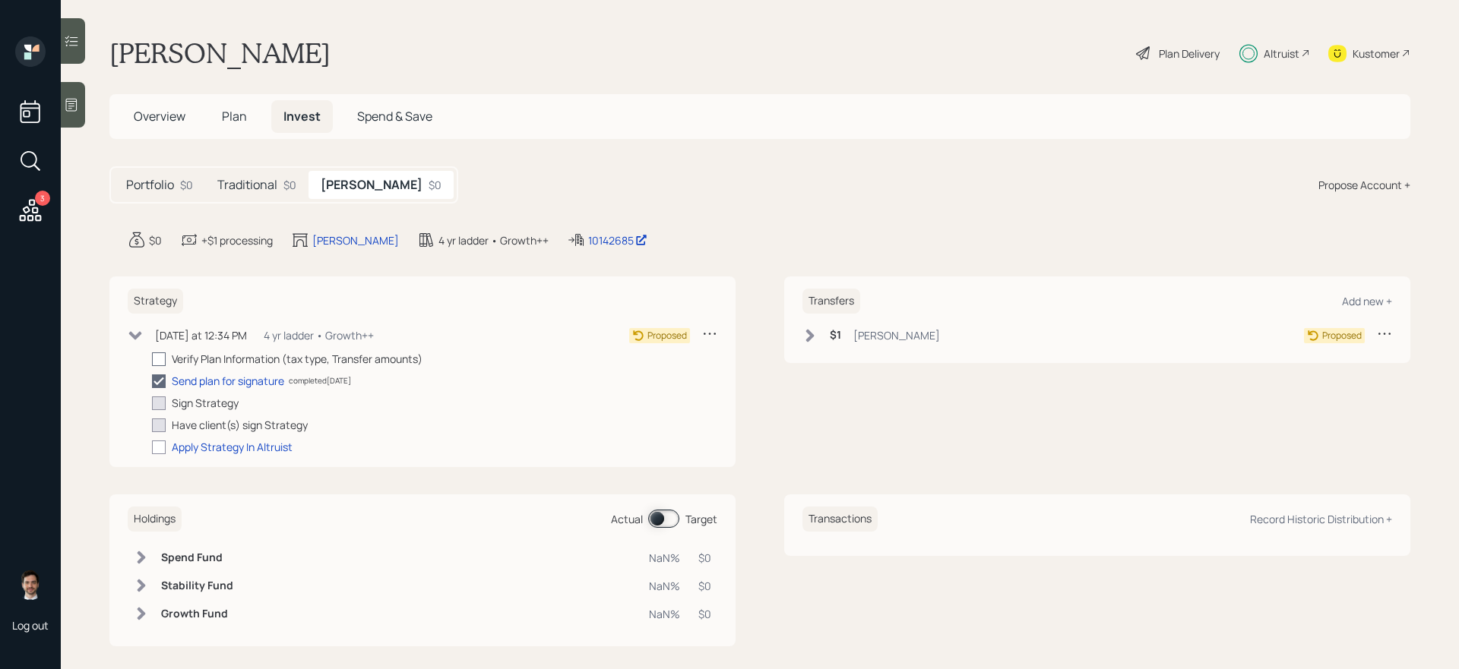
click at [166, 359] on label at bounding box center [162, 359] width 20 height 16
click at [152, 359] on input "checkbox" at bounding box center [151, 359] width 1 height 1
checkbox input "true"
click at [138, 334] on icon at bounding box center [135, 335] width 13 height 8
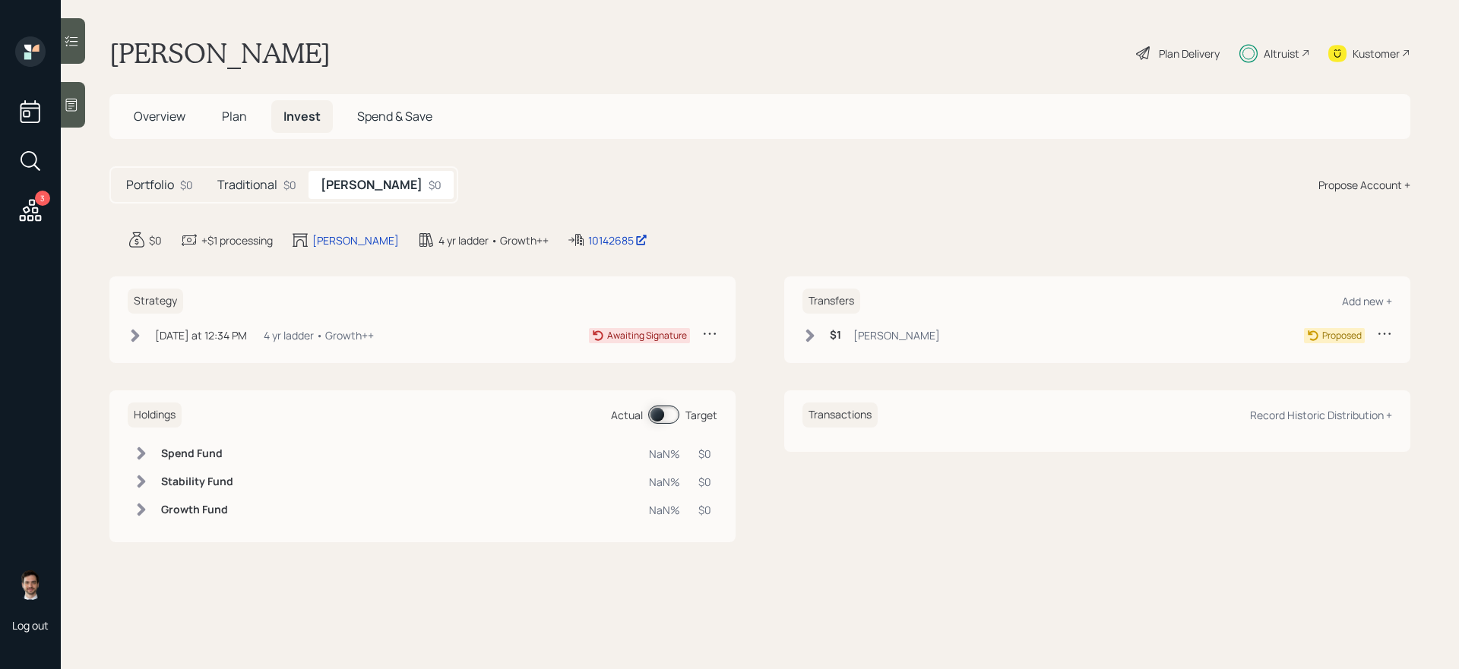
click at [264, 182] on h5 "Traditional" at bounding box center [247, 185] width 60 height 14
click at [659, 417] on span at bounding box center [663, 415] width 31 height 18
click at [659, 416] on span at bounding box center [663, 415] width 31 height 18
click at [350, 185] on h5 "[PERSON_NAME]" at bounding box center [372, 185] width 99 height 14
click at [275, 188] on h5 "Traditional" at bounding box center [247, 185] width 60 height 14
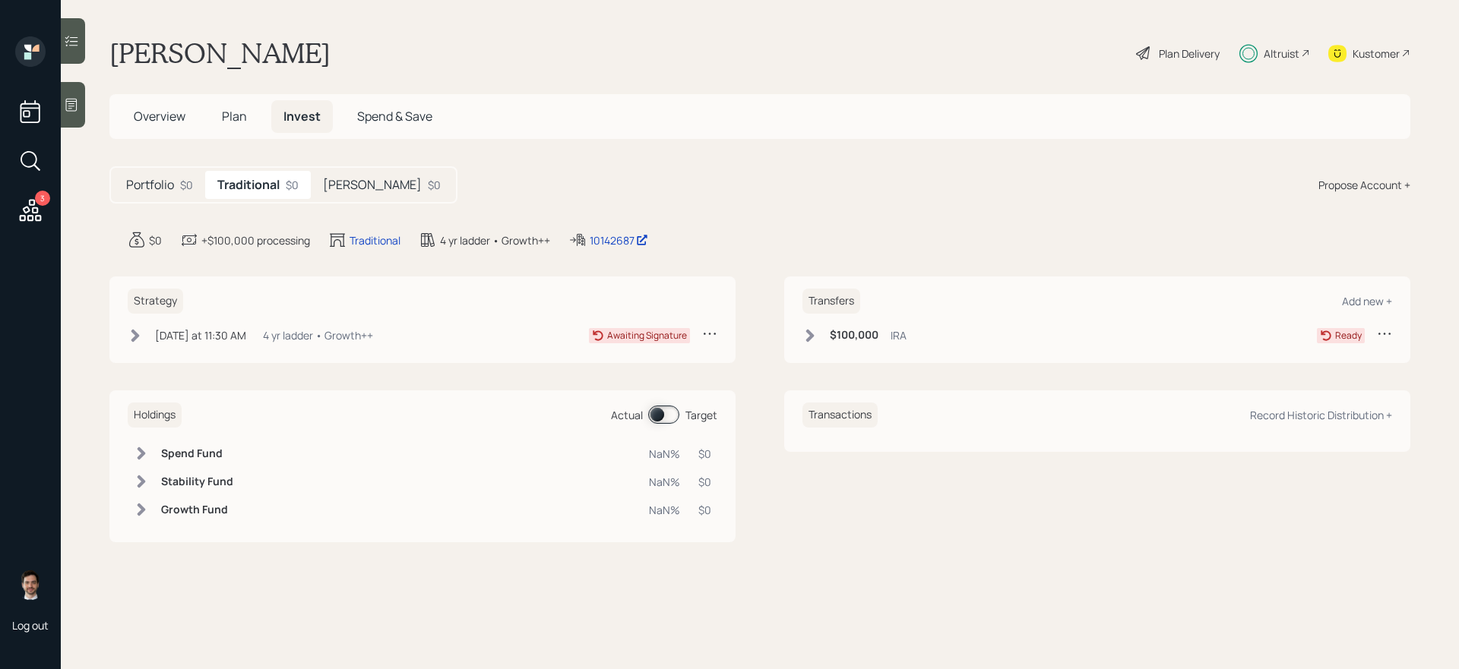
click at [160, 192] on h5 "Portfolio" at bounding box center [150, 185] width 48 height 14
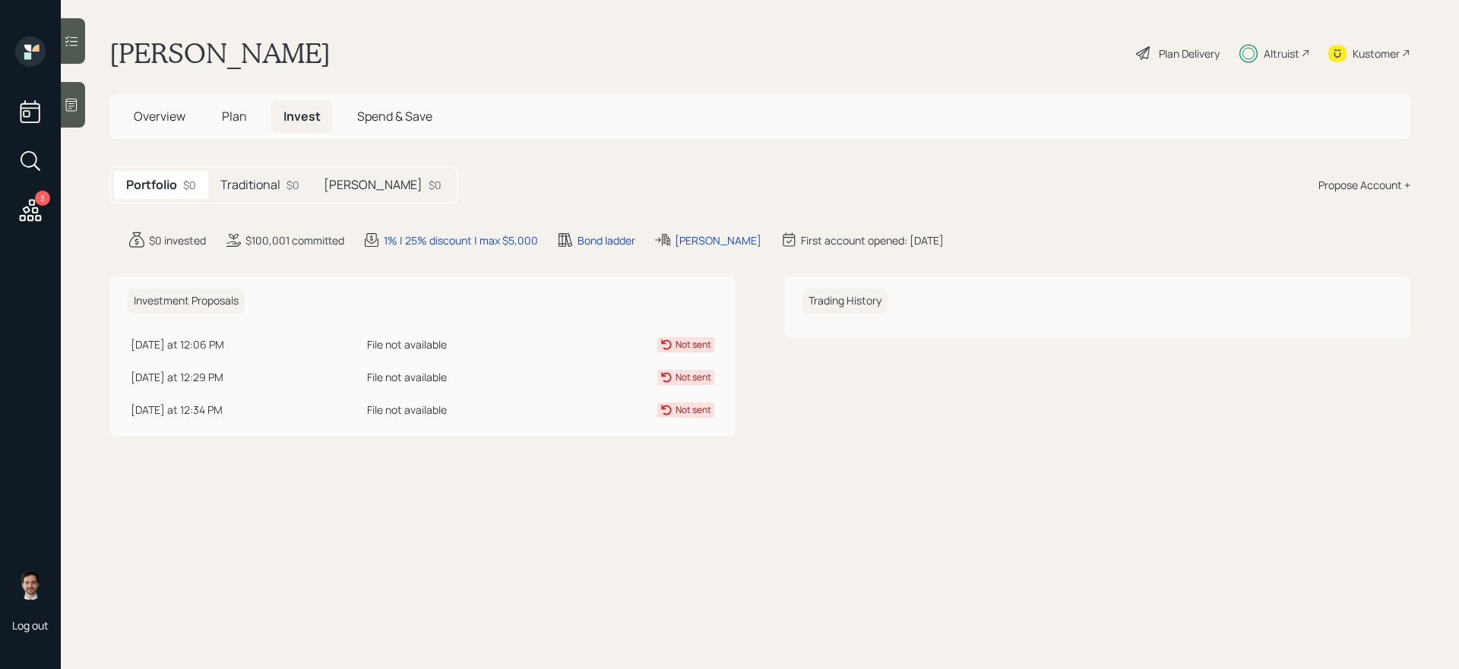
click at [691, 344] on div "Not sent" at bounding box center [693, 345] width 36 height 14
click at [25, 163] on icon at bounding box center [30, 160] width 27 height 27
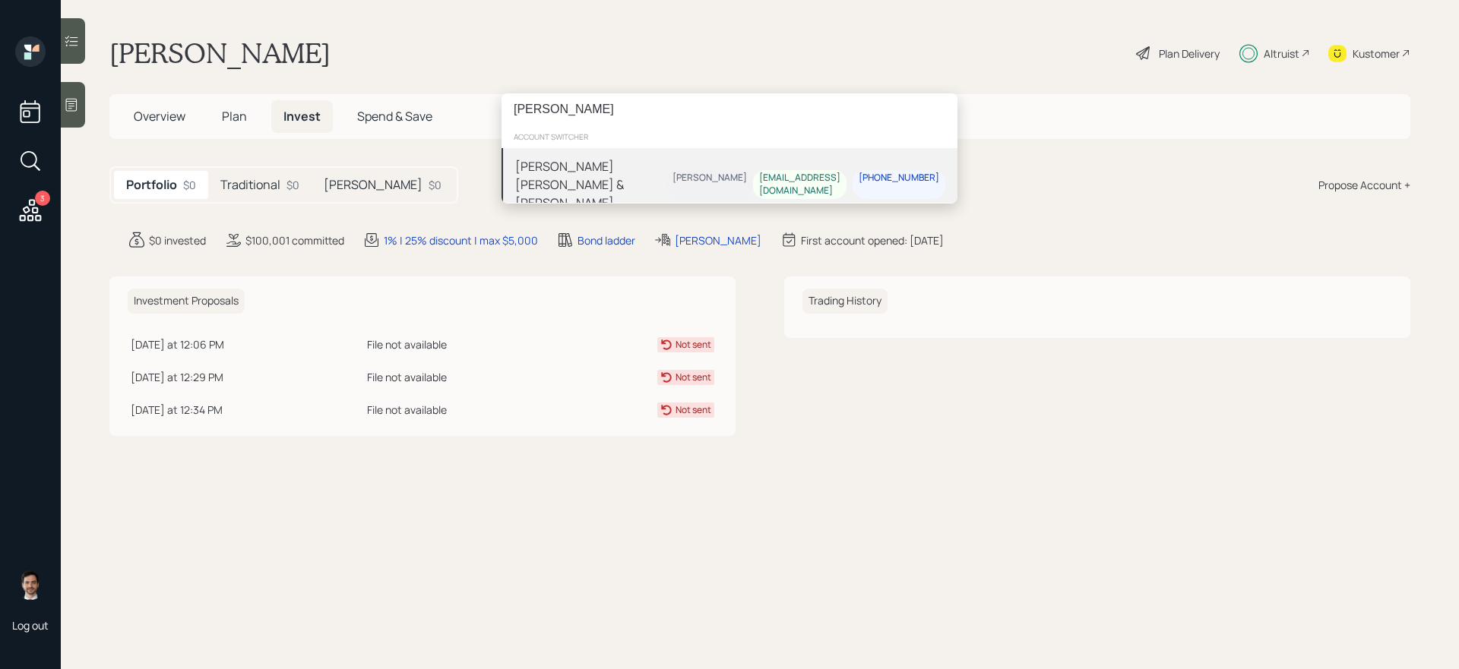
type input "[PERSON_NAME]"
